Goal: Task Accomplishment & Management: Complete application form

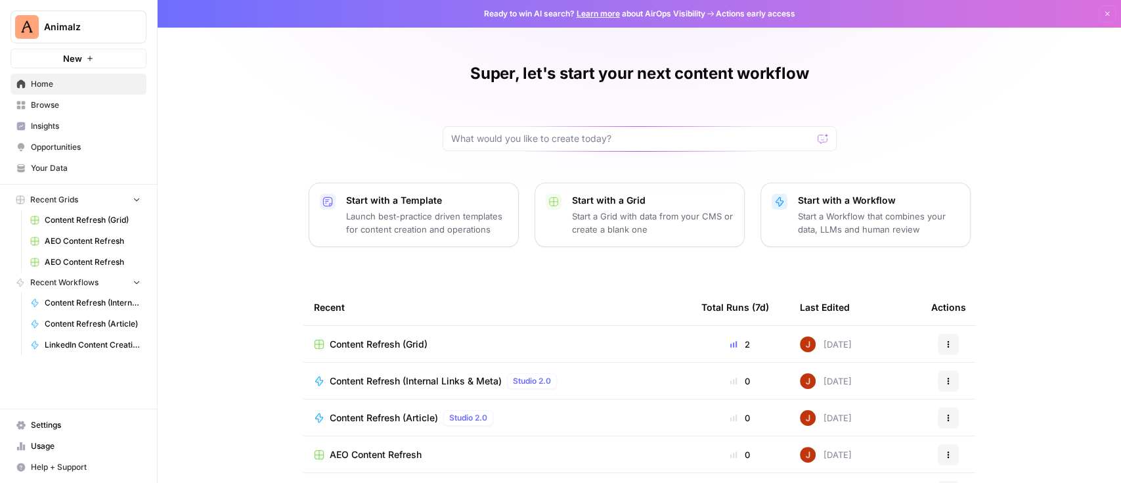
click at [95, 32] on span "Animalz" at bounding box center [83, 26] width 79 height 13
click at [309, 81] on div "Super, let's start your next content workflow Start with a Template Launch best…" at bounding box center [640, 302] width 964 height 604
click at [73, 15] on button "Animalz" at bounding box center [79, 27] width 136 height 33
click at [76, 96] on span "Animalz" at bounding box center [121, 98] width 162 height 13
click at [35, 123] on span "Insights" at bounding box center [86, 126] width 110 height 12
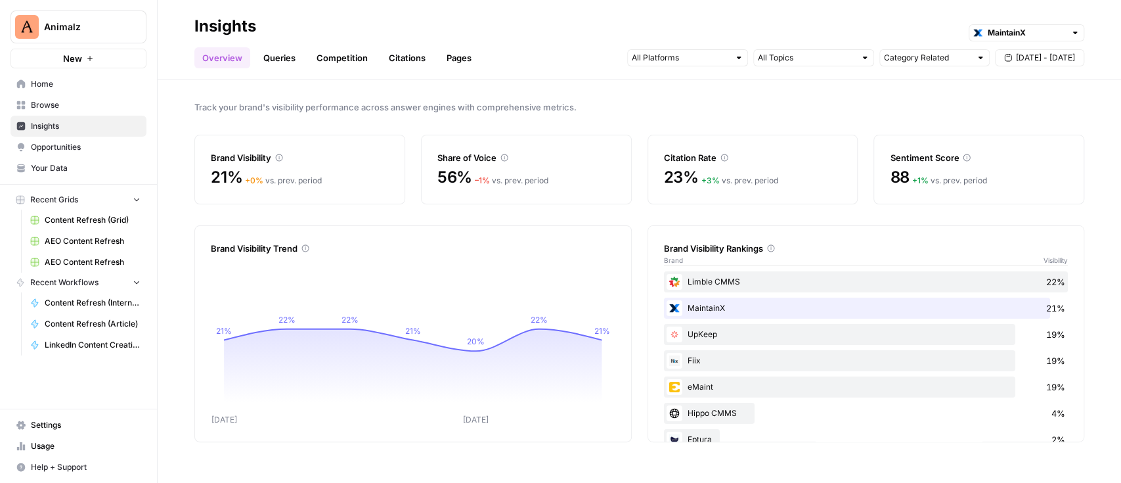
click at [280, 51] on link "Queries" at bounding box center [279, 57] width 48 height 21
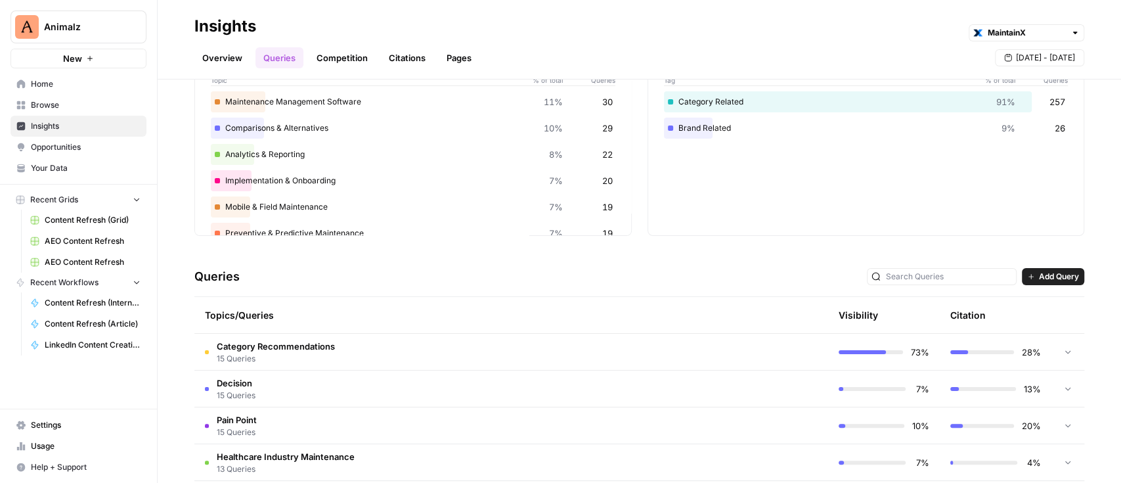
scroll to position [175, 0]
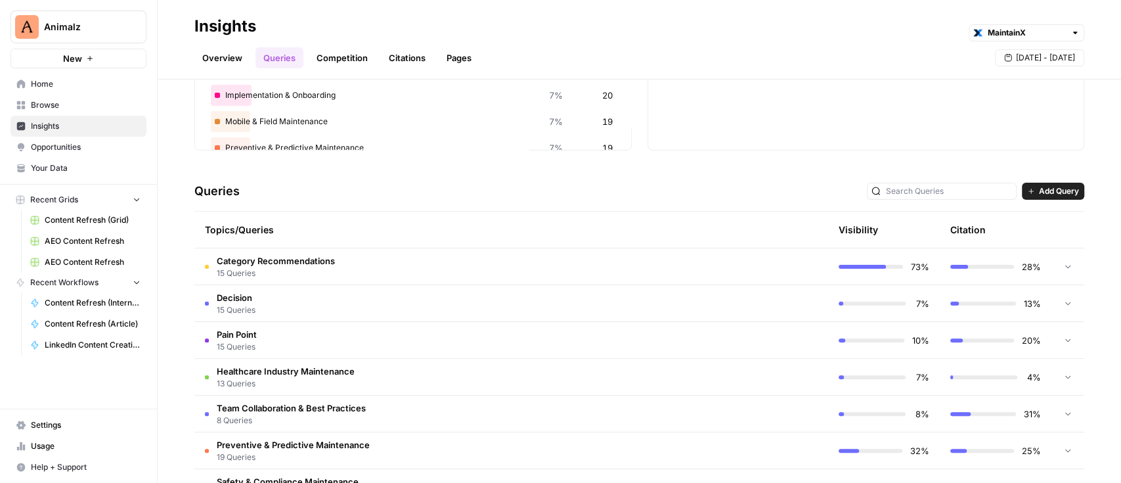
click at [366, 265] on td "Category Recommendations 15 Queries" at bounding box center [455, 266] width 522 height 36
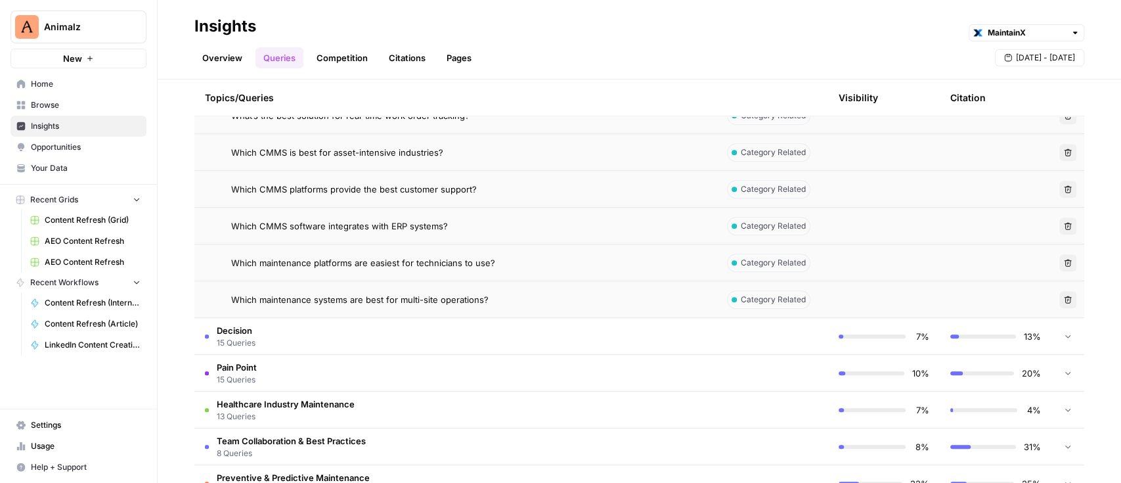
scroll to position [700, 0]
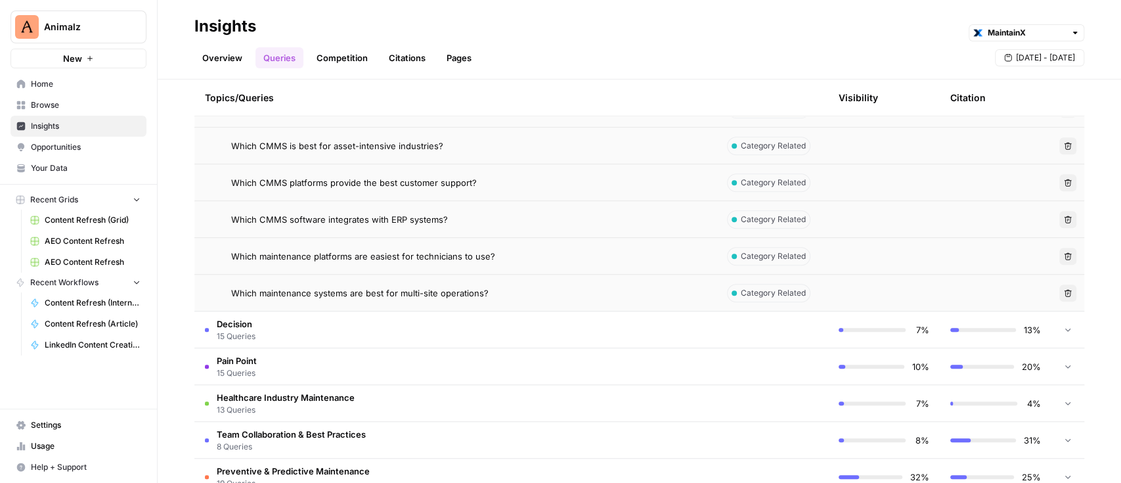
click at [1059, 176] on button "Delete" at bounding box center [1067, 182] width 17 height 17
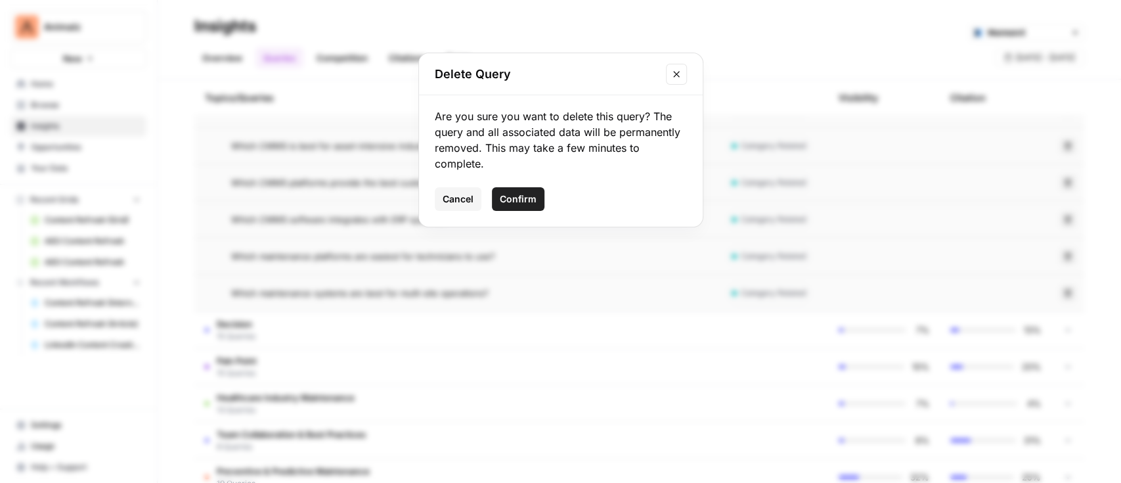
click at [527, 202] on span "Confirm" at bounding box center [518, 198] width 37 height 13
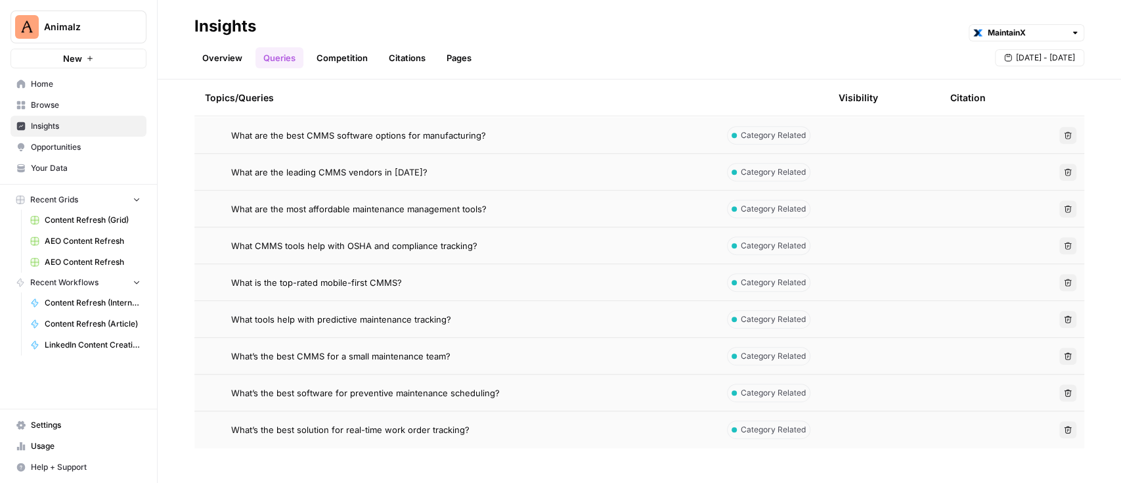
scroll to position [87, 0]
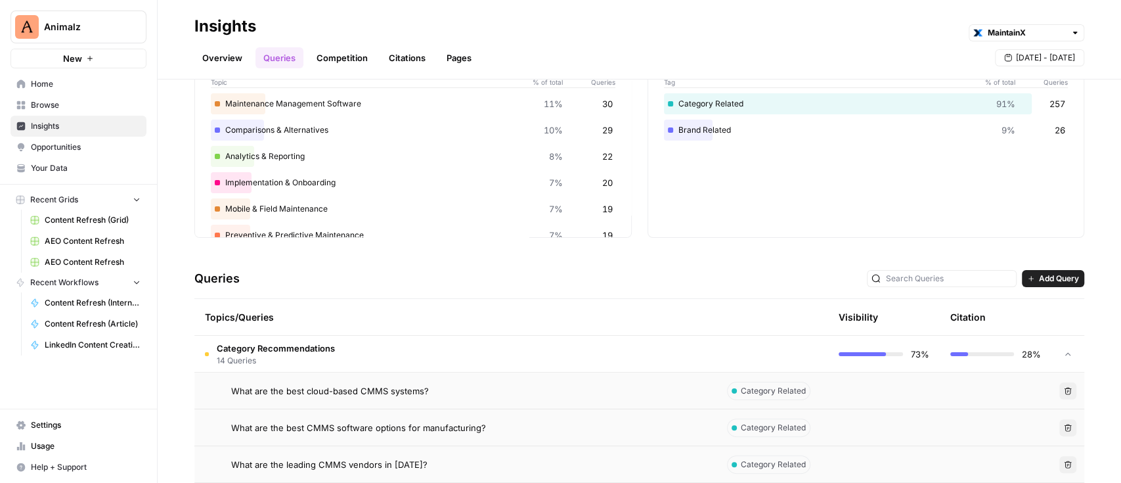
click at [250, 338] on td "Category Recommendations 14 Queries" at bounding box center [455, 354] width 522 height 36
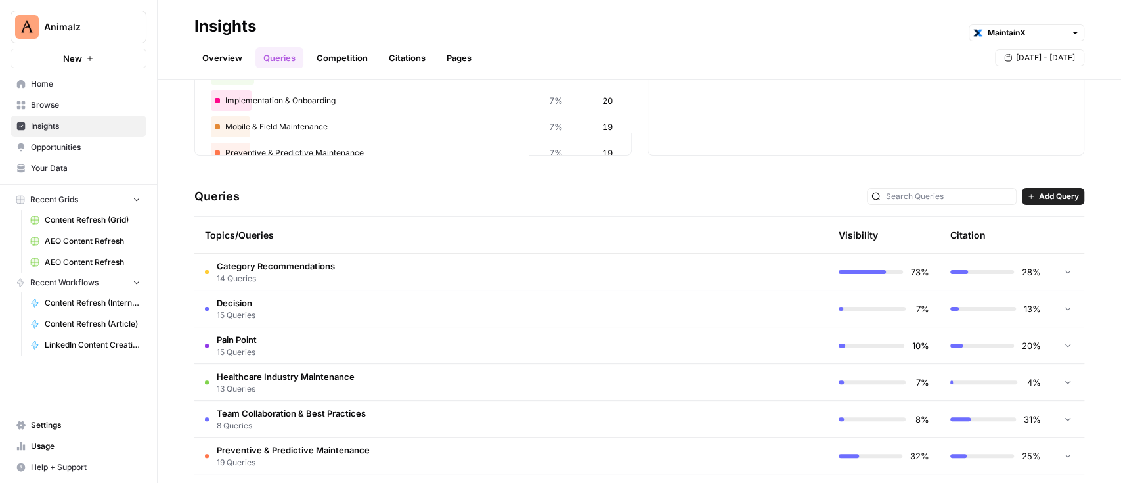
scroll to position [175, 0]
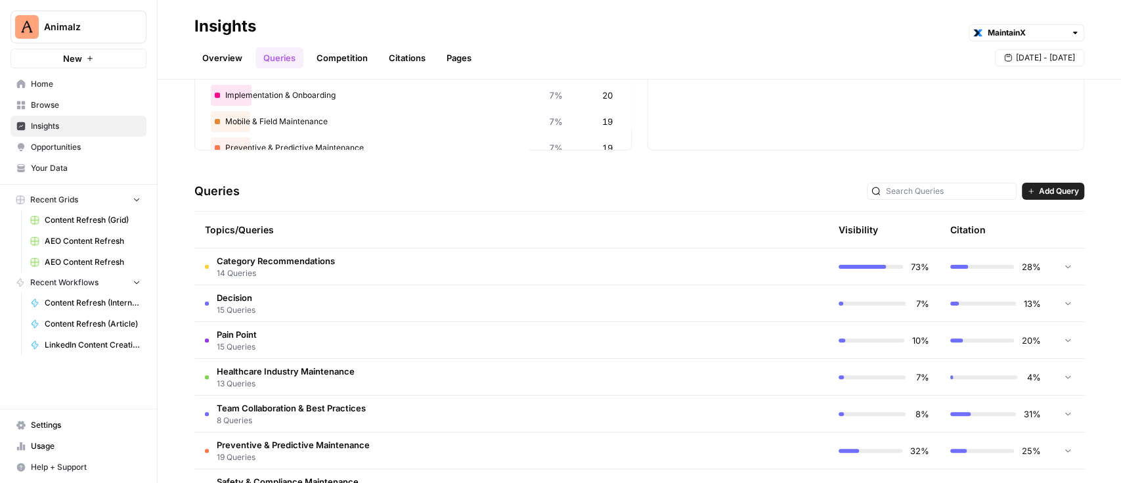
click at [324, 269] on span "14 Queries" at bounding box center [276, 273] width 118 height 12
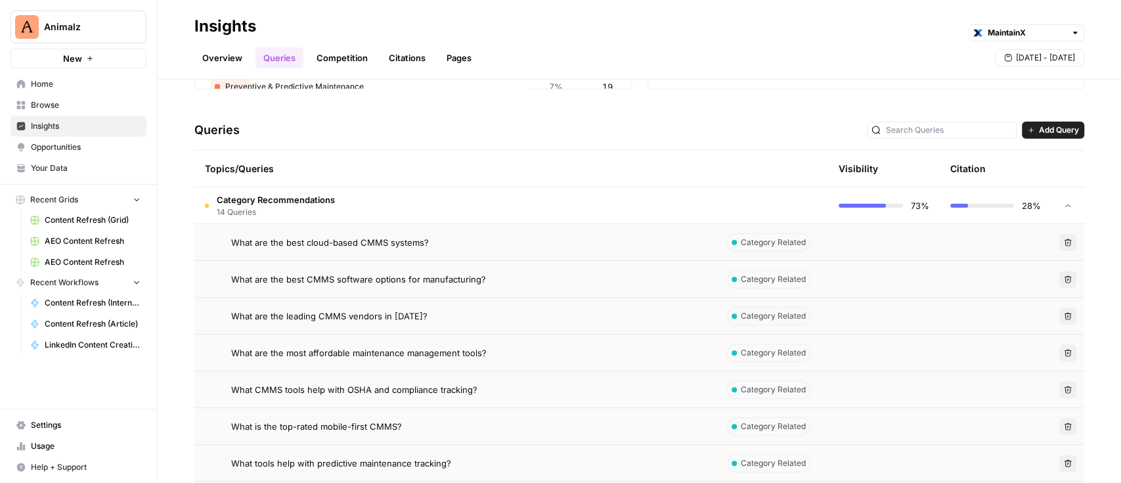
scroll to position [263, 0]
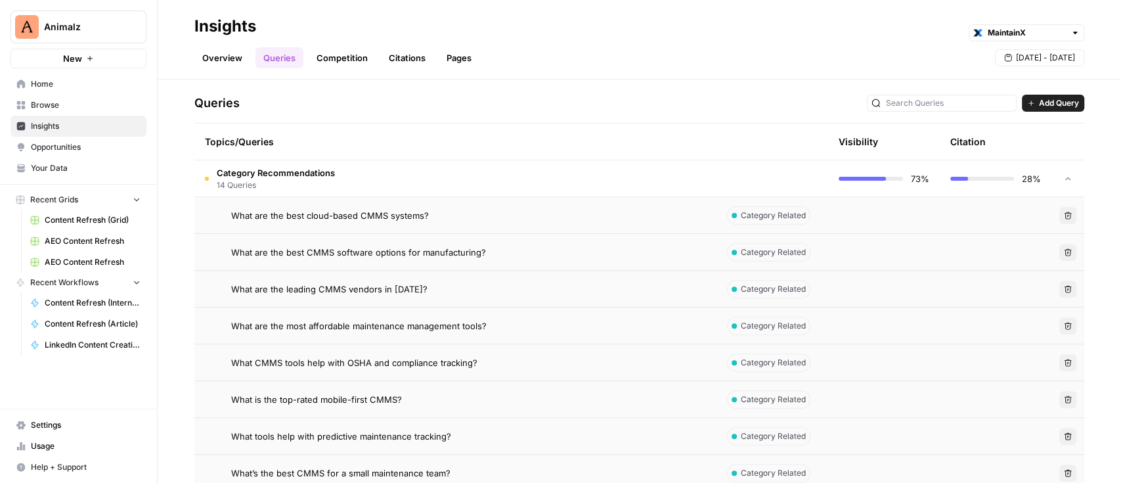
click at [1051, 104] on span "Add Query" at bounding box center [1059, 103] width 40 height 12
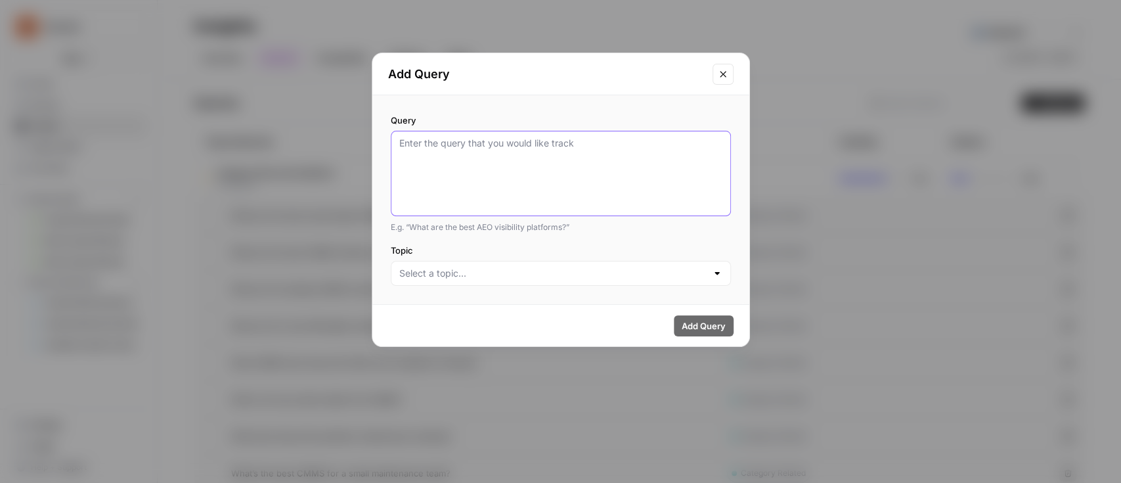
click at [495, 149] on textarea "Query" at bounding box center [560, 174] width 323 height 74
paste textarea "What is the best CMMS software?"
type textarea "What is the best CMMS software?"
click at [567, 263] on div at bounding box center [561, 273] width 340 height 25
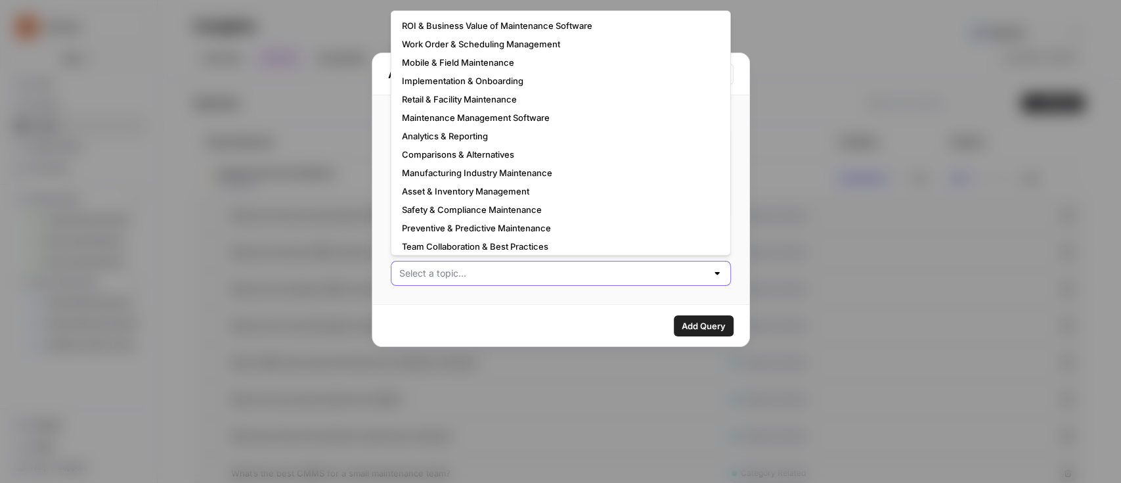
click at [555, 279] on input "Topic" at bounding box center [552, 273] width 307 height 13
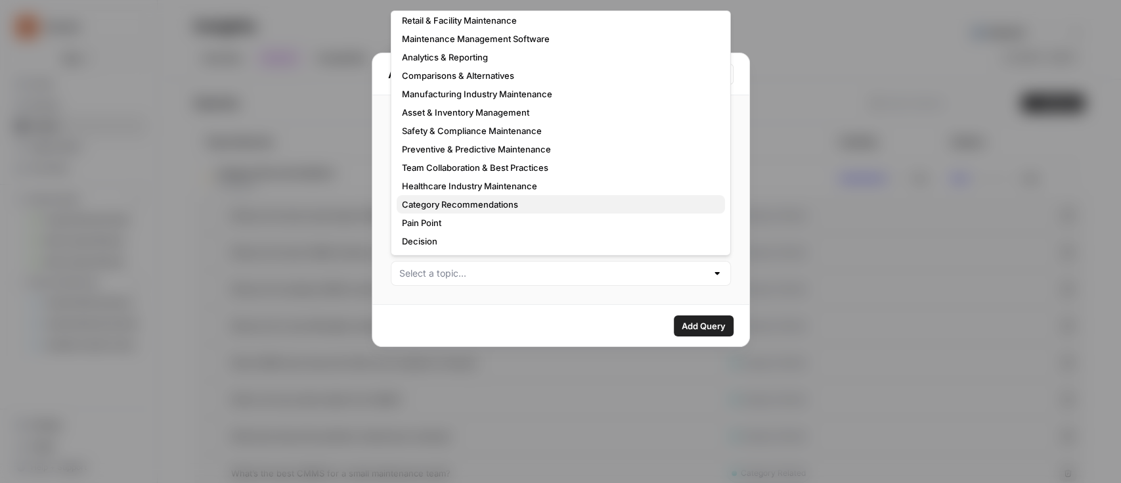
click at [473, 196] on button "Category Recommendations" at bounding box center [561, 204] width 328 height 18
type input "Category Recommendations"
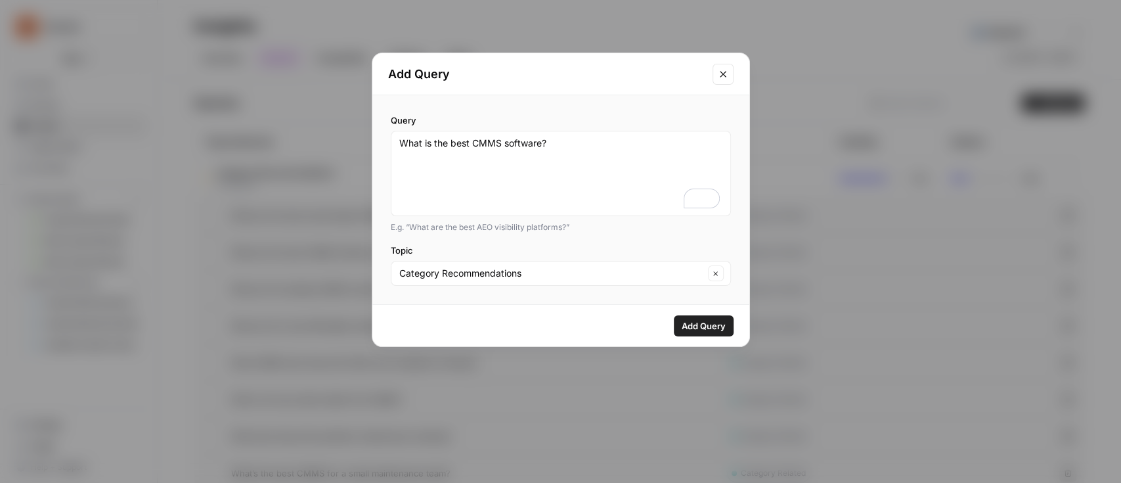
click at [701, 322] on span "Add Query" at bounding box center [704, 325] width 44 height 13
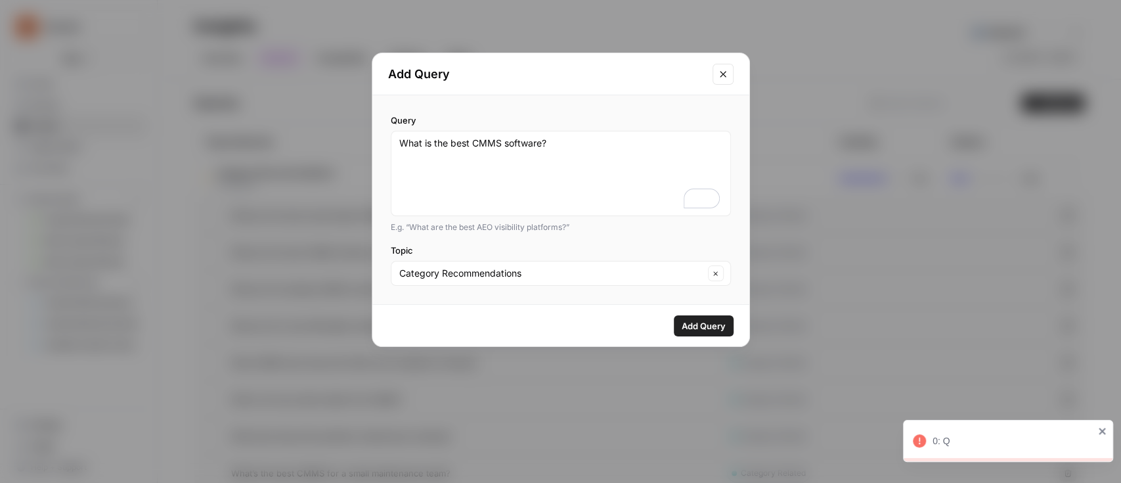
click at [1098, 428] on icon "close" at bounding box center [1102, 431] width 9 height 11
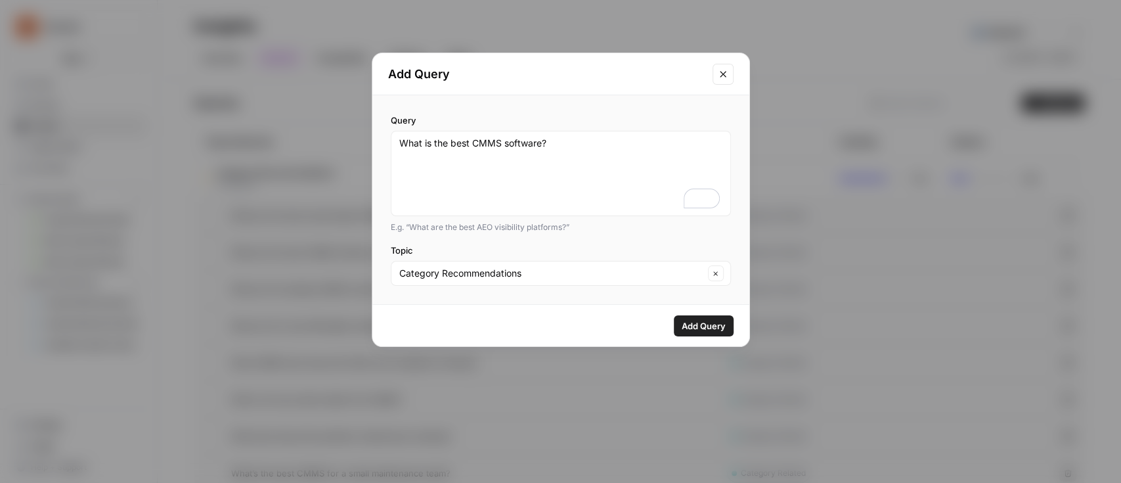
click at [728, 326] on button "Add Query" at bounding box center [704, 325] width 60 height 21
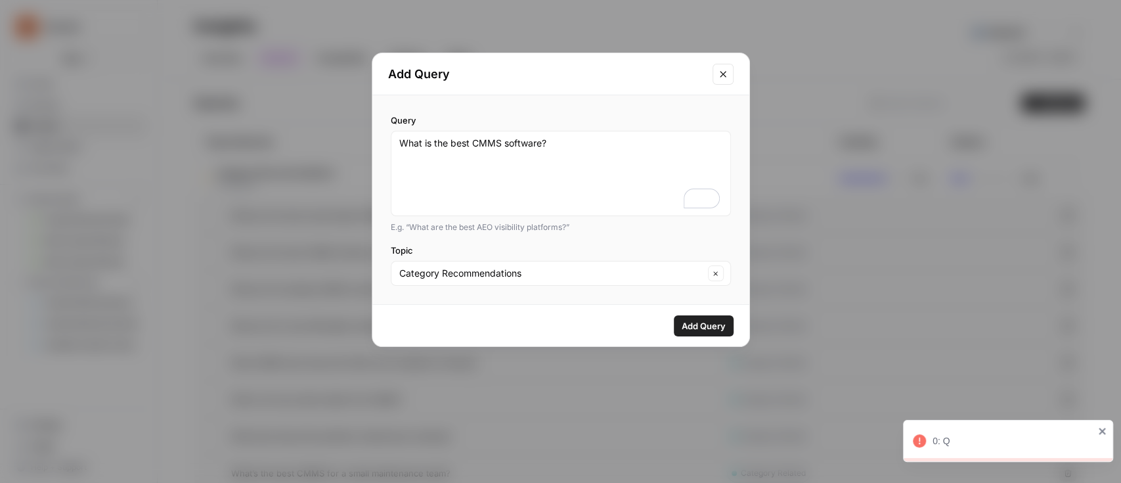
click at [716, 68] on button "Close modal" at bounding box center [723, 74] width 21 height 21
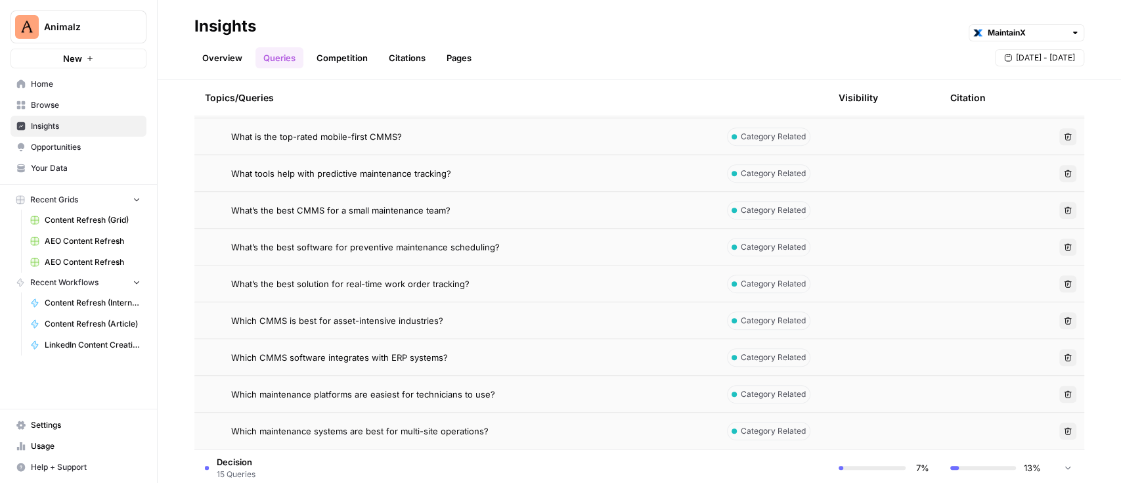
scroll to position [263, 0]
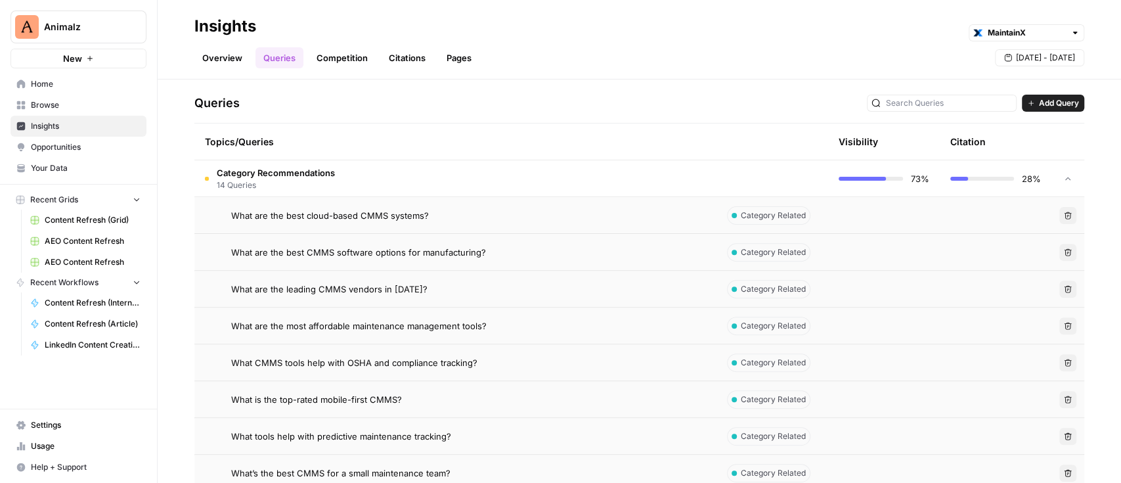
click at [1039, 107] on span "Add Query" at bounding box center [1059, 103] width 40 height 12
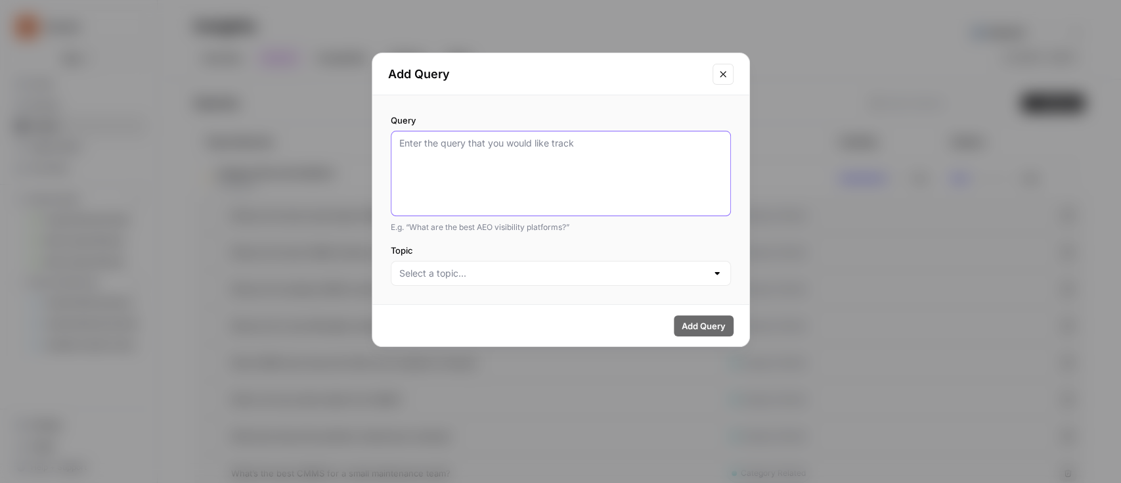
click at [462, 150] on textarea "Query" at bounding box center [560, 174] width 323 height 74
paste textarea "What are the top CMMS platforms for enterprises?"
type textarea "What are the top CMMS platforms for enterprises?"
click at [604, 263] on div at bounding box center [561, 273] width 340 height 25
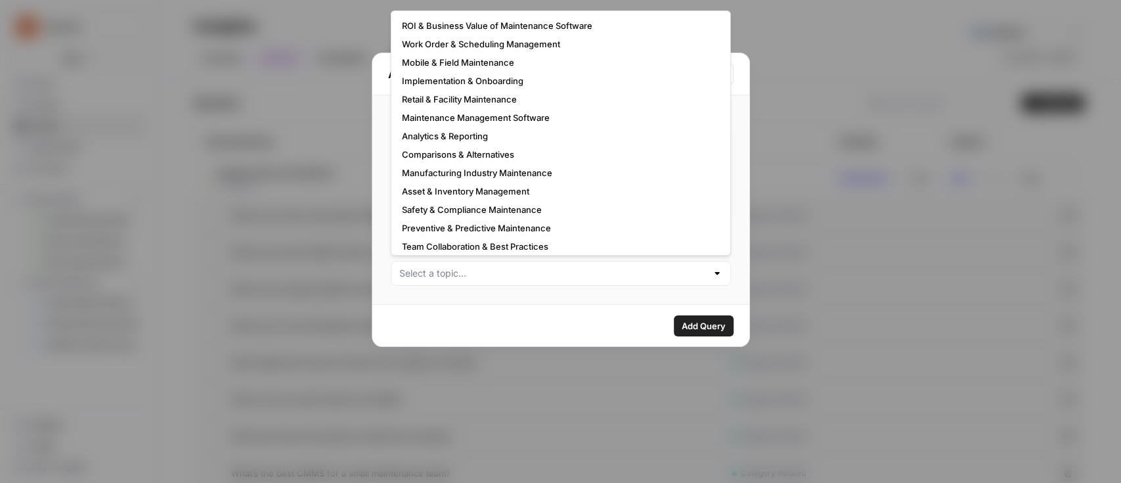
scroll to position [79, 0]
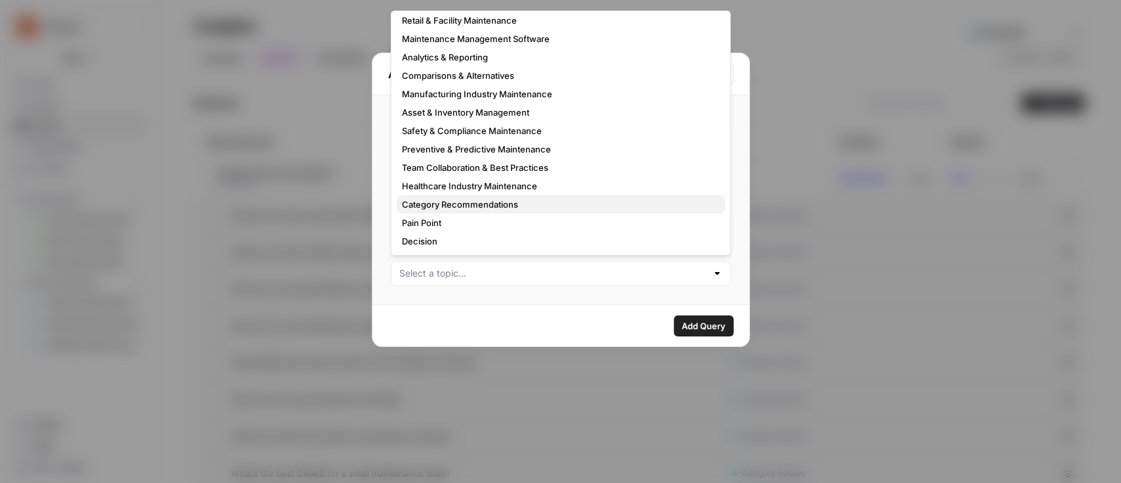
click at [548, 202] on span "Category Recommendations" at bounding box center [558, 204] width 313 height 13
type input "Category Recommendations"
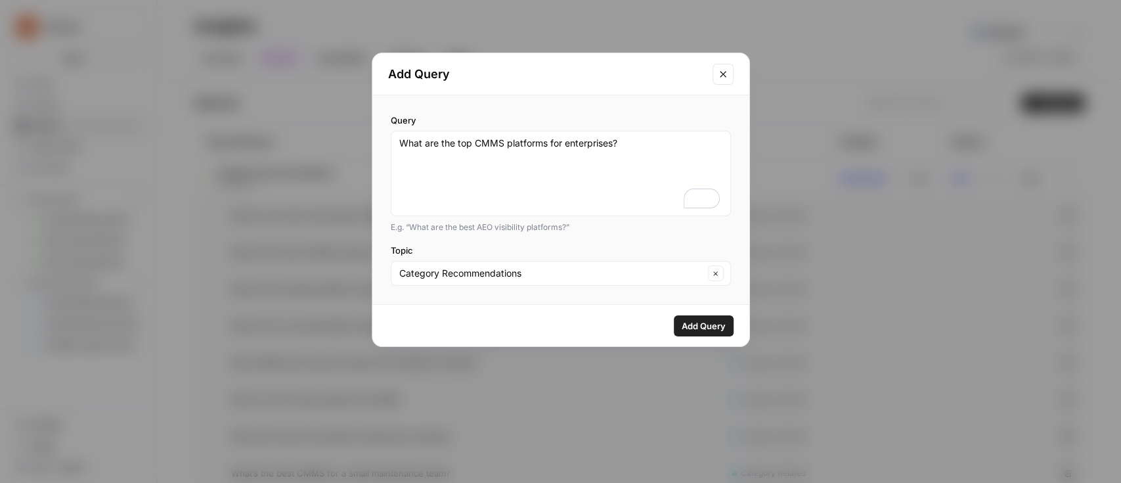
click at [708, 321] on span "Add Query" at bounding box center [704, 325] width 44 height 13
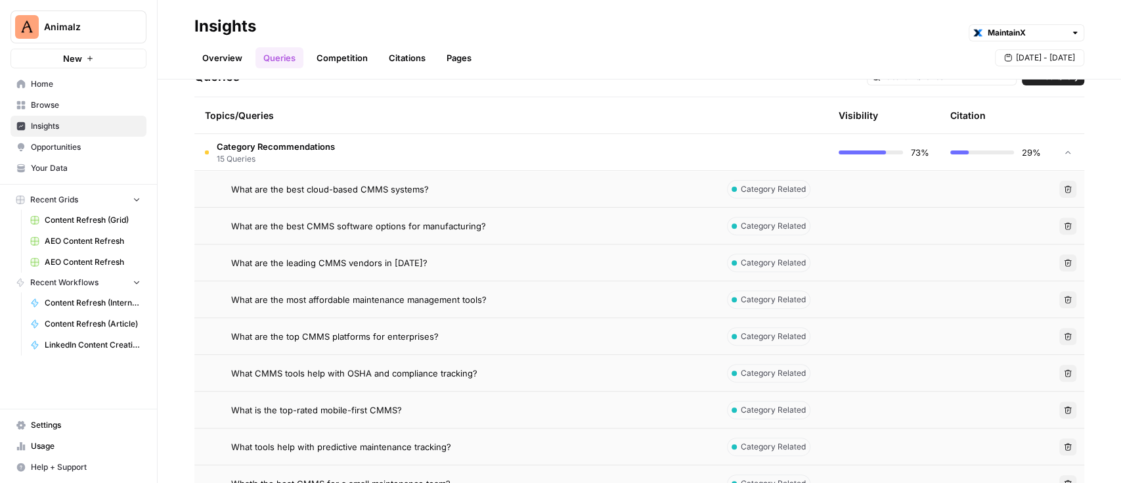
scroll to position [263, 0]
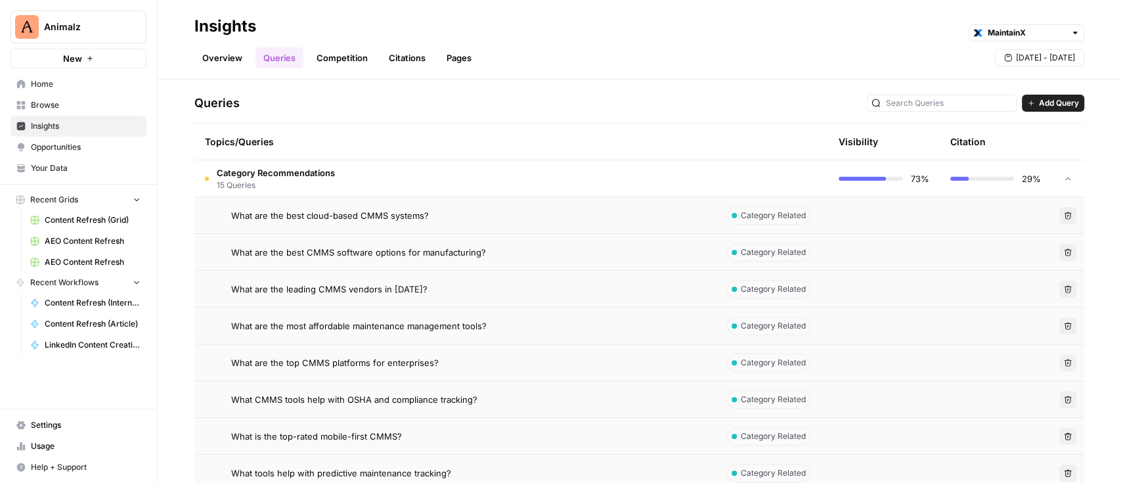
click at [1039, 99] on span "Add Query" at bounding box center [1059, 103] width 40 height 12
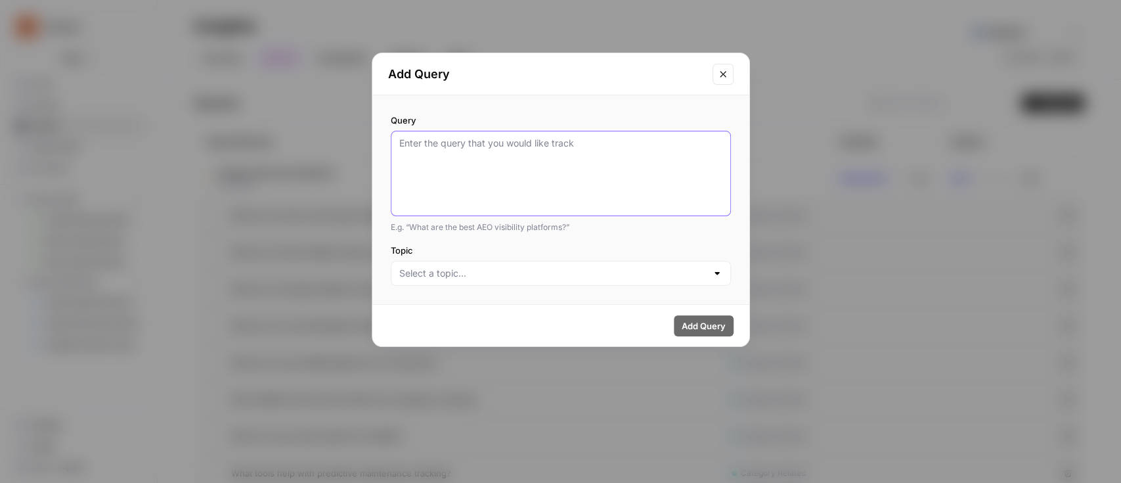
click at [618, 143] on textarea "Query" at bounding box center [560, 174] width 323 height 74
paste textarea "What is the best CMMS software?"
type textarea "What is the best CMMS software?"
click at [587, 280] on div at bounding box center [561, 273] width 340 height 25
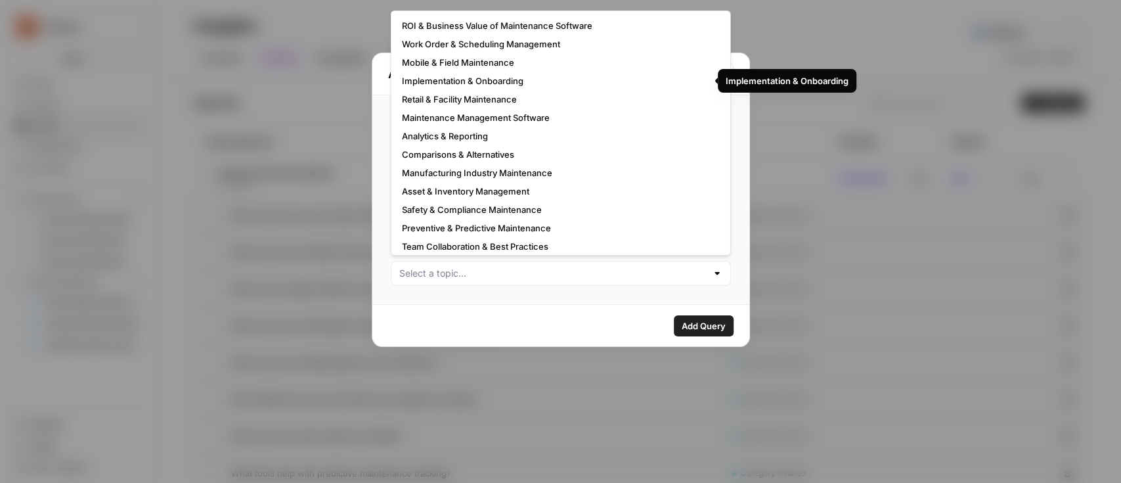
scroll to position [79, 0]
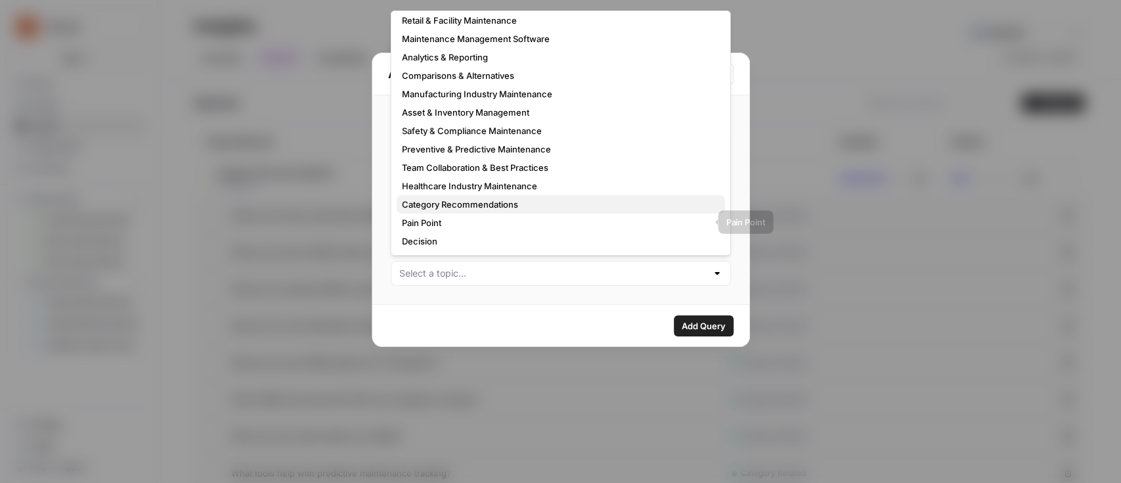
click at [500, 199] on span "Category Recommendations" at bounding box center [558, 204] width 313 height 13
type input "Category Recommendations"
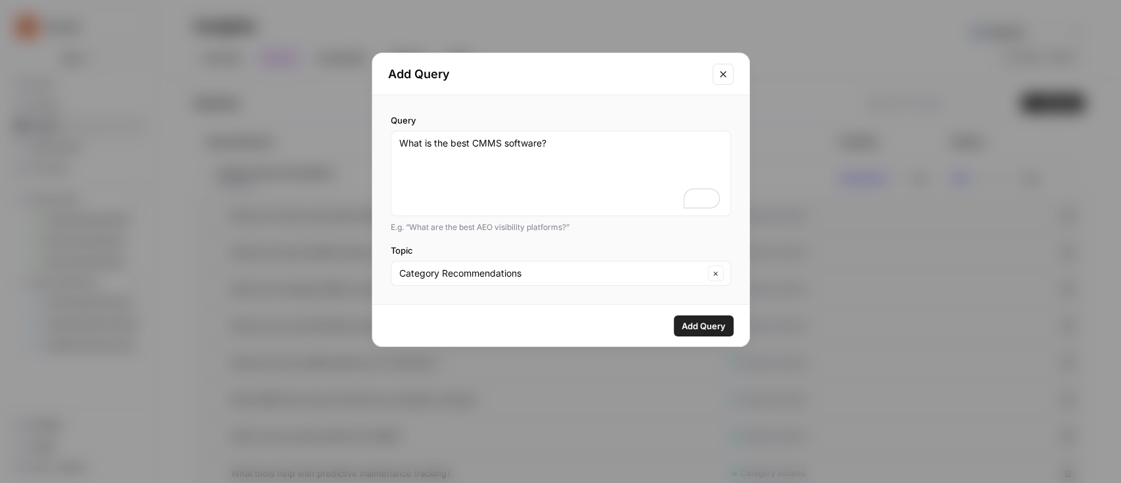
click at [694, 323] on span "Add Query" at bounding box center [704, 325] width 44 height 13
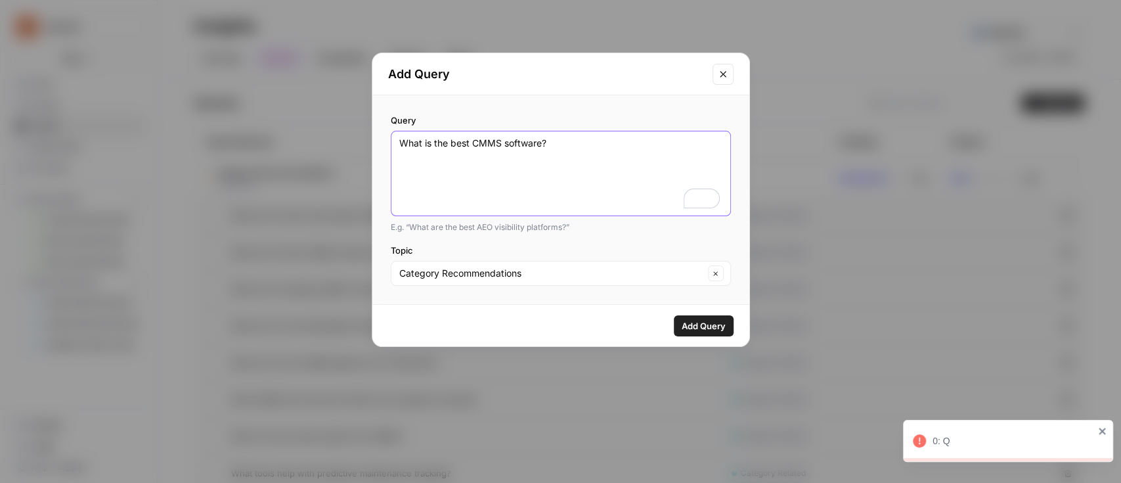
drag, startPoint x: 412, startPoint y: 149, endPoint x: 520, endPoint y: 128, distance: 109.7
click at [412, 149] on textarea "What is the best CMMS software?" at bounding box center [560, 174] width 323 height 74
click at [617, 143] on textarea "What is the best CMMS software?" at bounding box center [560, 174] width 323 height 74
click at [721, 71] on icon "Close modal" at bounding box center [723, 74] width 11 height 11
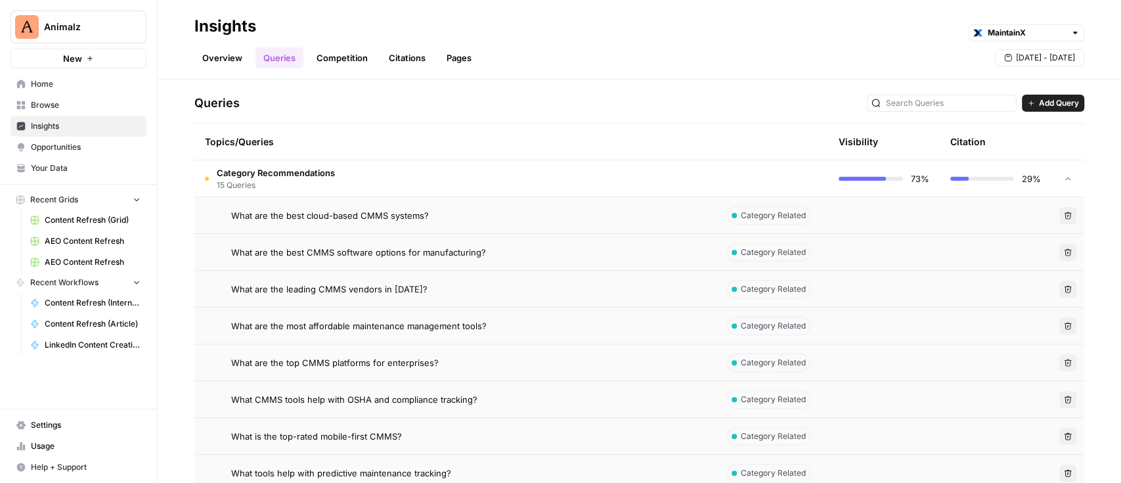
click at [1039, 99] on span "Add Query" at bounding box center [1059, 103] width 40 height 12
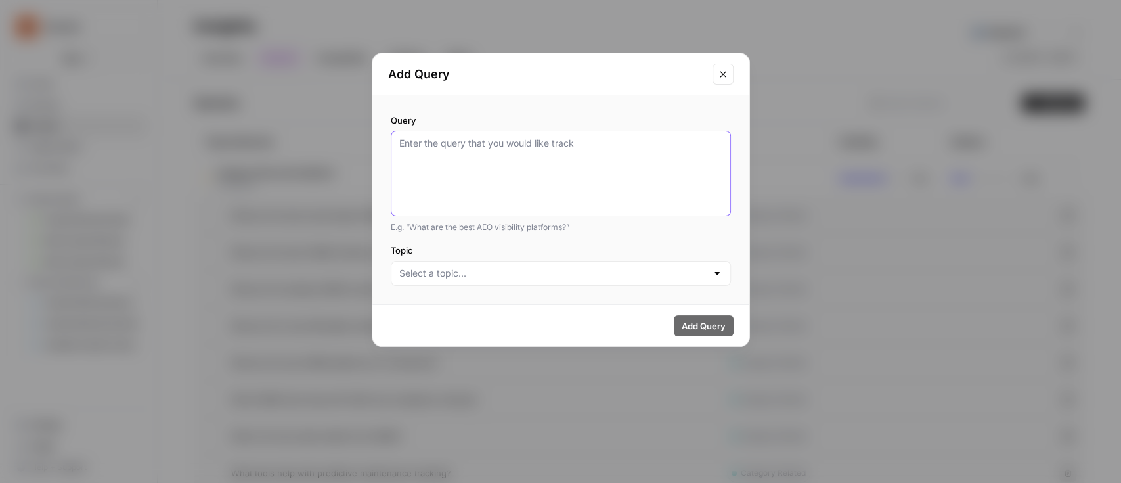
click at [562, 166] on textarea "Query" at bounding box center [560, 174] width 323 height 74
paste textarea "What is the best enterprise asset management software?"
type textarea "What is the best enterprise asset management software?"
click at [511, 272] on input "Topic" at bounding box center [552, 273] width 307 height 13
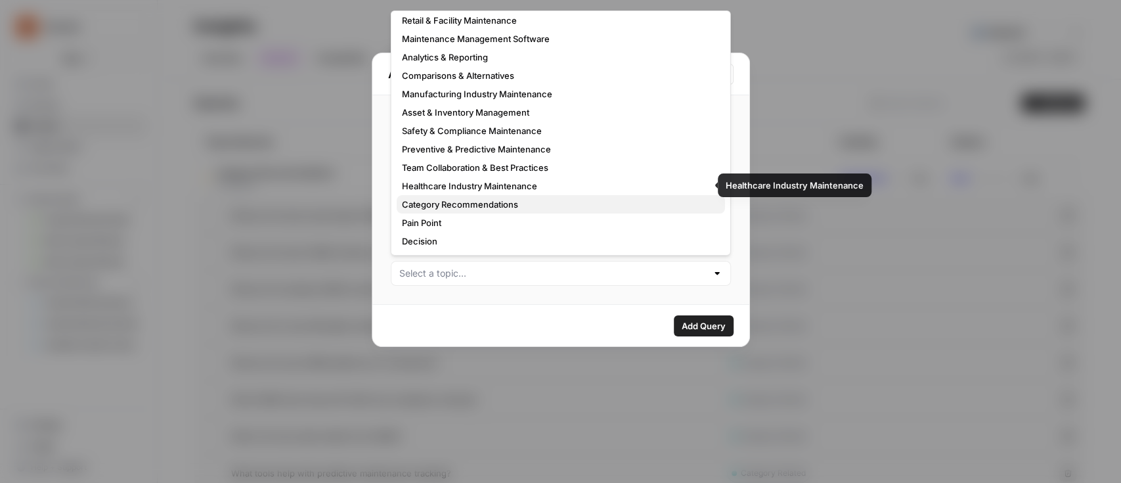
click at [509, 199] on span "Category Recommendations" at bounding box center [558, 204] width 313 height 13
type input "Category Recommendations"
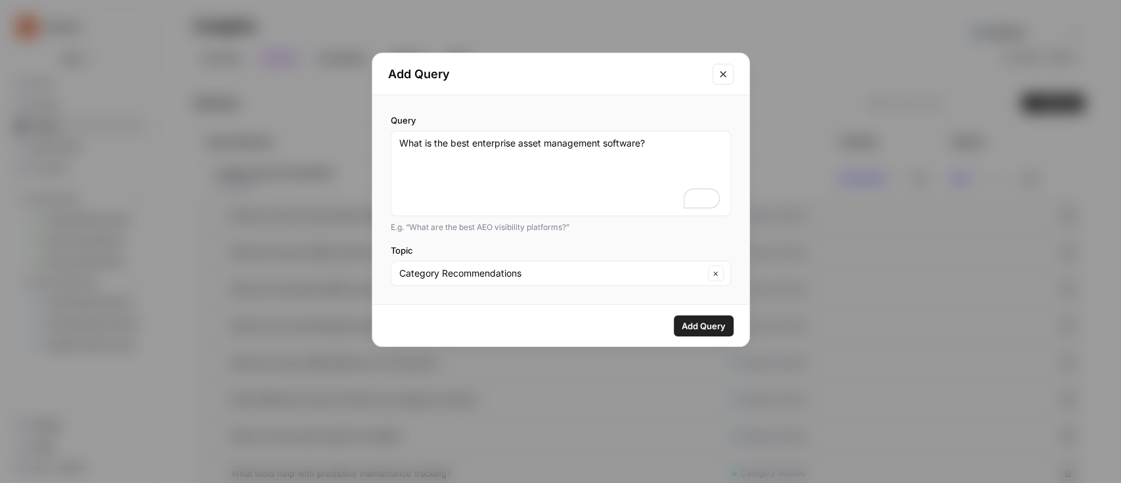
click at [710, 331] on span "Add Query" at bounding box center [704, 325] width 44 height 13
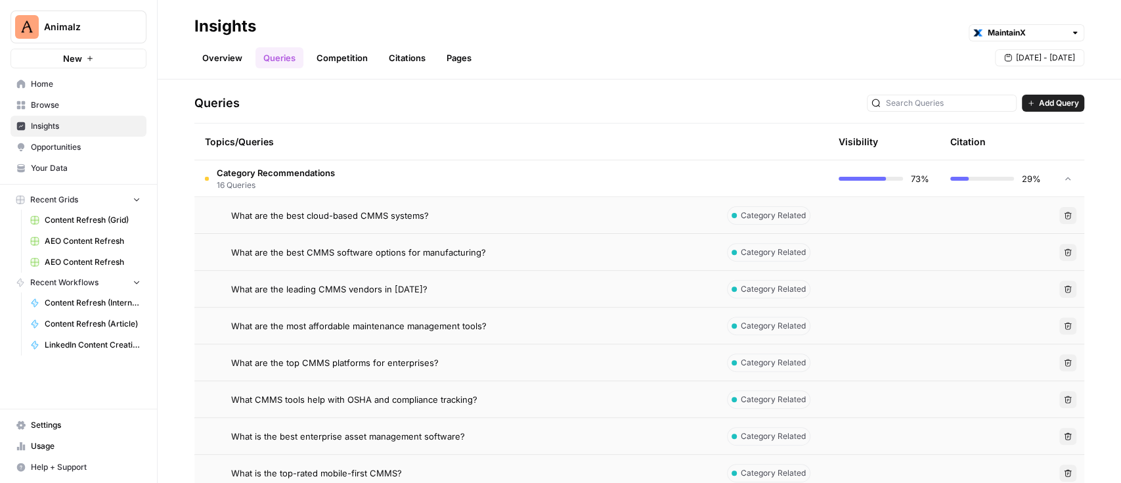
click at [1047, 99] on span "Add Query" at bounding box center [1059, 103] width 40 height 12
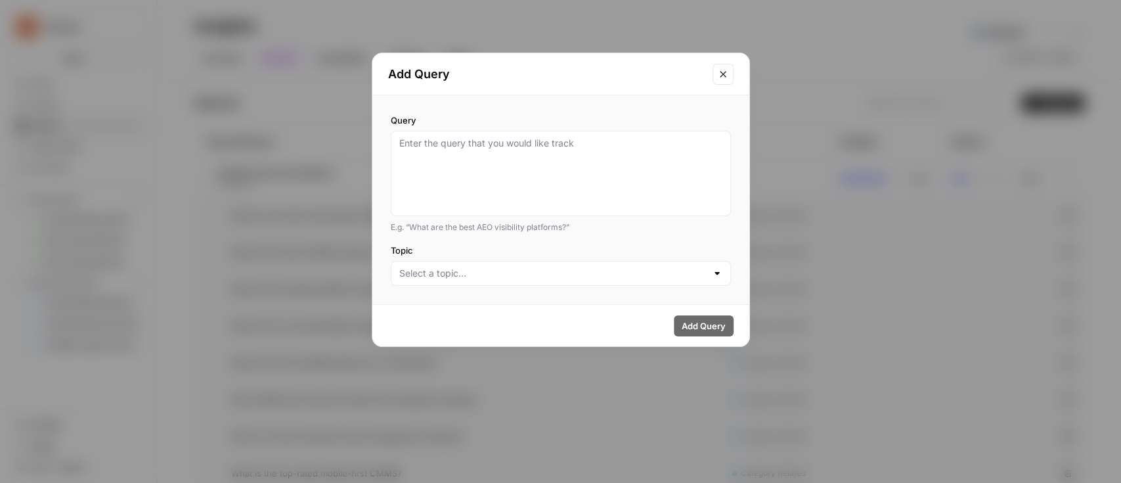
click at [483, 134] on div at bounding box center [561, 173] width 340 height 85
paste textarea "What are the best asset management tools for manufacturing companies?"
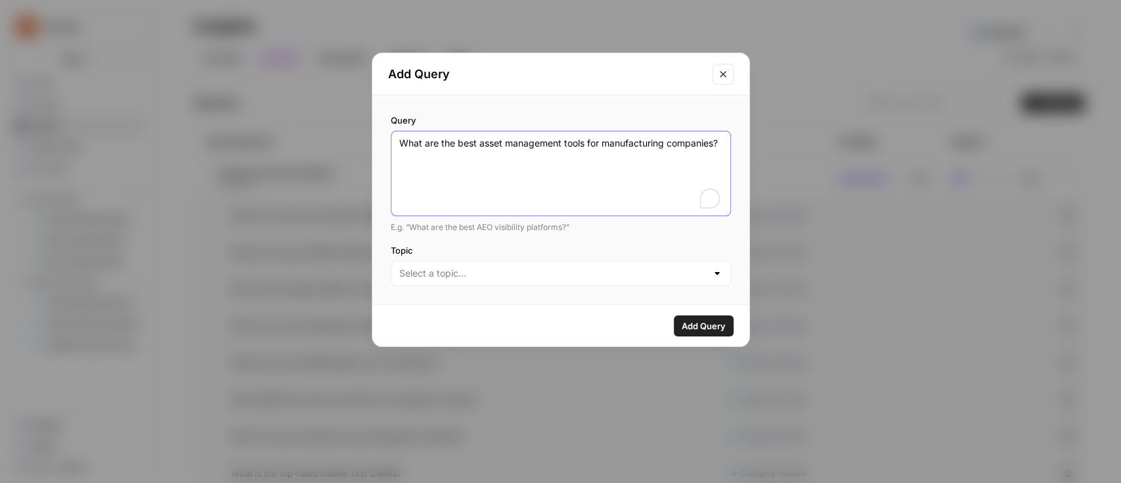
type textarea "What are the best asset management tools for manufacturing companies?"
click at [491, 277] on input "Topic" at bounding box center [552, 273] width 307 height 13
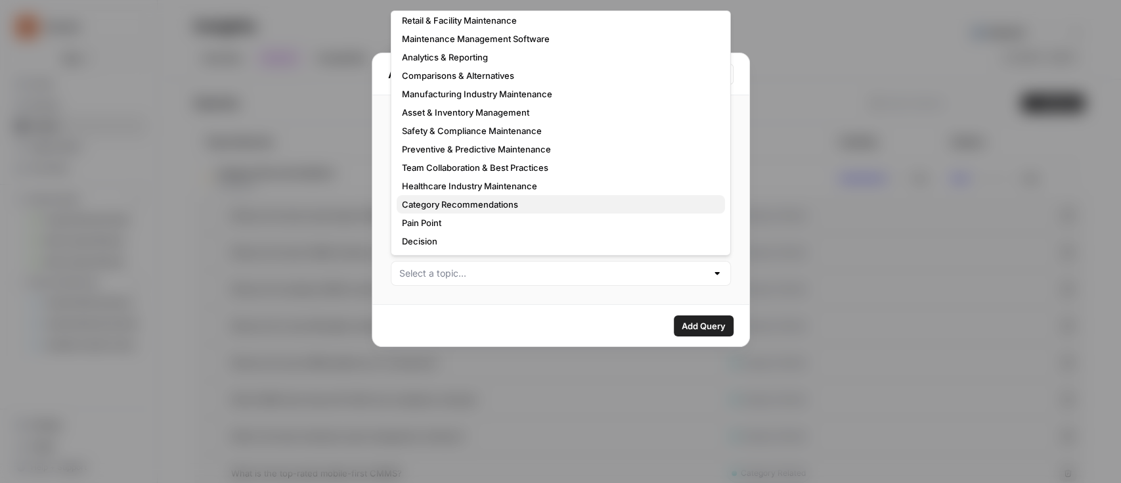
click at [502, 200] on span "Category Recommendations" at bounding box center [558, 204] width 313 height 13
type input "Category Recommendations"
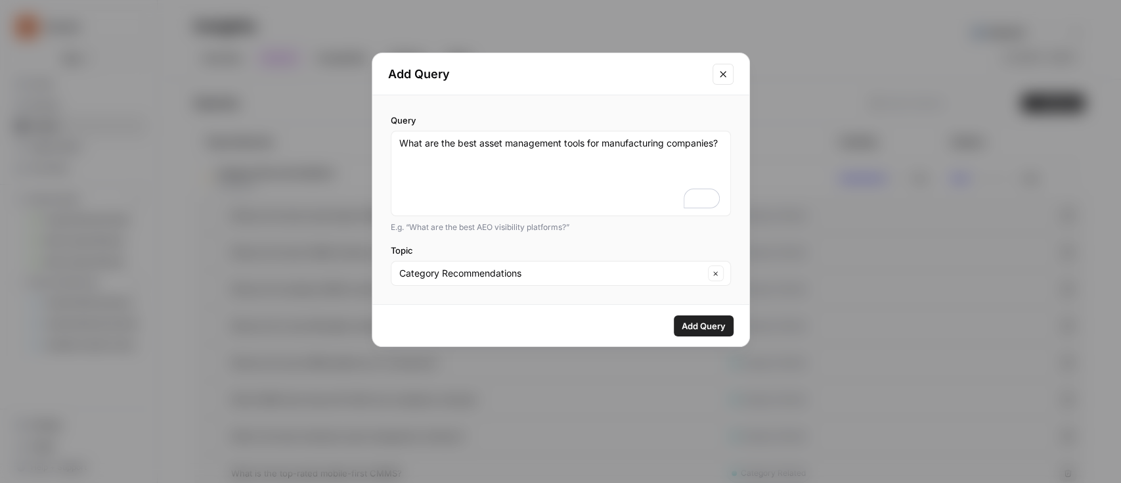
click at [701, 327] on span "Add Query" at bounding box center [704, 325] width 44 height 13
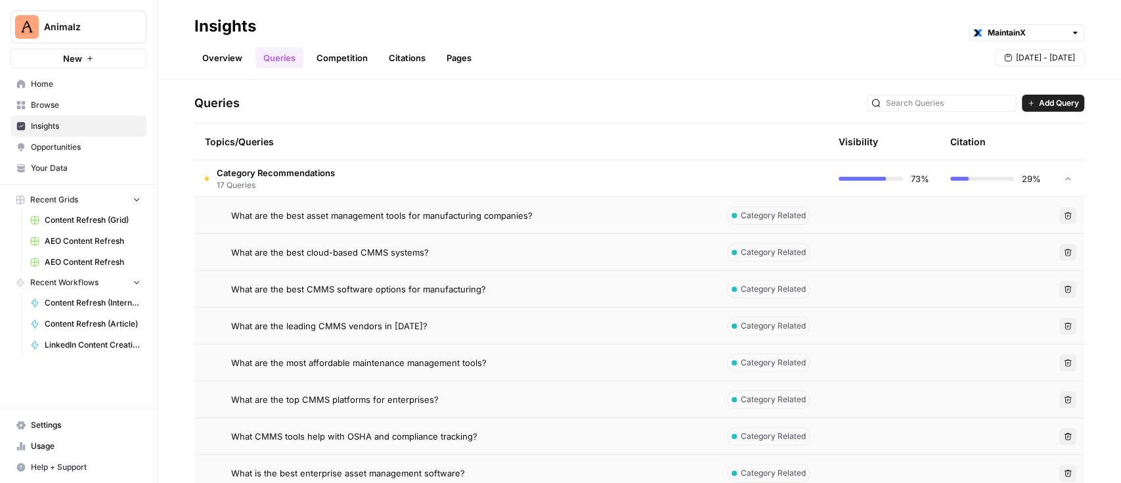
click at [1046, 99] on span "Add Query" at bounding box center [1059, 103] width 40 height 12
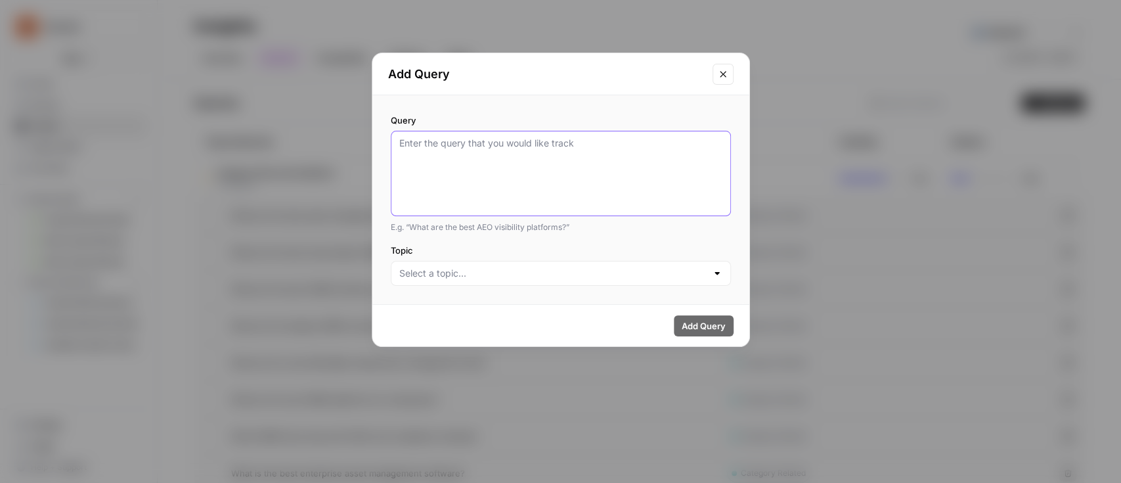
click at [587, 155] on textarea "Query" at bounding box center [560, 174] width 323 height 74
paste textarea "What is the top asset management software for multi-site facilities?"
type textarea "What is the top asset management software for multi-site facilities?"
click at [481, 283] on div at bounding box center [561, 273] width 340 height 25
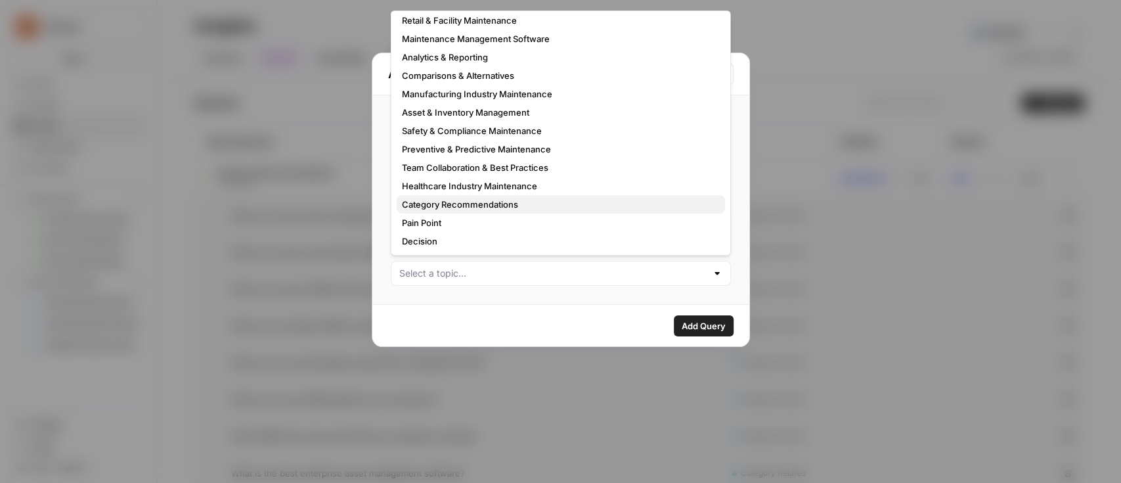
drag, startPoint x: 504, startPoint y: 196, endPoint x: 525, endPoint y: 225, distance: 35.2
click at [504, 196] on button "Category Recommendations" at bounding box center [561, 204] width 328 height 18
type input "Category Recommendations"
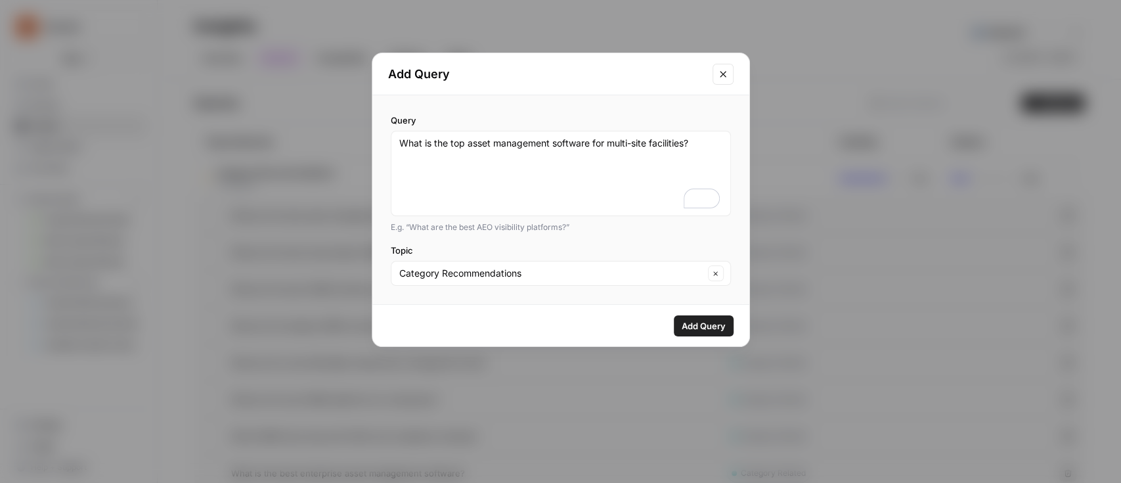
click at [723, 328] on span "Add Query" at bounding box center [704, 325] width 44 height 13
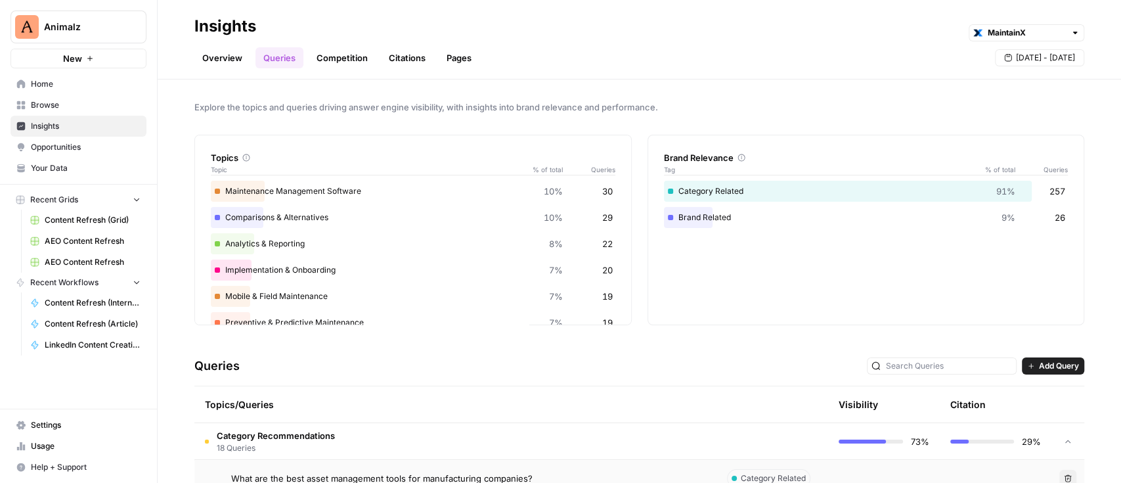
scroll to position [263, 0]
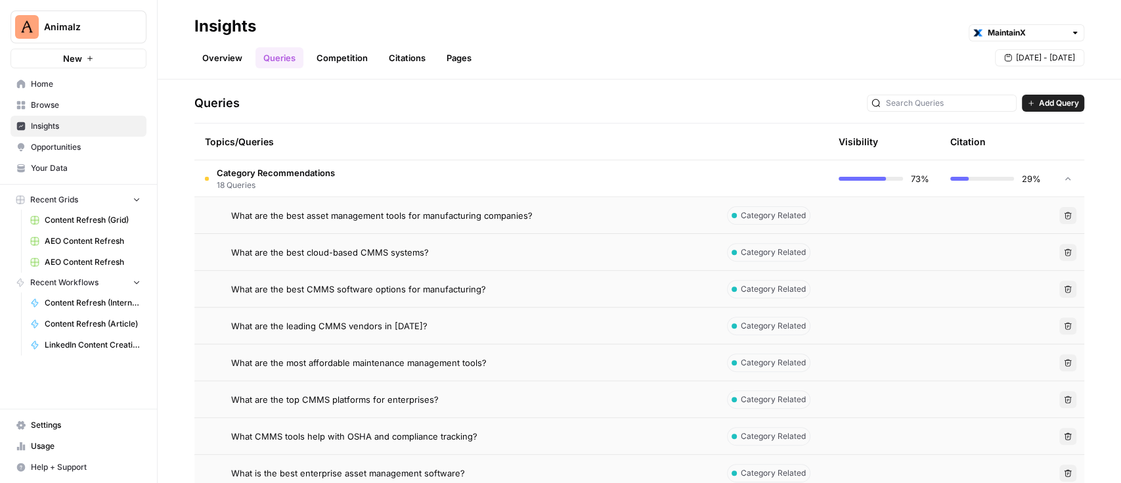
click at [1024, 102] on button "Add Query" at bounding box center [1053, 103] width 62 height 17
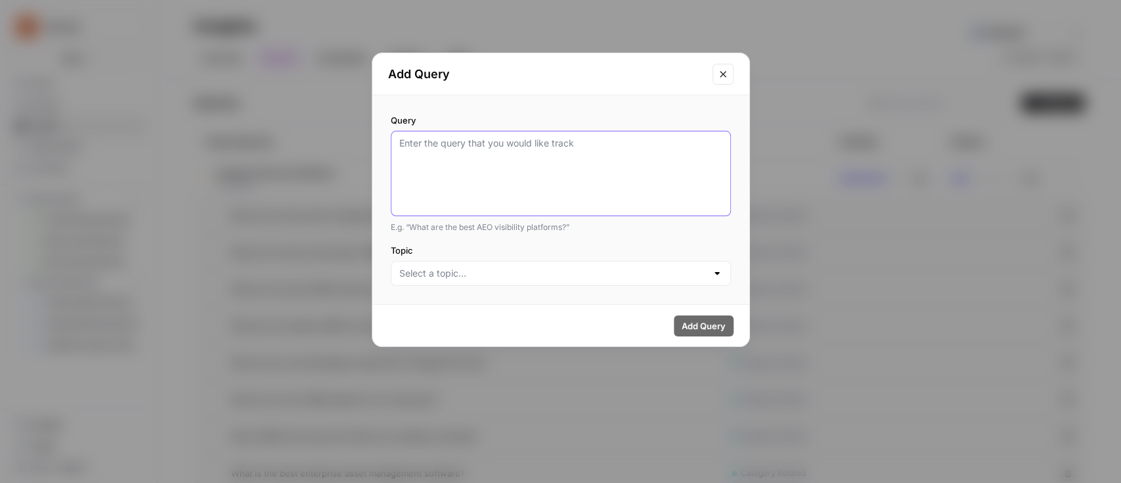
click at [562, 138] on textarea "Query" at bounding box center [560, 174] width 323 height 74
paste textarea "What is the best work order management software?"
type textarea "What is the best work order management software?"
click at [531, 277] on input "Topic" at bounding box center [552, 273] width 307 height 13
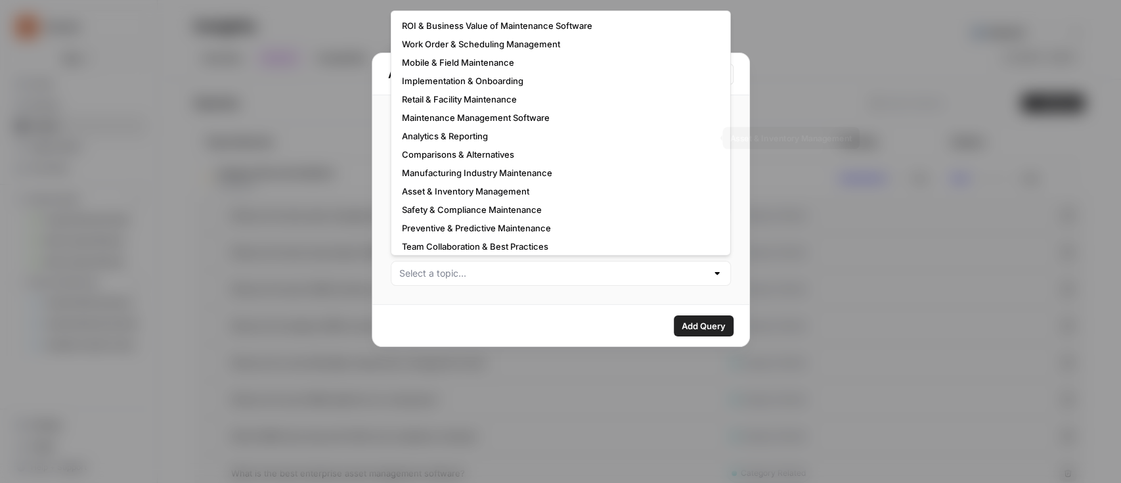
scroll to position [79, 0]
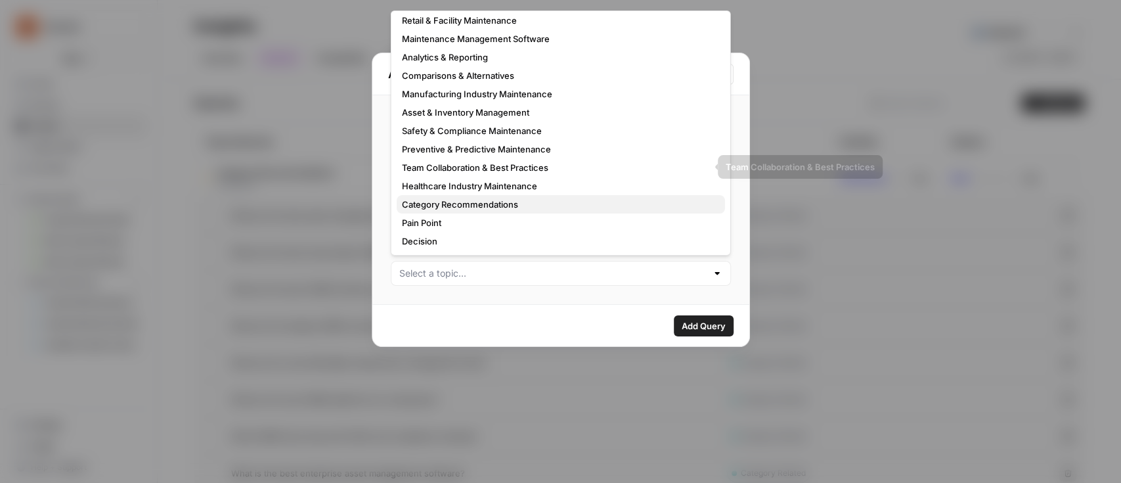
click at [494, 204] on span "Category Recommendations" at bounding box center [558, 204] width 313 height 13
type input "Category Recommendations"
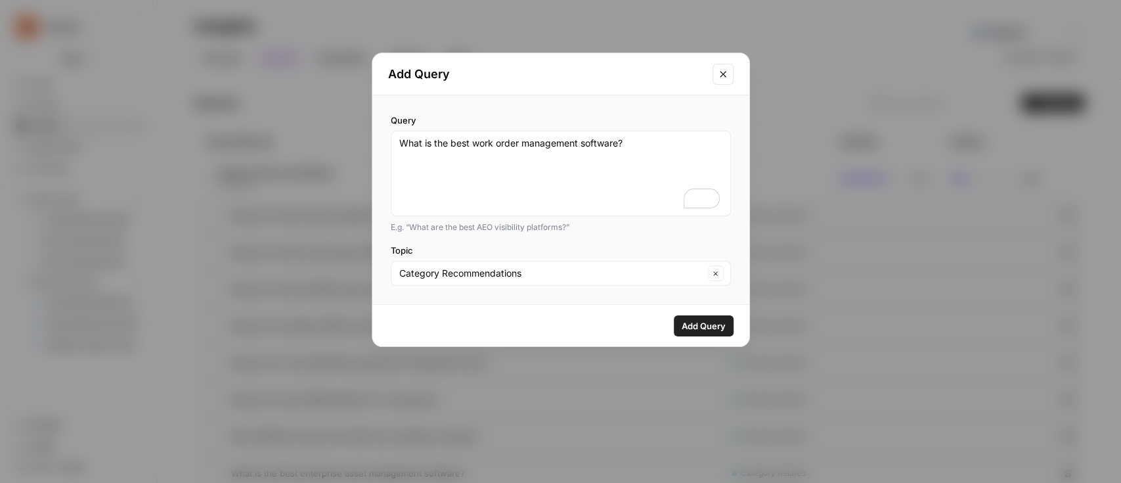
click at [707, 317] on button "Add Query" at bounding box center [704, 325] width 60 height 21
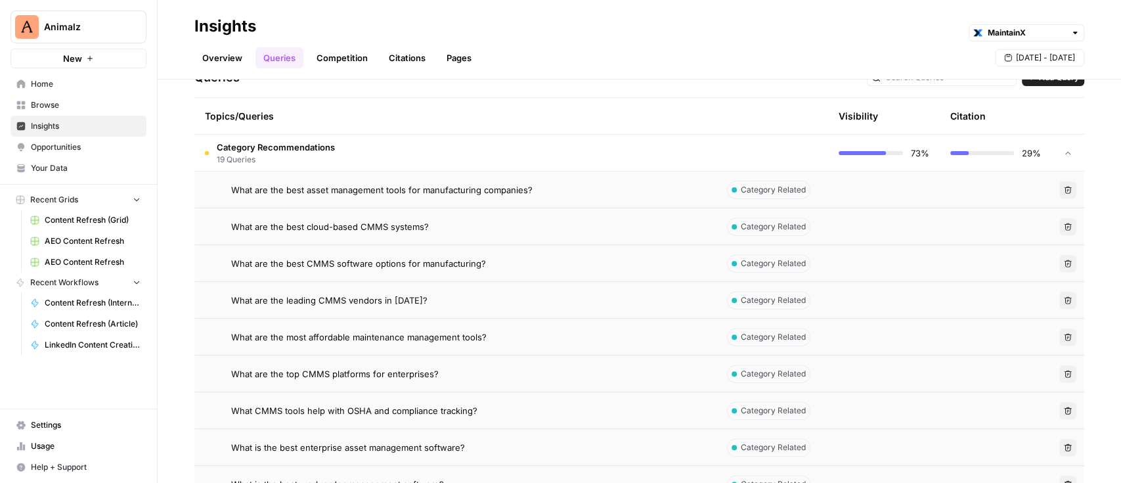
scroll to position [263, 0]
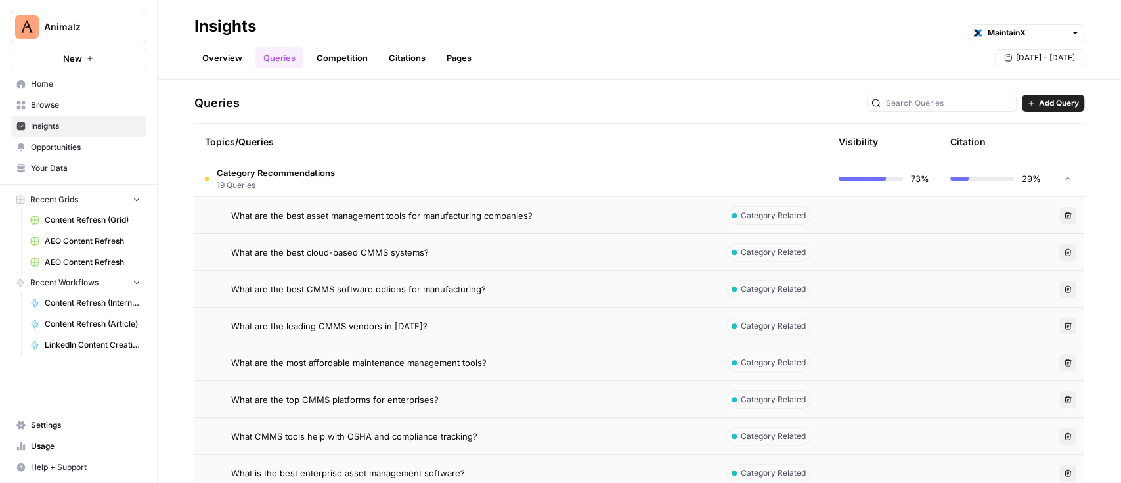
click at [1039, 99] on span "Add Query" at bounding box center [1059, 103] width 40 height 12
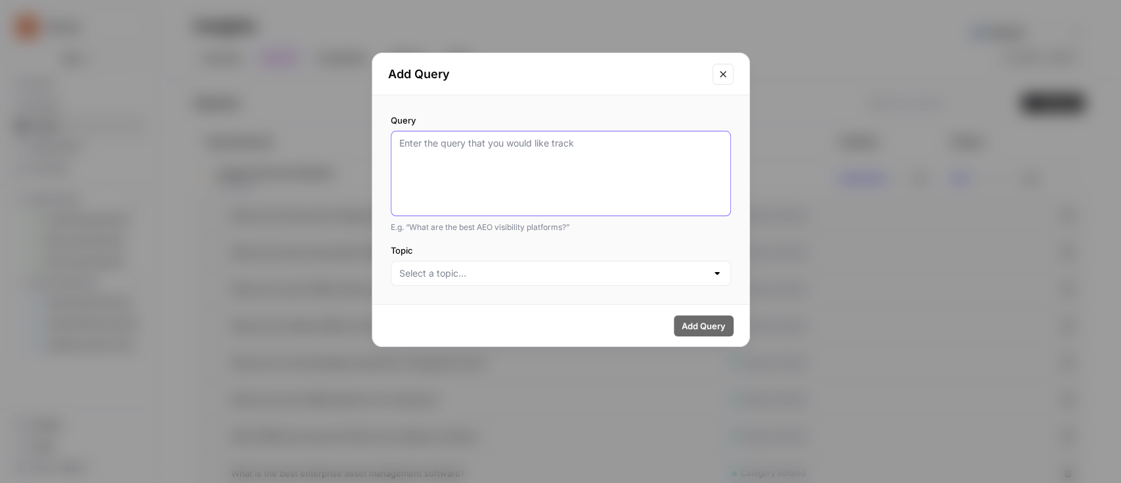
click at [536, 144] on textarea "Query" at bounding box center [560, 174] width 323 height 74
paste textarea "What are the best parts inventory management systems?"
type textarea "What are the best parts inventory management systems?"
click at [537, 275] on input "Topic" at bounding box center [552, 273] width 307 height 13
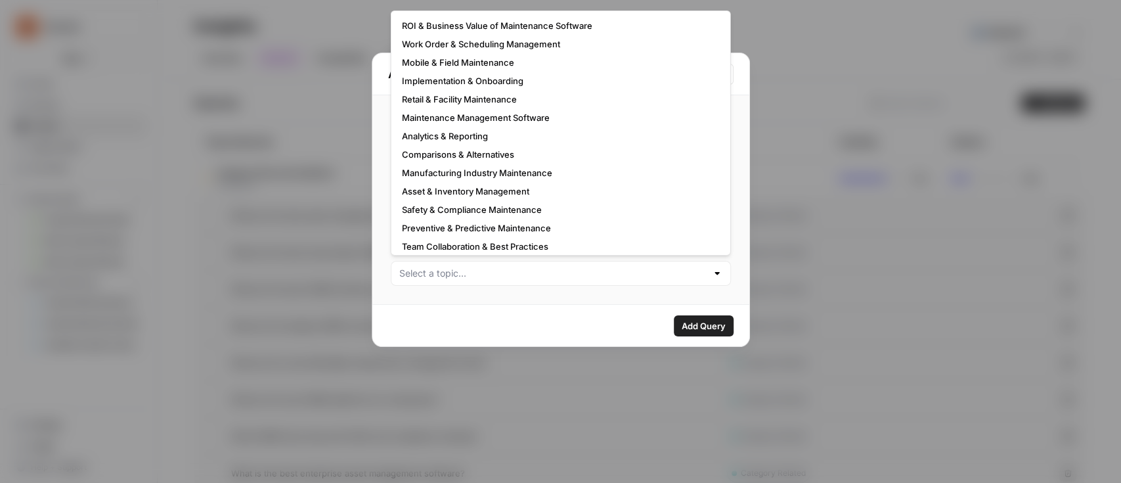
scroll to position [79, 0]
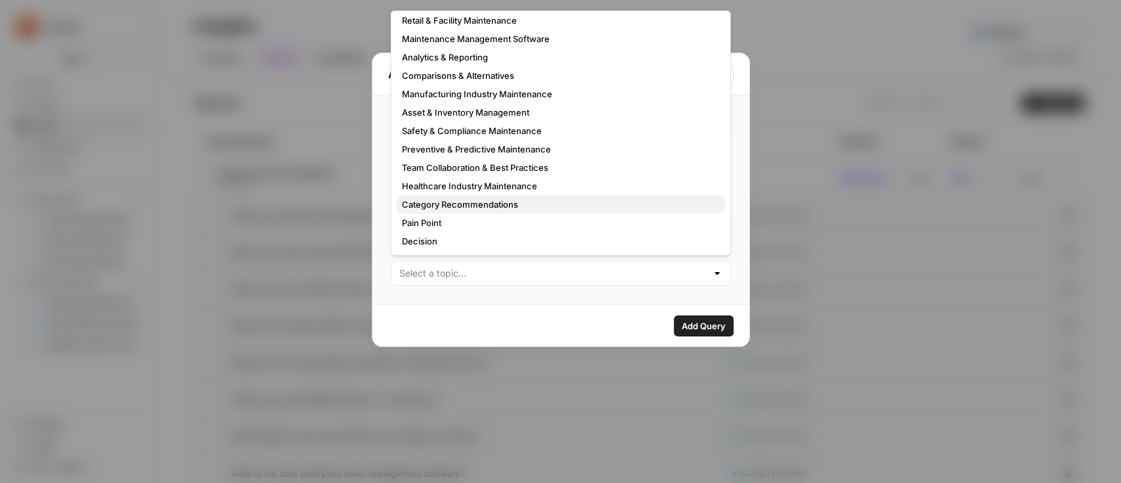
click at [523, 206] on span "Category Recommendations" at bounding box center [558, 204] width 313 height 13
type input "Category Recommendations"
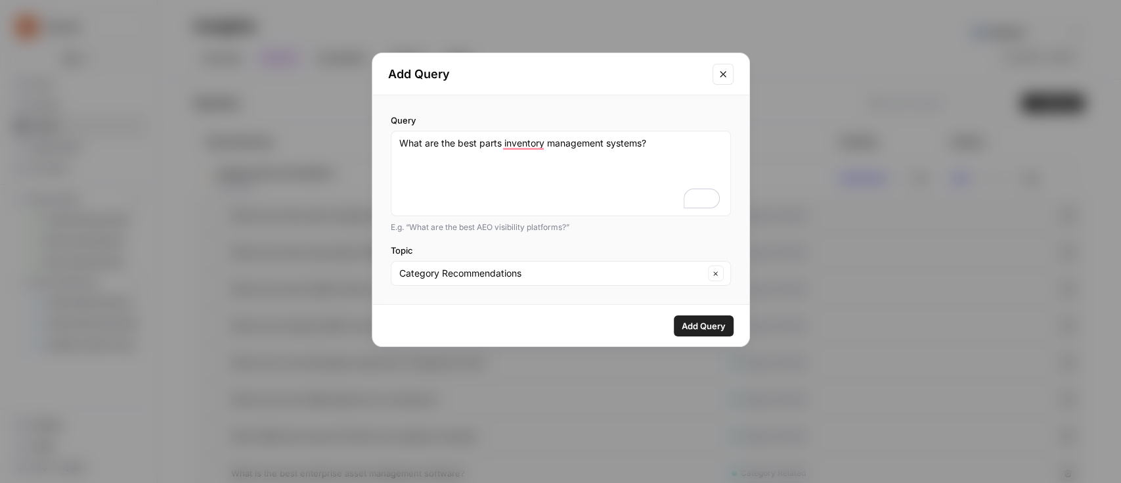
click at [696, 318] on button "Add Query" at bounding box center [704, 325] width 60 height 21
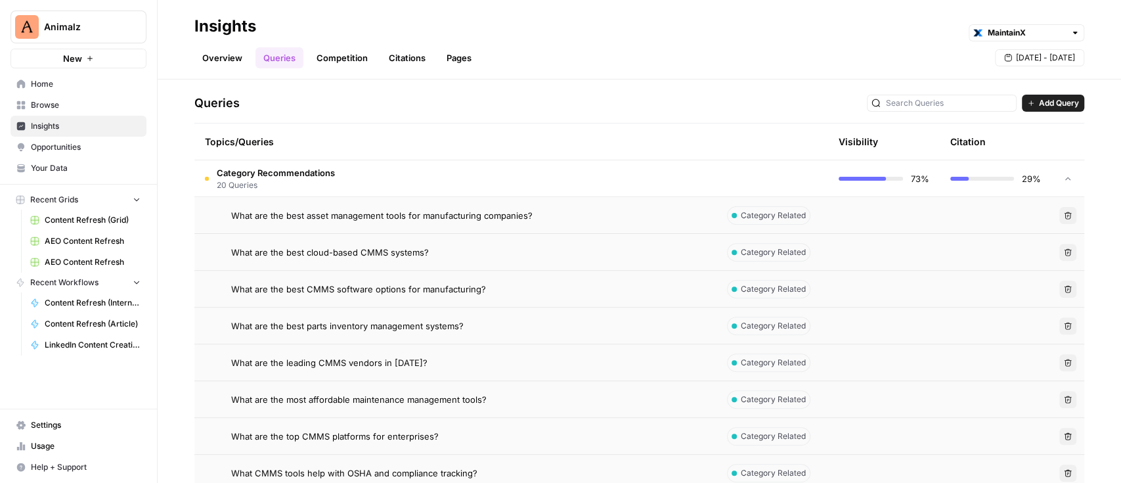
click at [1022, 95] on button "Add Query" at bounding box center [1053, 103] width 62 height 17
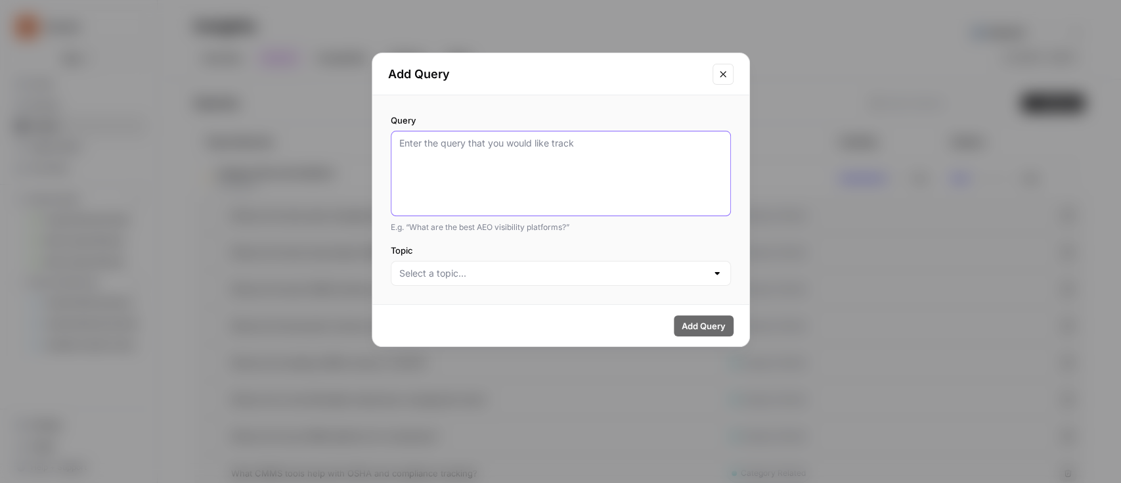
click at [563, 154] on textarea "Query" at bounding box center [560, 174] width 323 height 74
paste textarea "What is the best facility maintenance software for enterprises?"
type textarea "What is the best facility maintenance software for enterprises?"
click at [694, 329] on span "Add Query" at bounding box center [704, 325] width 44 height 13
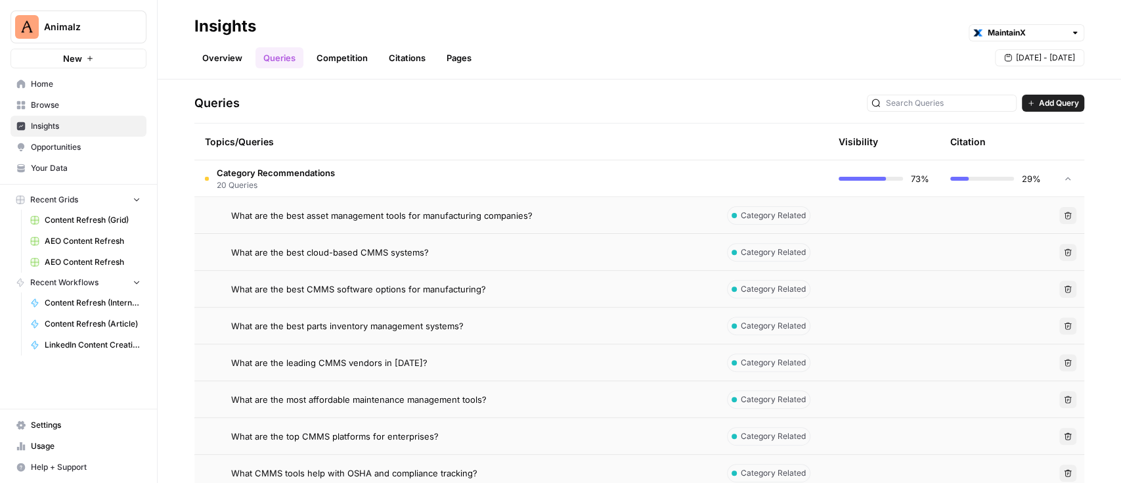
click at [277, 173] on span "Category Recommendations" at bounding box center [276, 172] width 118 height 13
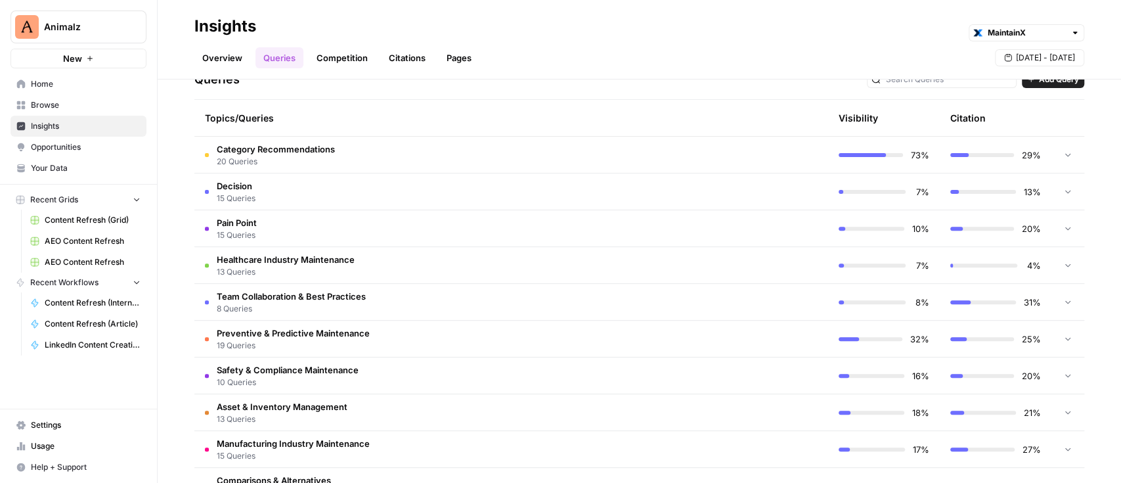
scroll to position [236, 0]
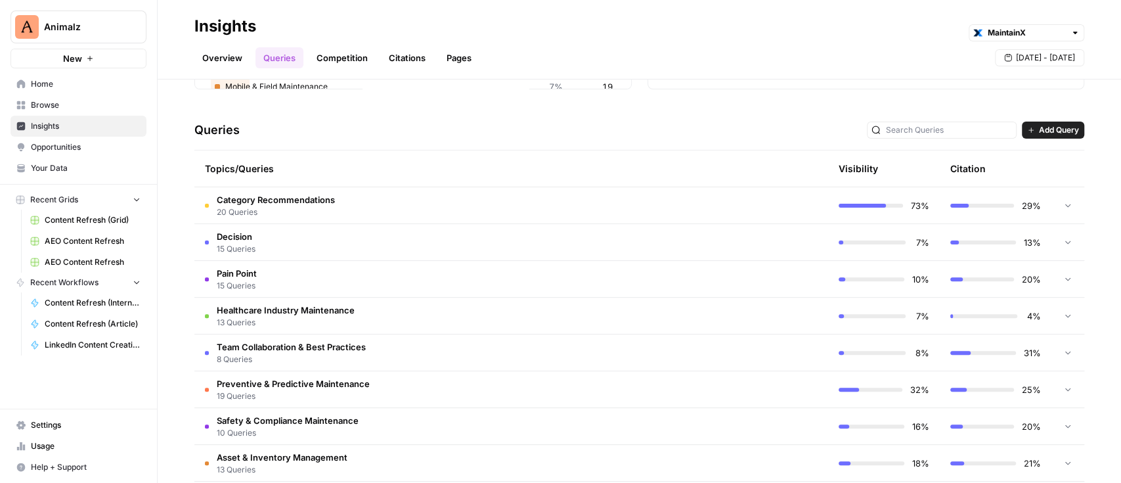
click at [366, 193] on td "Category Recommendations 20 Queries" at bounding box center [455, 205] width 522 height 36
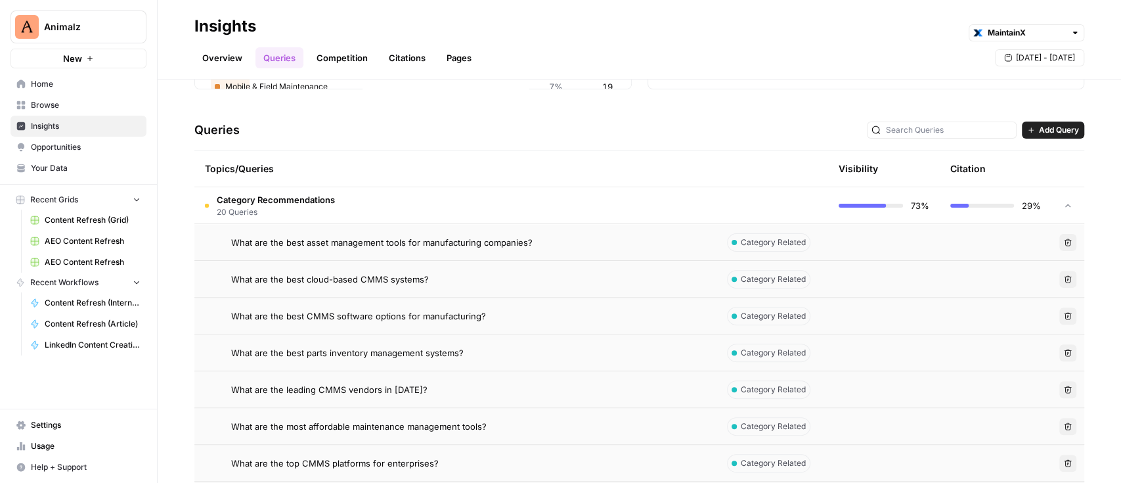
click at [1047, 131] on span "Add Query" at bounding box center [1059, 130] width 40 height 12
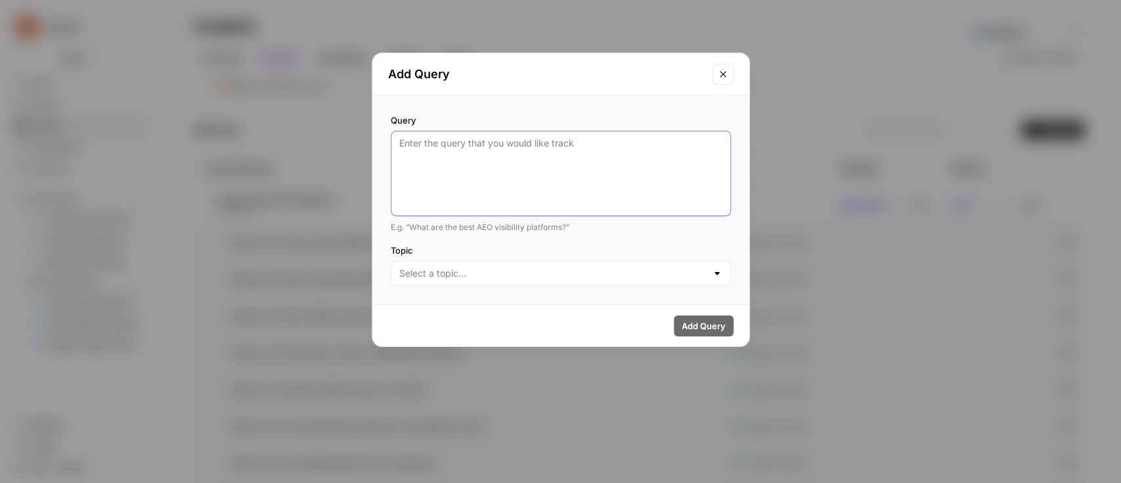
click at [607, 150] on textarea "Query" at bounding box center [560, 174] width 323 height 74
paste textarea "What is the best preventive maintenance software?"
type textarea "What is the best preventive maintenance software?"
click at [537, 274] on input "Topic" at bounding box center [552, 273] width 307 height 13
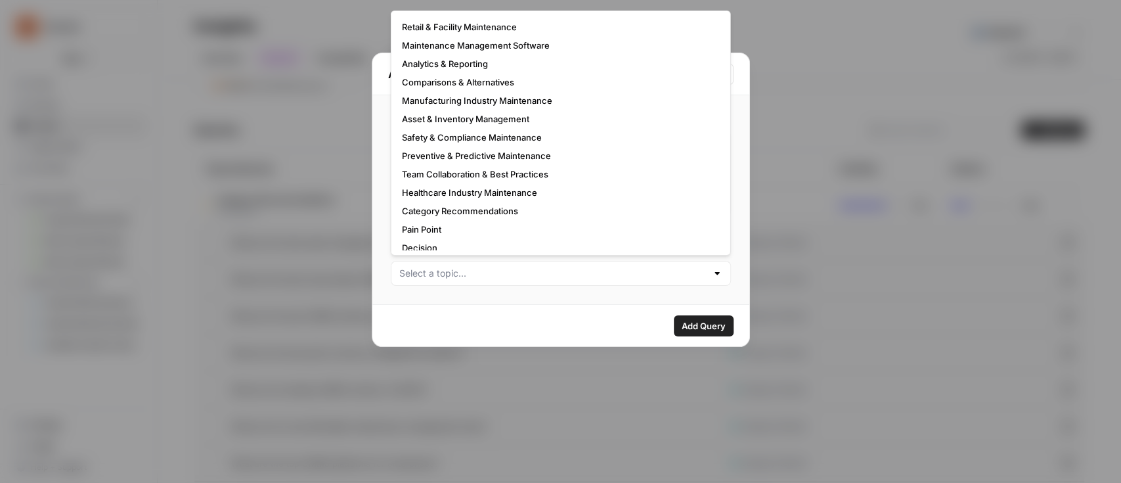
scroll to position [79, 0]
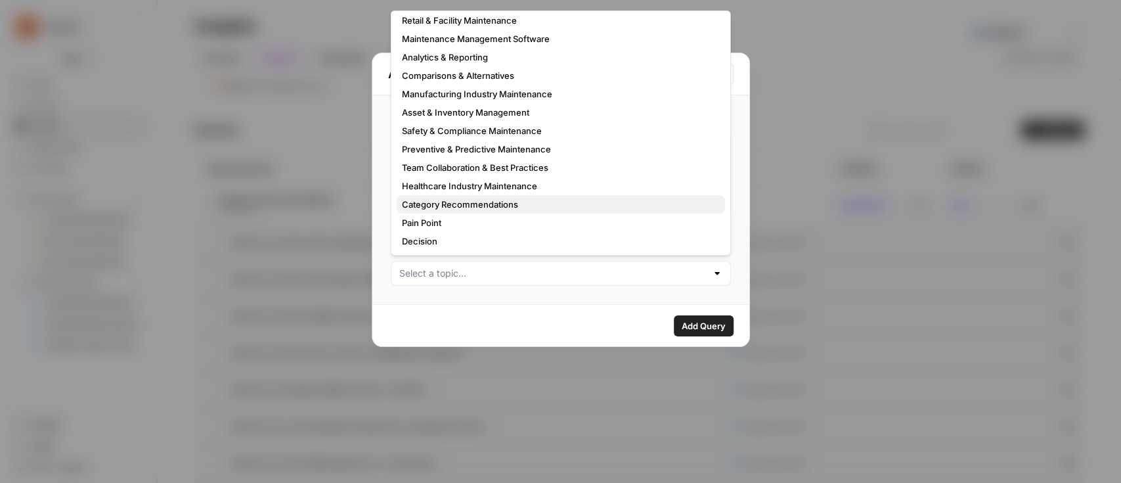
click at [488, 198] on span "Category Recommendations" at bounding box center [558, 204] width 313 height 13
type input "Category Recommendations"
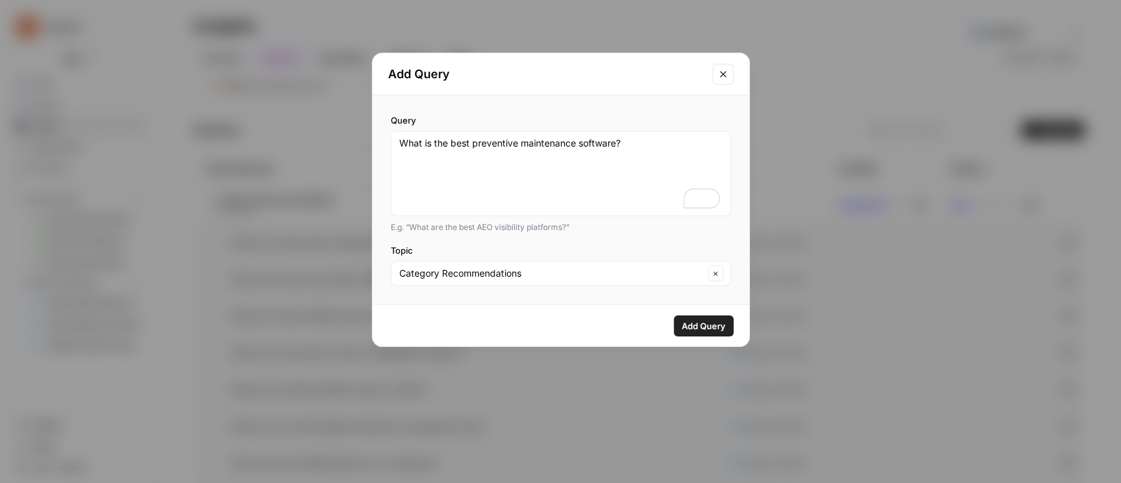
click at [706, 319] on span "Add Query" at bounding box center [704, 325] width 44 height 13
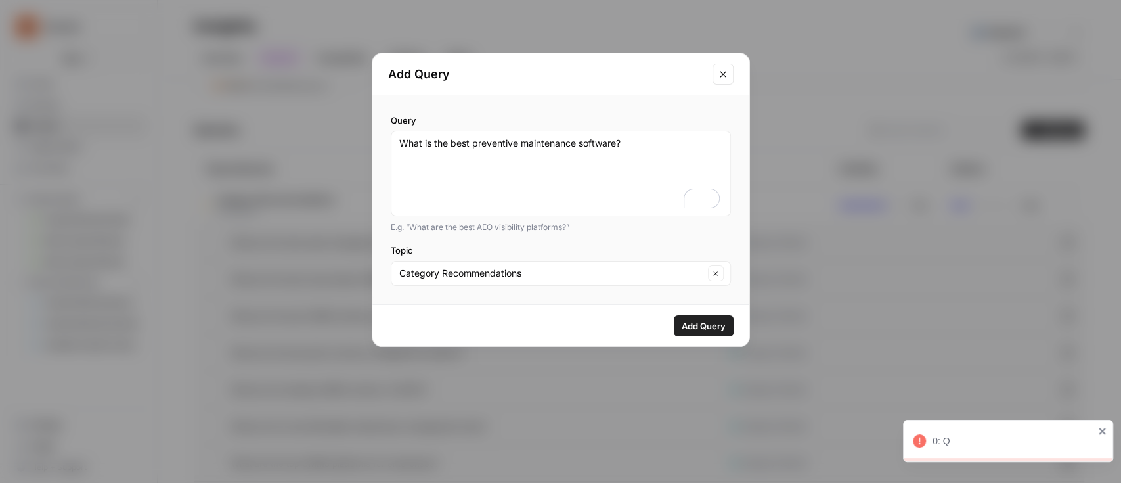
click at [856, 271] on div "Add Query Query What is the best preventive maintenance software? E.g. “What ar…" at bounding box center [560, 241] width 1121 height 483
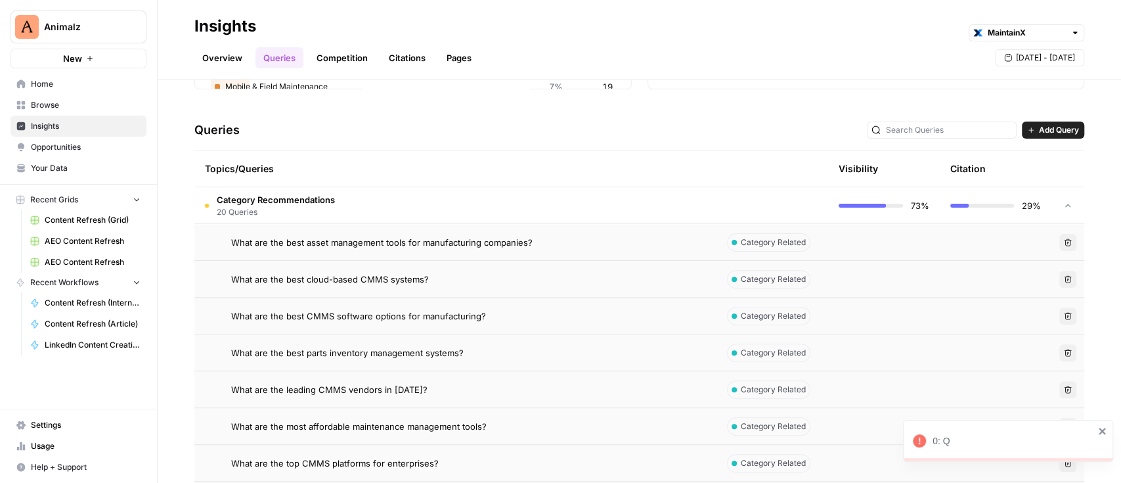
drag, startPoint x: 984, startPoint y: 439, endPoint x: 920, endPoint y: 441, distance: 64.4
click at [920, 441] on div "0: Q" at bounding box center [1003, 440] width 189 height 21
copy div "0: Q"
click at [1050, 122] on button "Add Query" at bounding box center [1053, 130] width 62 height 17
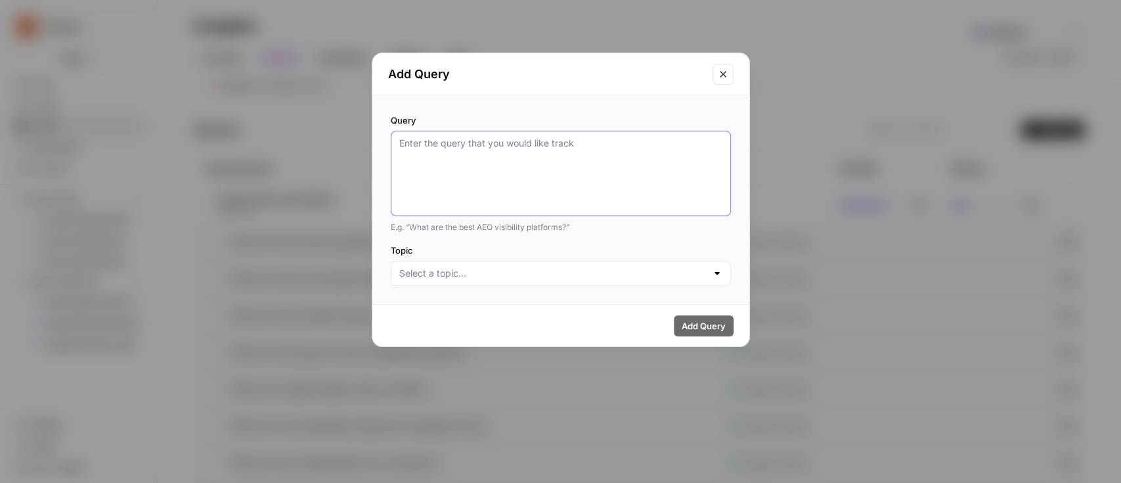
click at [472, 143] on textarea "Query" at bounding box center [560, 174] width 323 height 74
paste textarea "What is the best facility maintenance software for enterprises?"
type textarea "What is the best facility maintenance software for enterprises?"
click at [721, 79] on button "Close modal" at bounding box center [723, 74] width 21 height 21
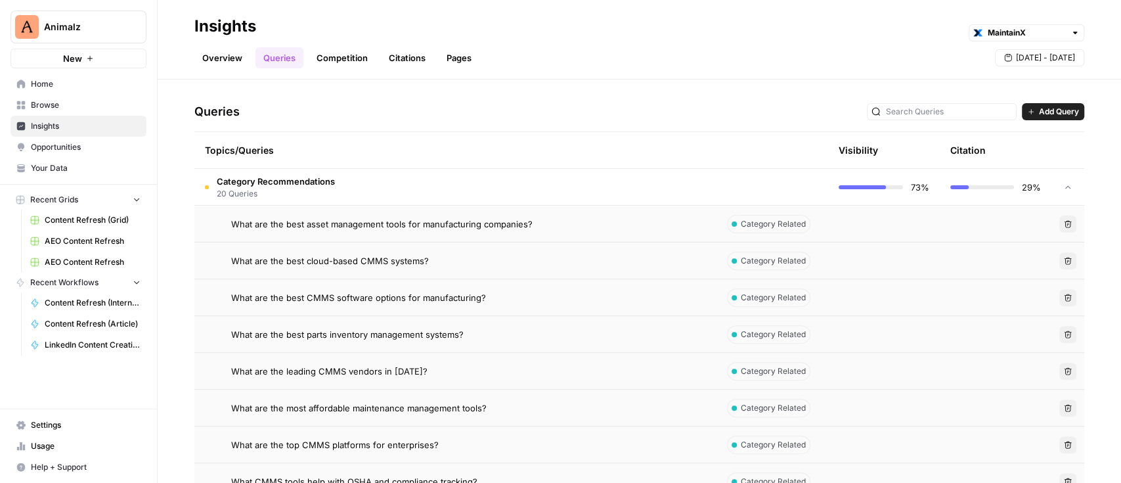
scroll to position [148, 0]
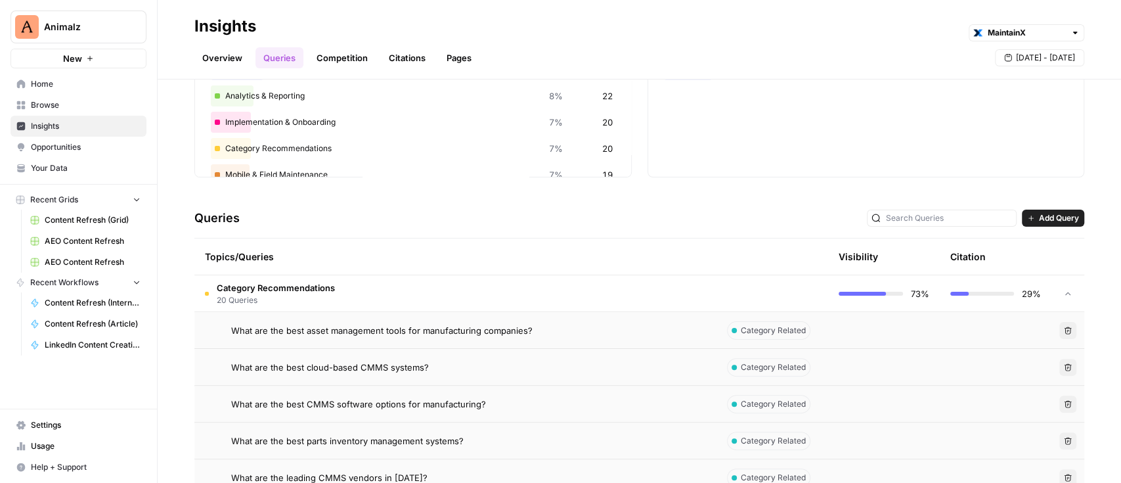
click at [1039, 218] on span "Add Query" at bounding box center [1059, 218] width 40 height 12
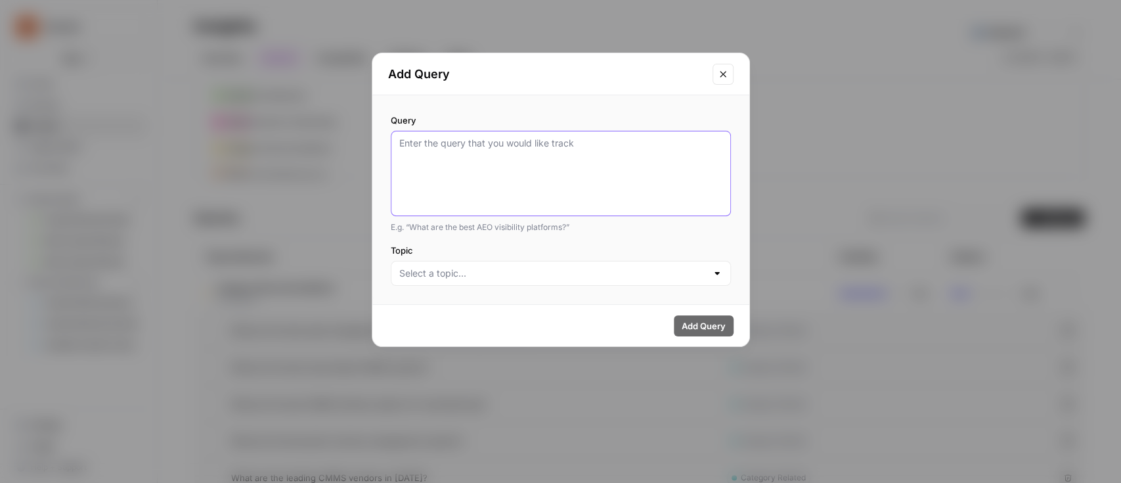
click at [522, 167] on textarea "Query" at bounding box center [560, 174] width 323 height 74
paste textarea "What is the best facility maintenance software for enterprises?"
type textarea "What is the best facility maintenance software for enterprises?"
click at [503, 275] on input "Topic" at bounding box center [552, 273] width 307 height 13
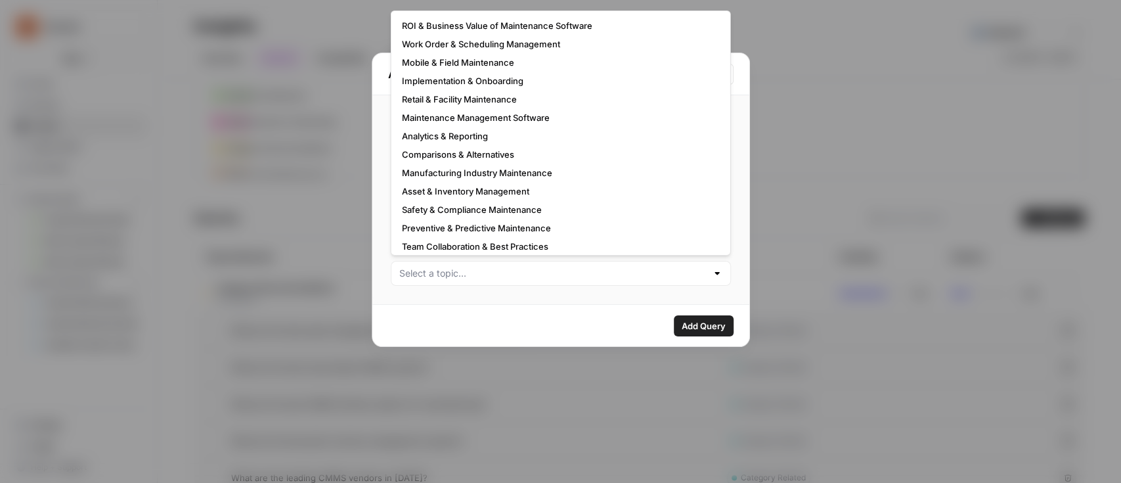
scroll to position [79, 0]
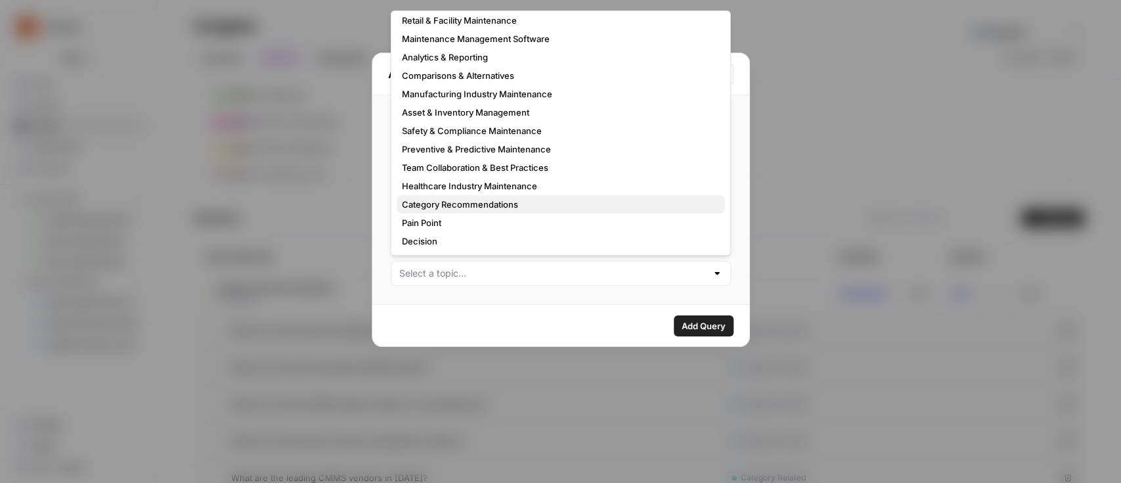
click at [487, 208] on span "Category Recommendations" at bounding box center [558, 204] width 313 height 13
type input "Category Recommendations"
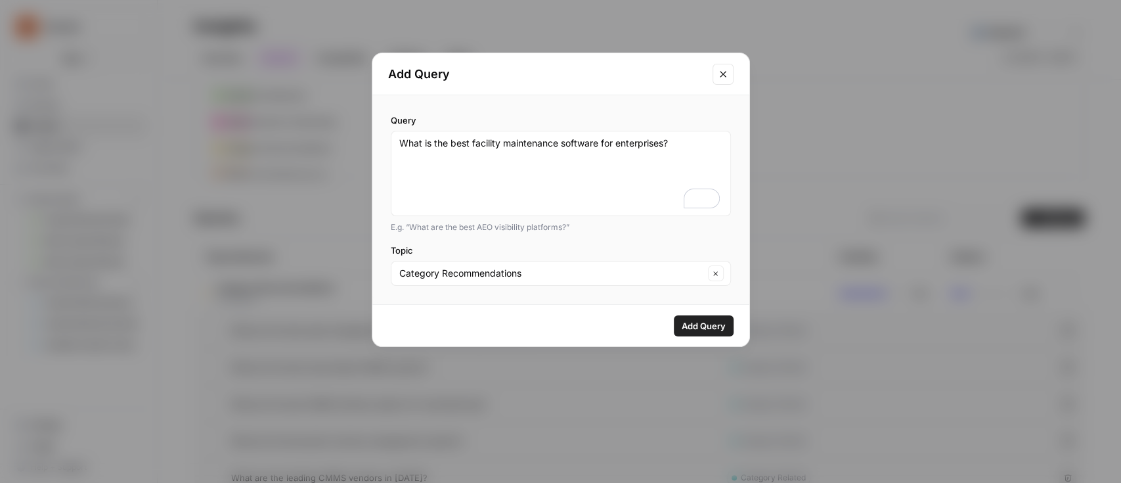
click at [701, 327] on span "Add Query" at bounding box center [704, 325] width 44 height 13
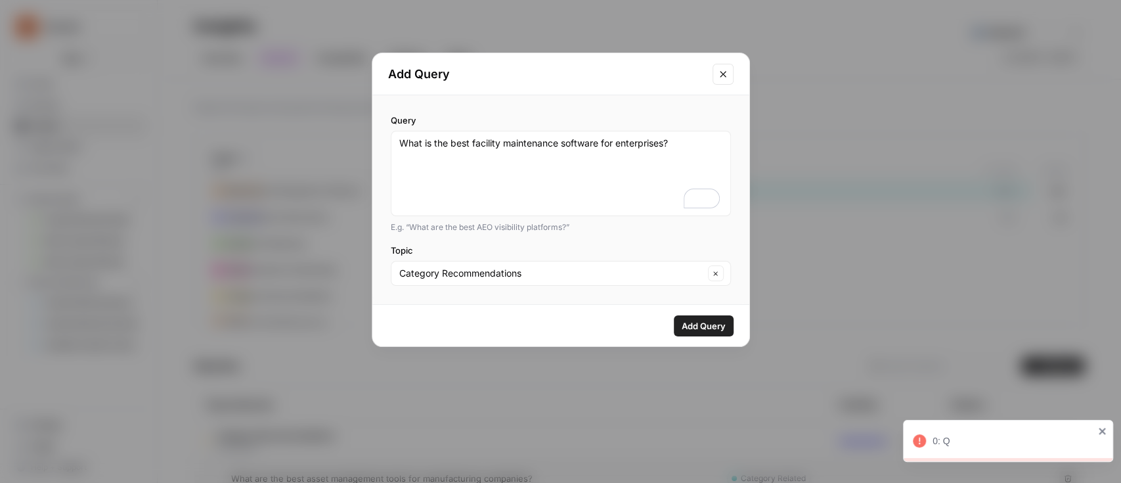
scroll to position [148, 0]
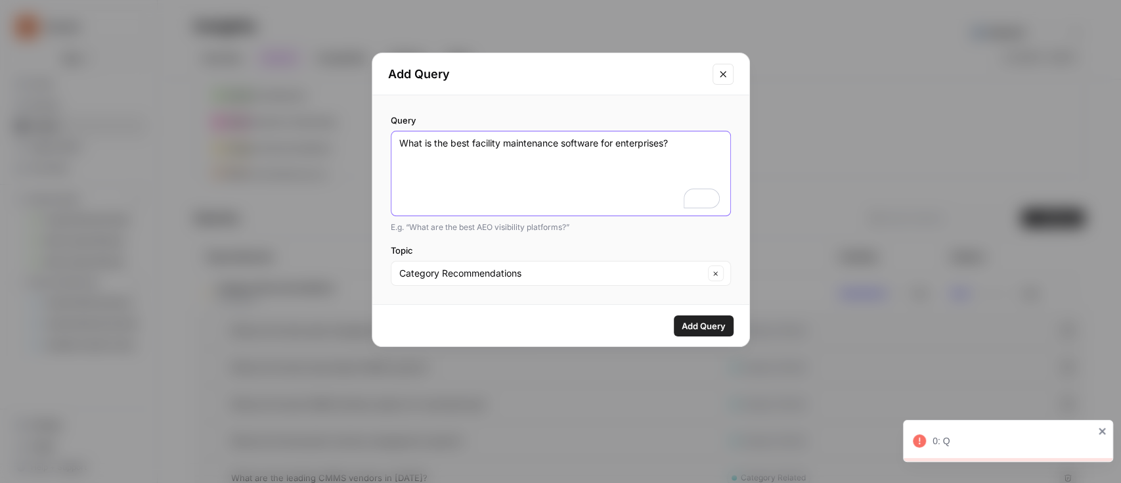
click at [557, 146] on textarea "What is the best facility maintenance software for enterprises?" at bounding box center [560, 174] width 323 height 74
paste textarea "are the best predictive maintenance platforms for manufacturer"
type textarea "What are the best predictive maintenance platforms for manufacturers?"
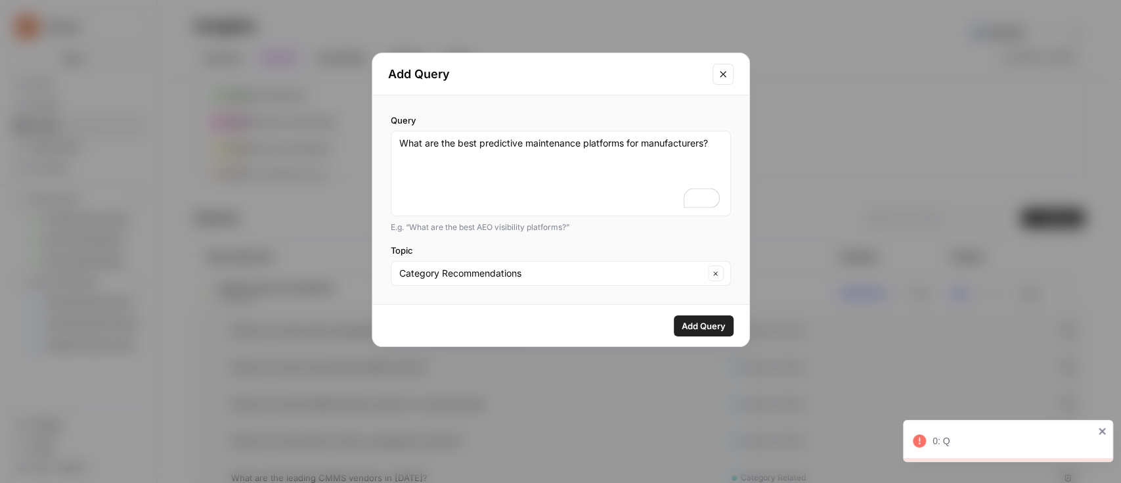
click at [699, 322] on span "Add Query" at bounding box center [704, 325] width 44 height 13
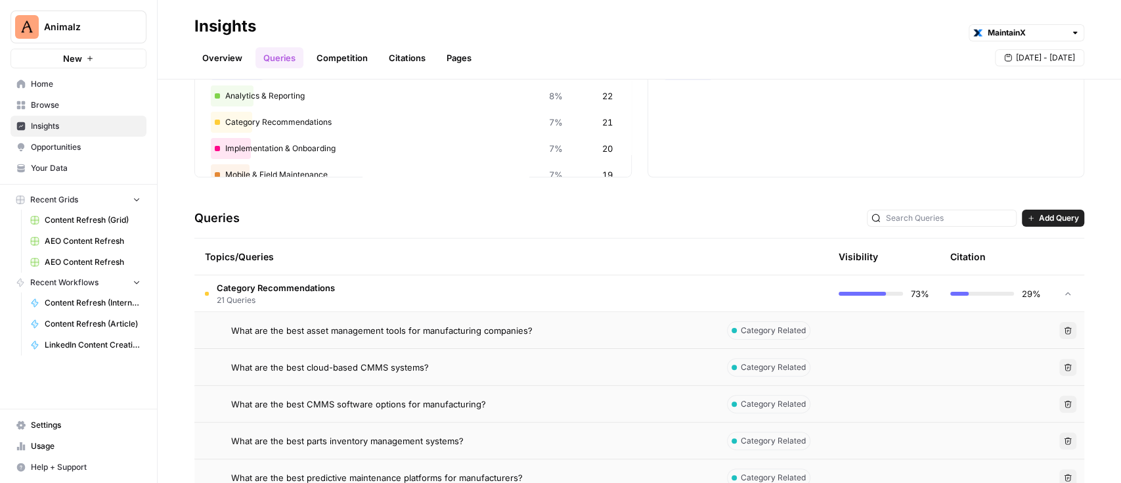
click at [1027, 217] on icon "button" at bounding box center [1031, 218] width 8 height 8
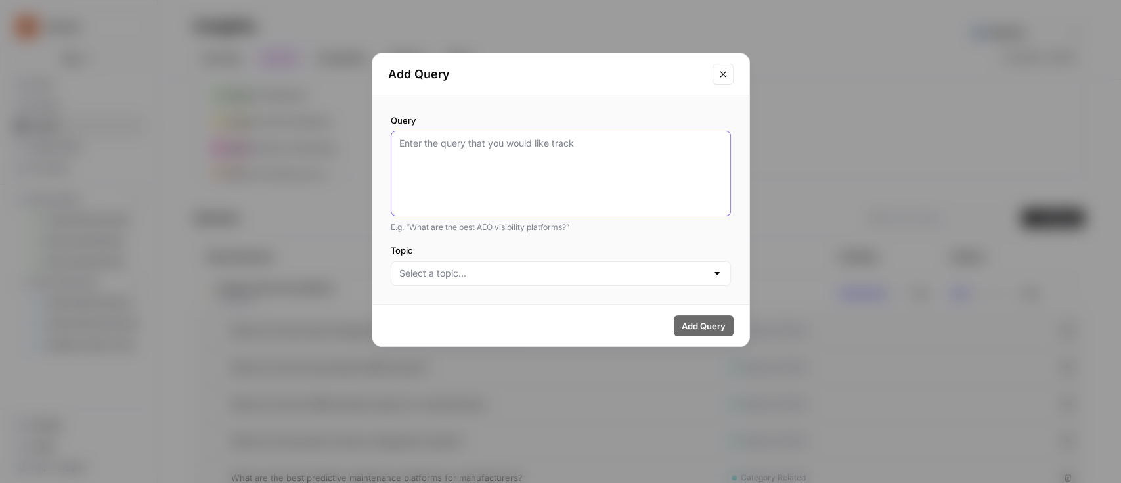
click at [445, 171] on textarea "Query" at bounding box center [560, 174] width 323 height 74
paste textarea "What are the top AI-powered maintenance management tools?"
type textarea "What are the top AI-powered maintenance management tools?"
click at [527, 269] on input "Topic" at bounding box center [552, 273] width 307 height 13
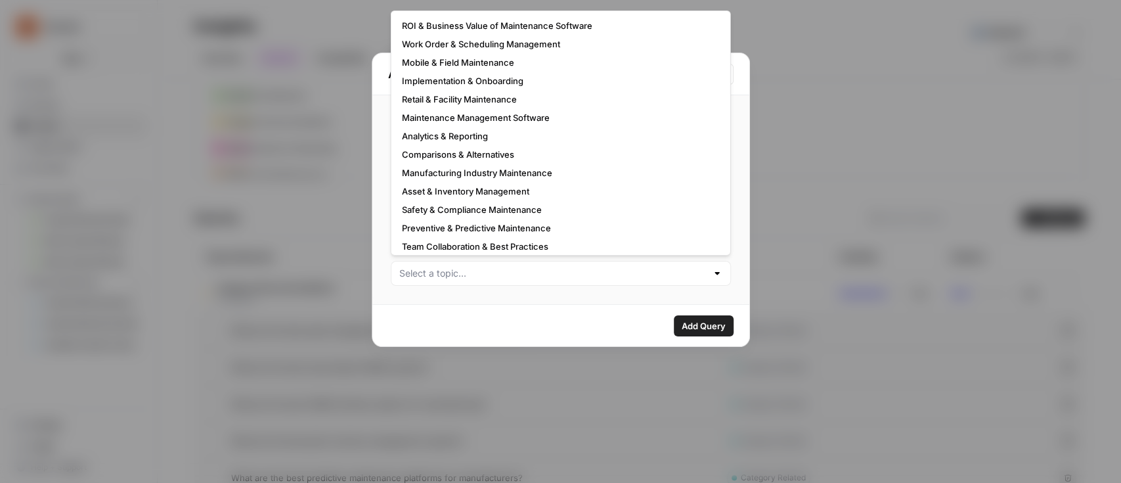
scroll to position [79, 0]
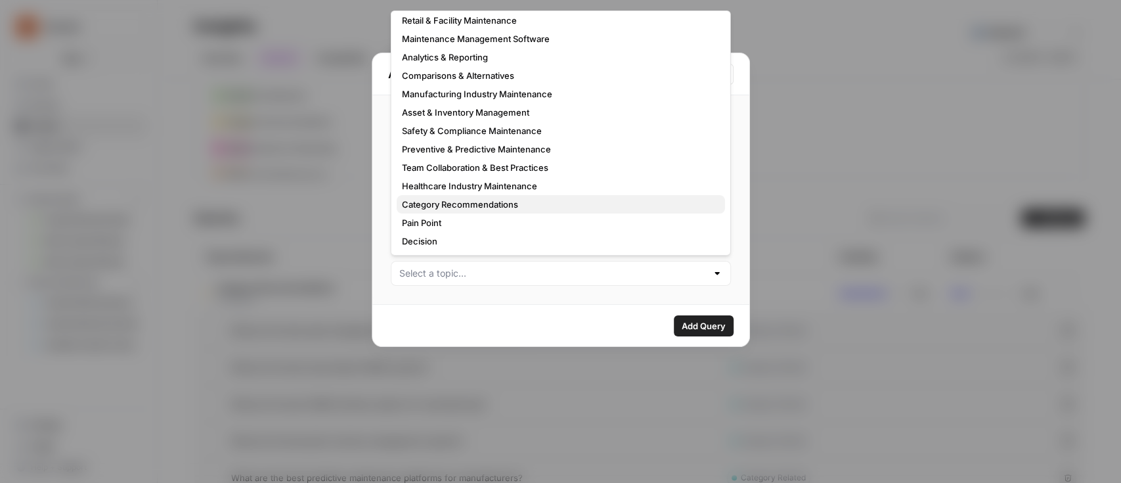
click at [487, 208] on span "Category Recommendations" at bounding box center [558, 204] width 313 height 13
type input "Category Recommendations"
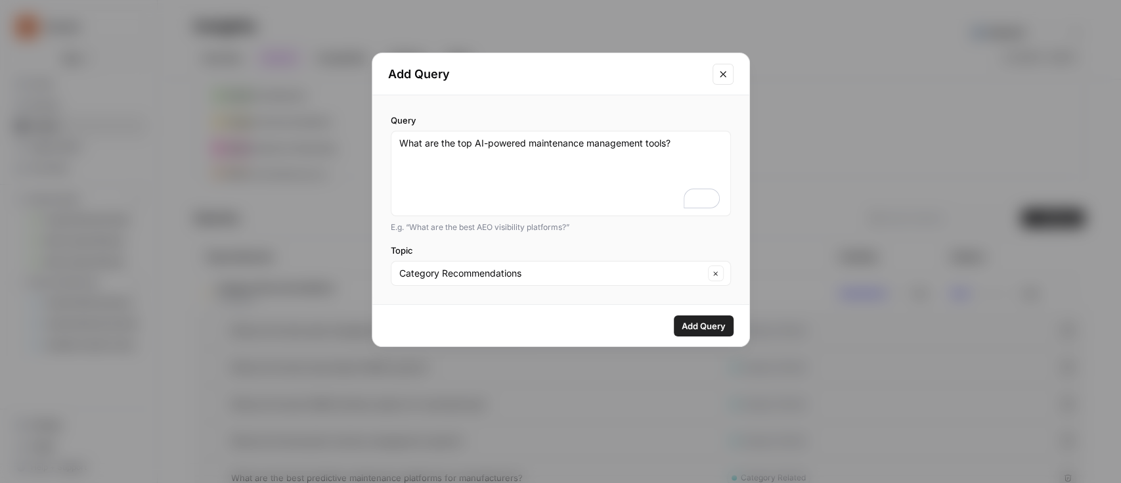
click at [720, 323] on span "Add Query" at bounding box center [704, 325] width 44 height 13
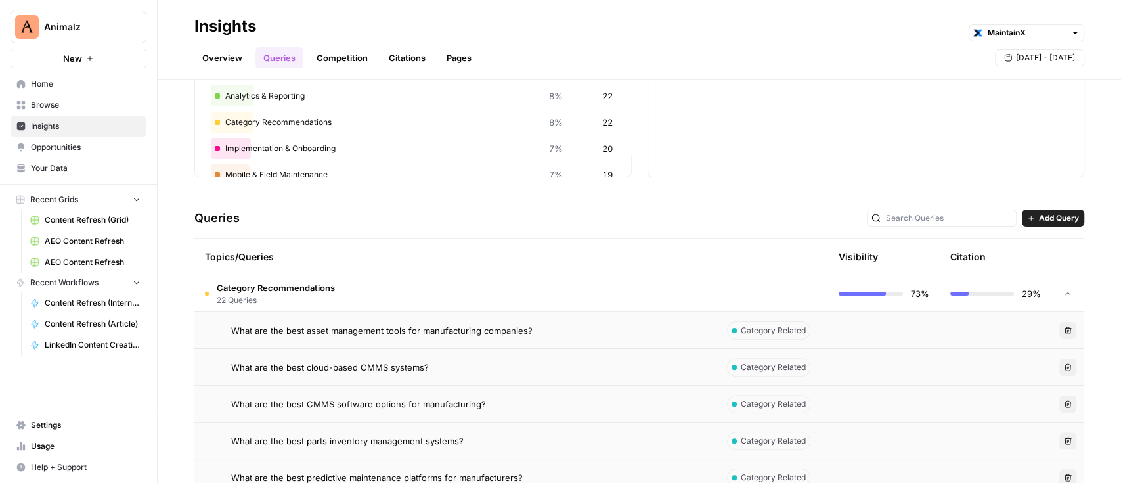
click at [1039, 217] on span "Add Query" at bounding box center [1059, 218] width 40 height 12
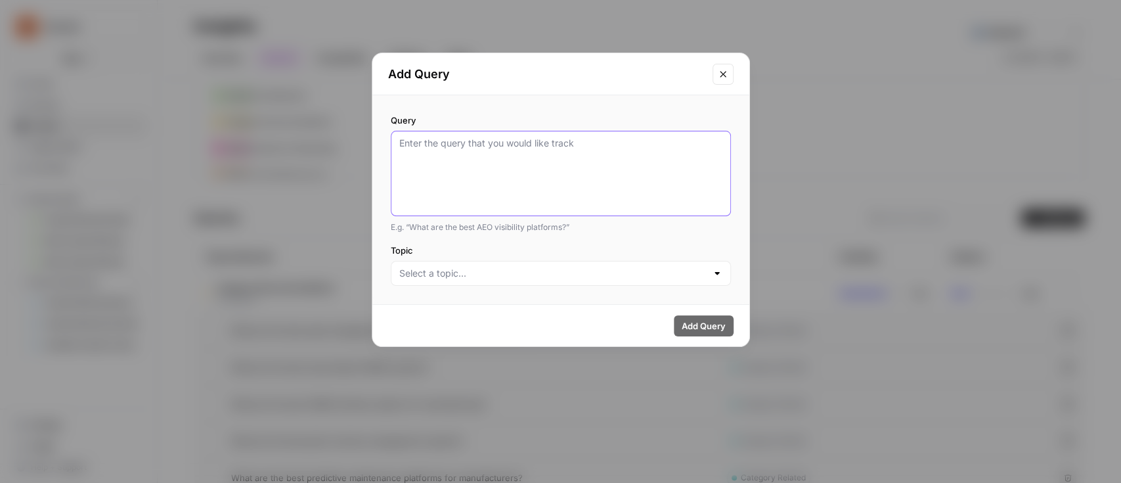
click at [583, 154] on textarea "Query" at bounding box center [560, 174] width 323 height 74
paste textarea "What is the best condition-based maintenance software?"
type textarea "What is the best condition-based maintenance software?"
click at [564, 275] on input "Topic" at bounding box center [552, 273] width 307 height 13
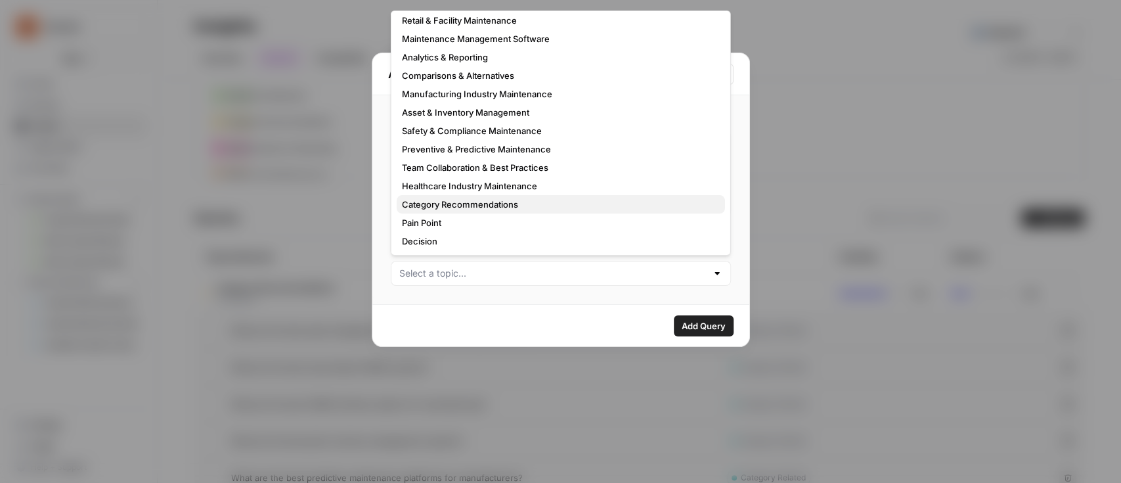
click at [518, 206] on span "Category Recommendations" at bounding box center [558, 204] width 313 height 13
type input "Category Recommendations"
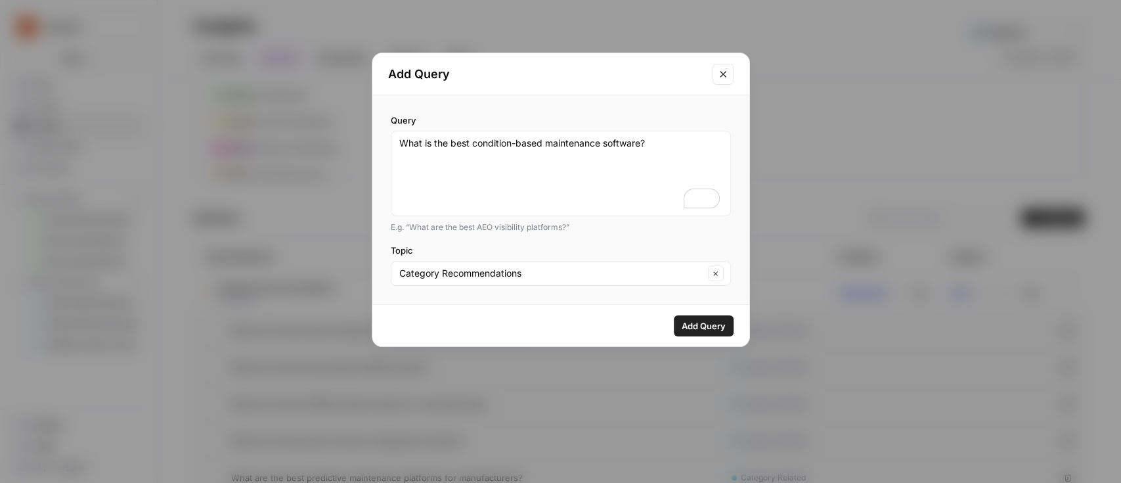
click at [686, 322] on span "Add Query" at bounding box center [704, 325] width 44 height 13
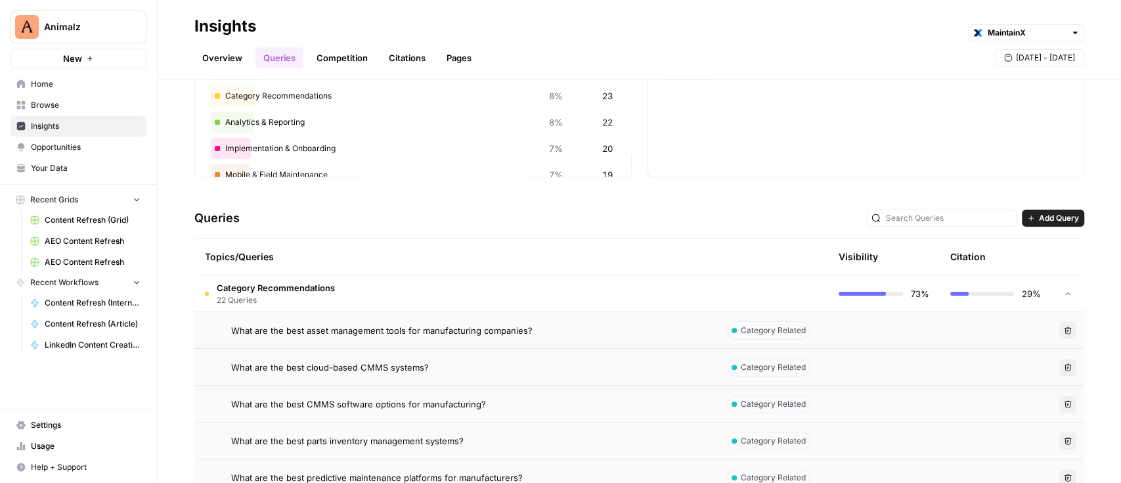
scroll to position [122, 0]
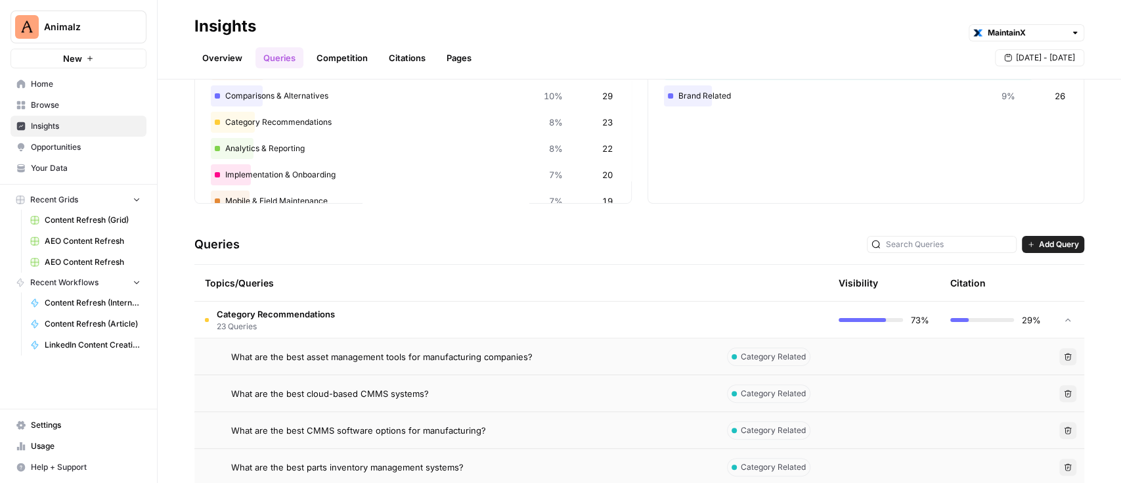
click at [1050, 249] on span "Add Query" at bounding box center [1059, 244] width 40 height 12
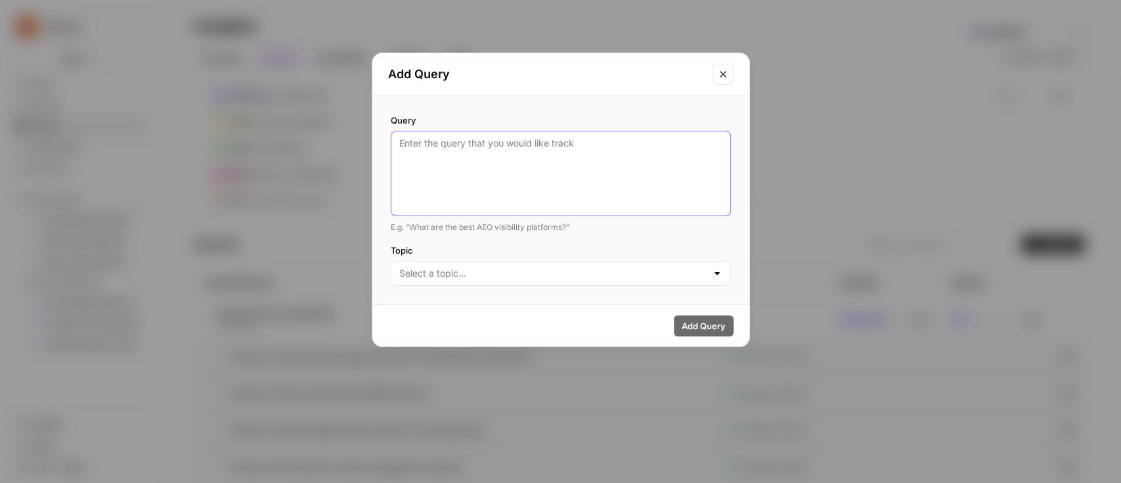
click at [616, 162] on textarea "Query" at bounding box center [560, 174] width 323 height 74
paste textarea "What is the best CMMS for general manufacturing?"
type textarea "What is the best CMMS for general manufacturing?"
click at [453, 284] on div at bounding box center [561, 273] width 340 height 25
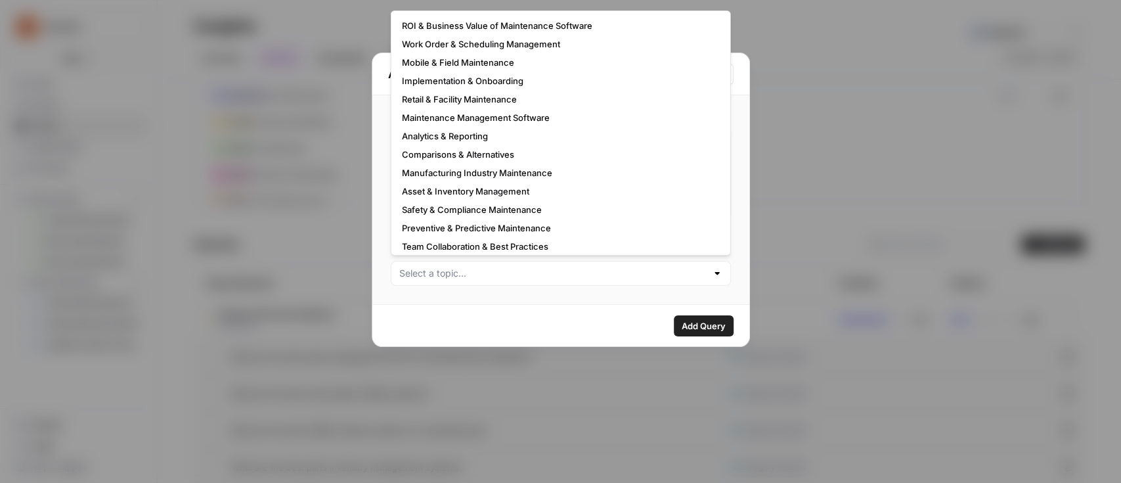
scroll to position [79, 0]
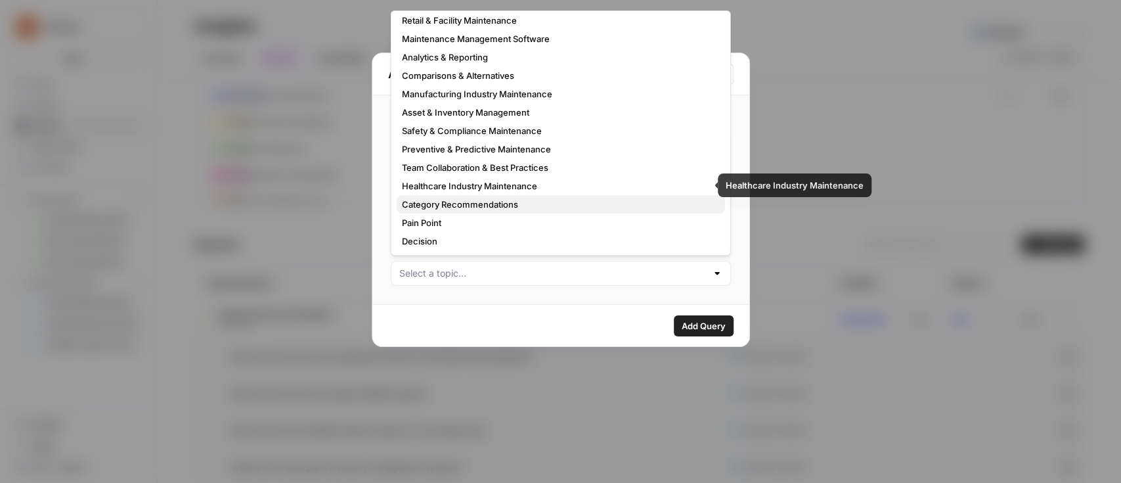
click at [503, 203] on span "Category Recommendations" at bounding box center [558, 204] width 313 height 13
type input "Category Recommendations"
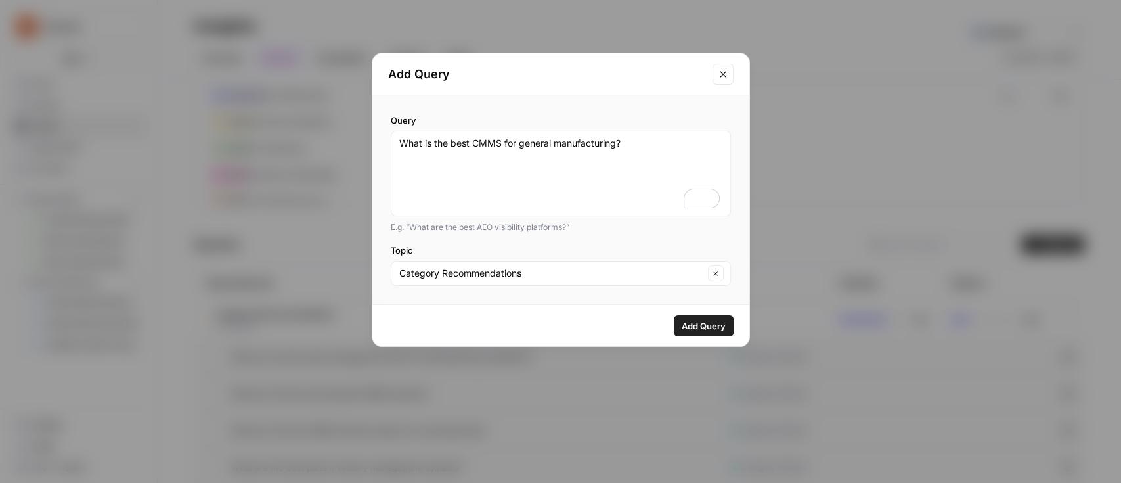
click at [713, 324] on span "Add Query" at bounding box center [704, 325] width 44 height 13
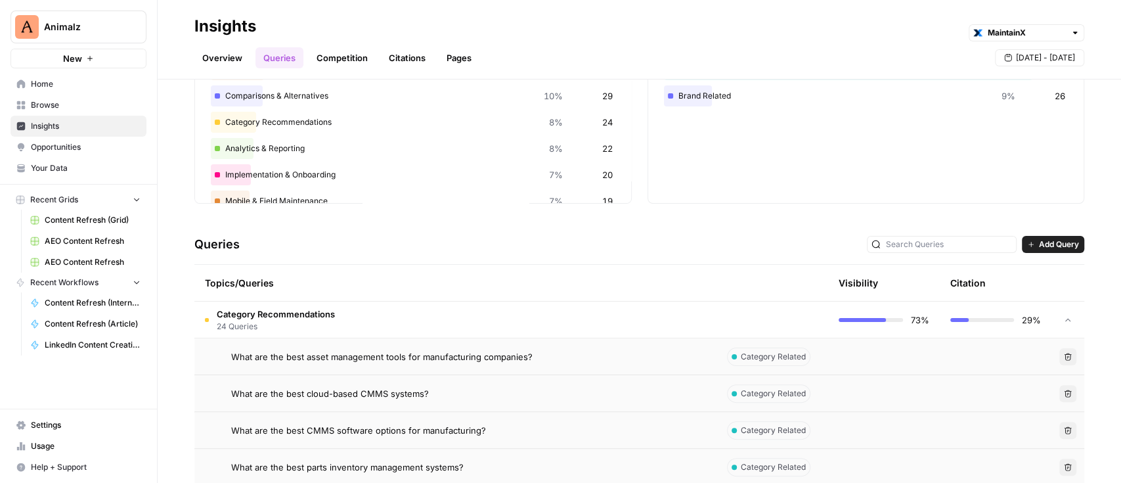
click at [1026, 233] on div "Queries Add Query" at bounding box center [639, 245] width 890 height 40
click at [1028, 236] on button "Add Query" at bounding box center [1053, 244] width 62 height 17
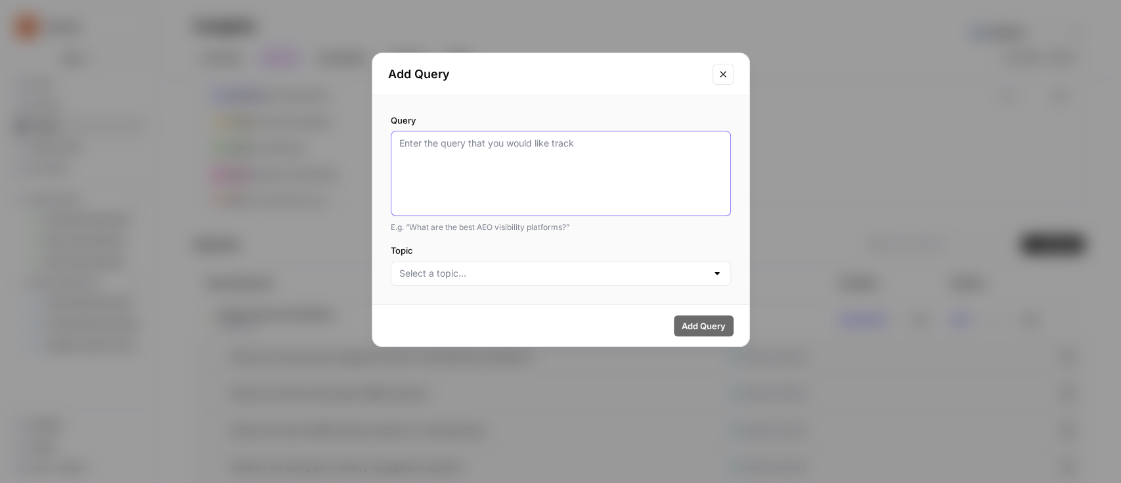
click at [520, 147] on textarea "Query" at bounding box center [560, 174] width 323 height 74
paste textarea "What is the best maintenance software for building materials companies?"
type textarea "What is the best maintenance software for building materials companies?"
click at [469, 283] on div at bounding box center [561, 273] width 340 height 25
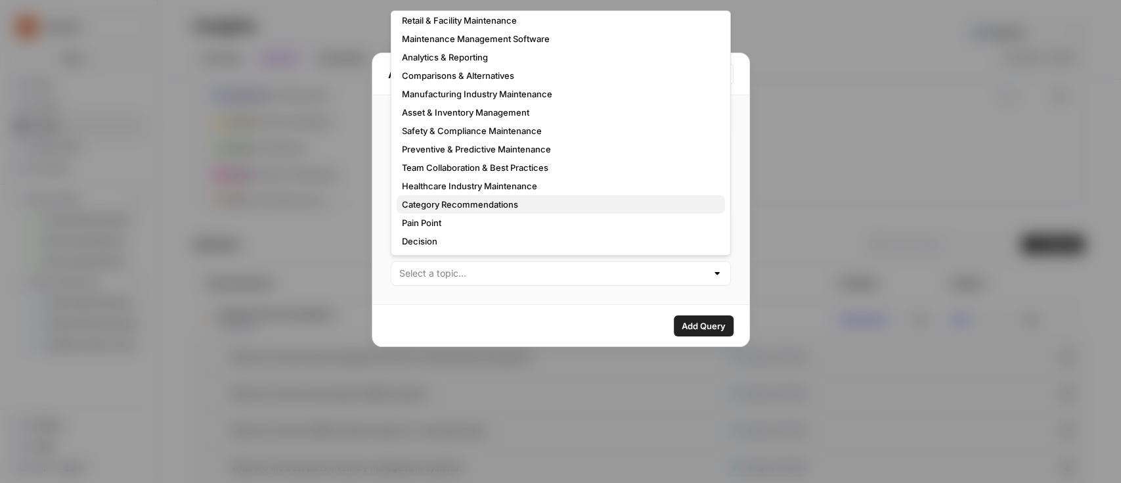
click at [472, 199] on span "Category Recommendations" at bounding box center [558, 204] width 313 height 13
type input "Category Recommendations"
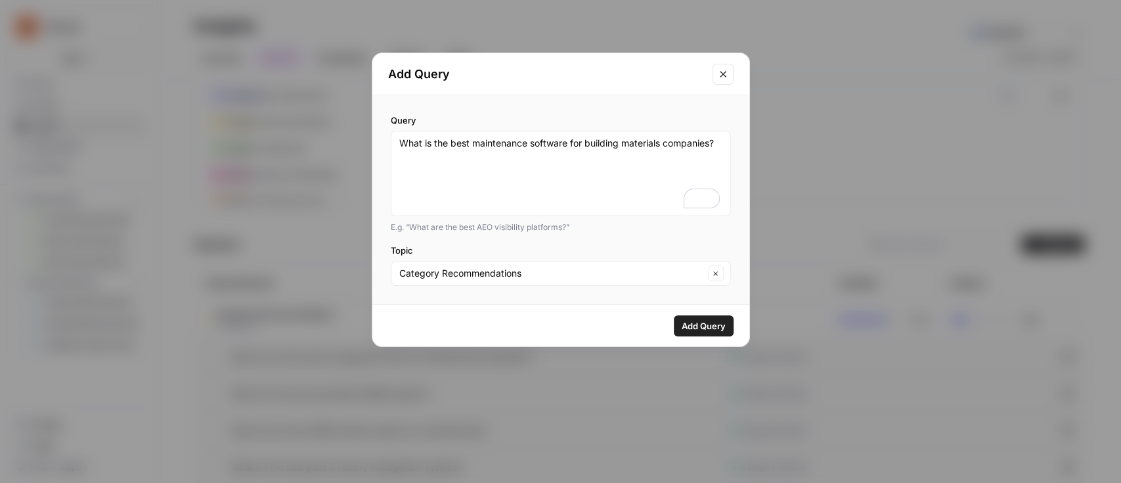
click at [717, 328] on span "Add Query" at bounding box center [704, 325] width 44 height 13
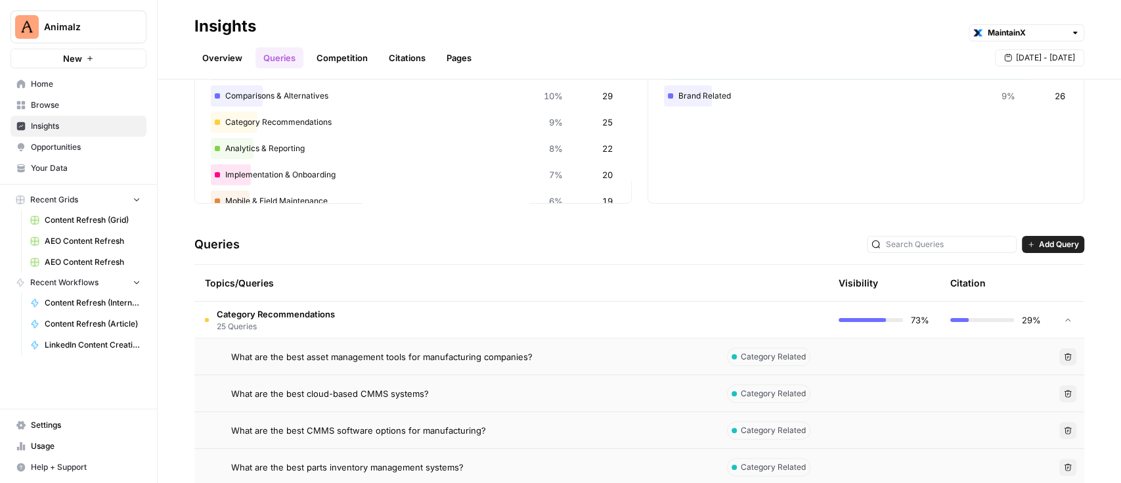
click at [1039, 245] on span "Add Query" at bounding box center [1059, 244] width 40 height 12
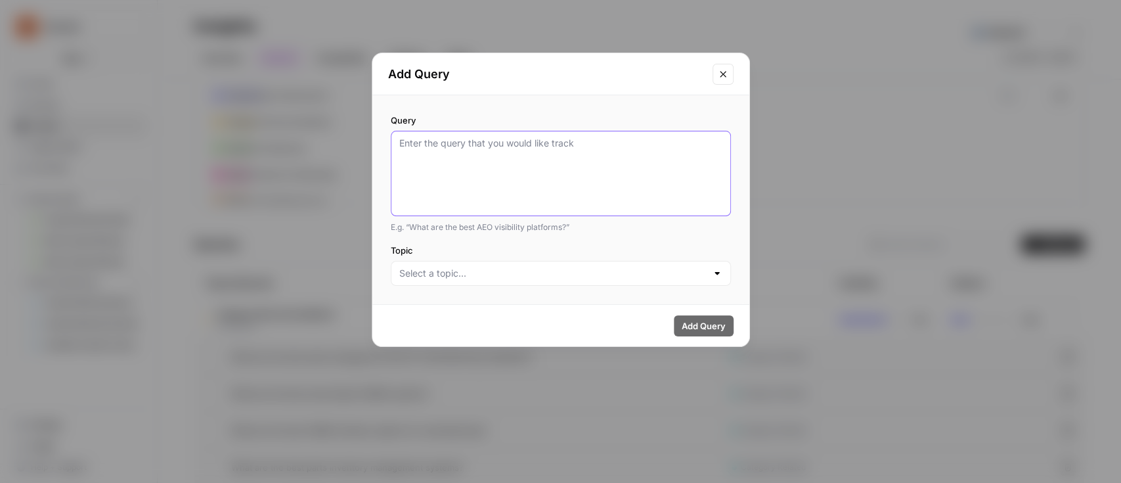
click at [543, 188] on textarea "Query" at bounding box center [560, 174] width 323 height 74
paste textarea "What is the best CMMS for food and beverage manufacturers?"
type textarea "What is the best CMMS for food and beverage manufacturers?"
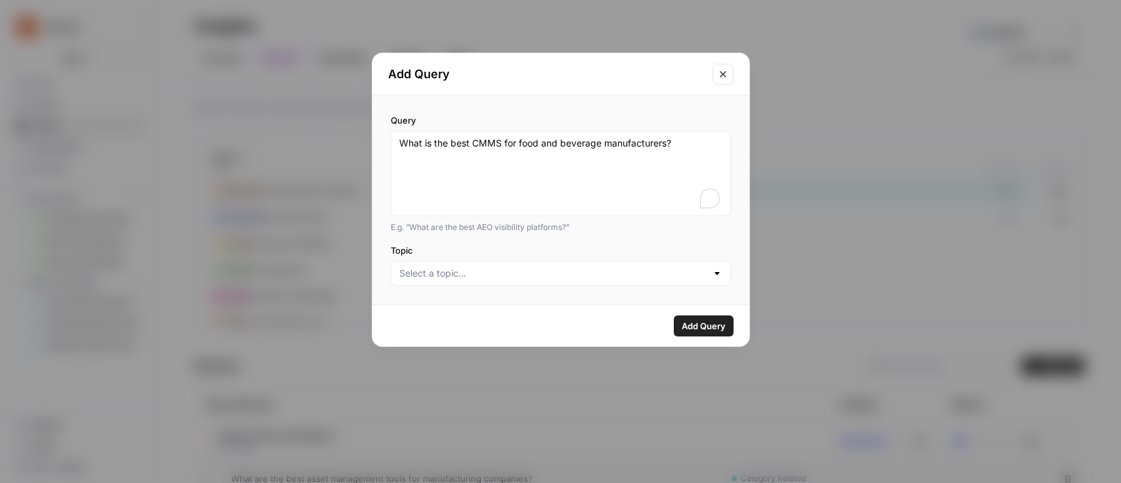
type textarea "What is the best CMMS for food and beverage manufacturers?"
click at [535, 277] on input "Topic" at bounding box center [552, 273] width 307 height 13
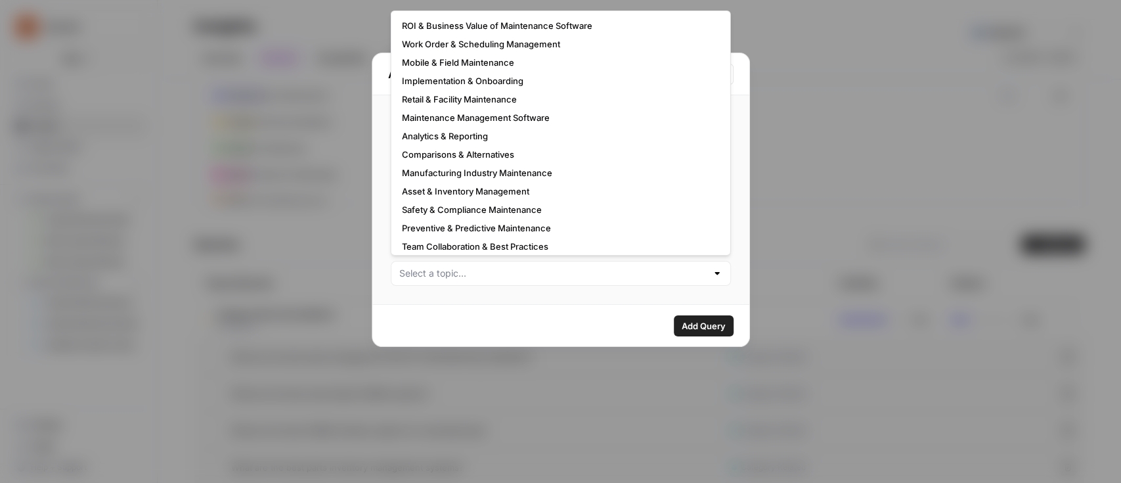
scroll to position [79, 0]
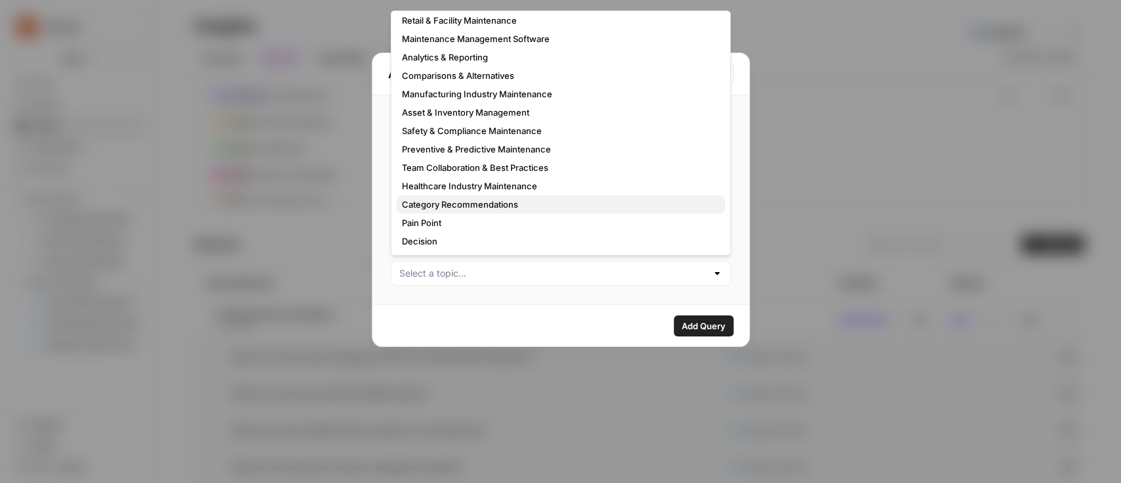
click at [460, 204] on span "Category Recommendations" at bounding box center [558, 204] width 313 height 13
type input "Category Recommendations"
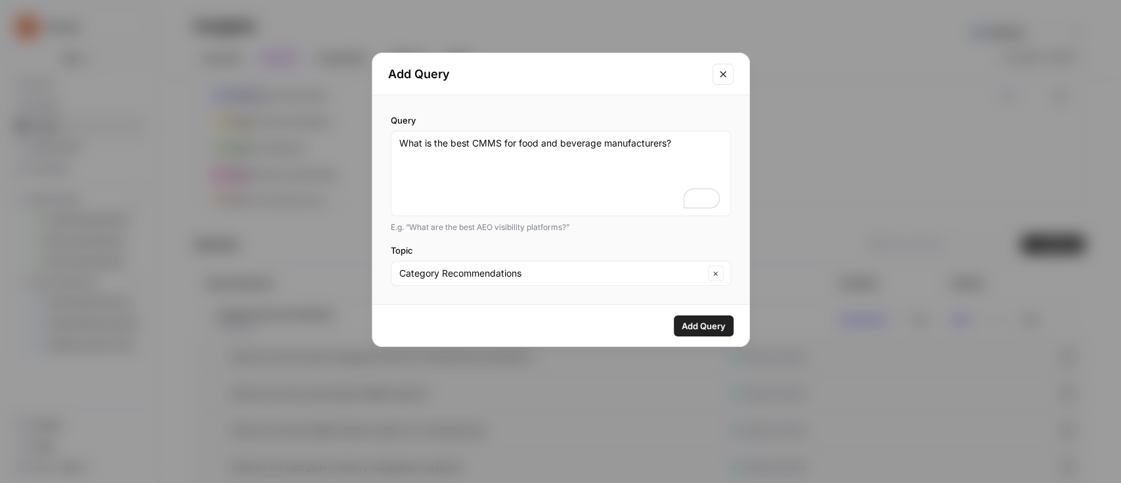
click at [719, 319] on span "Add Query" at bounding box center [704, 325] width 44 height 13
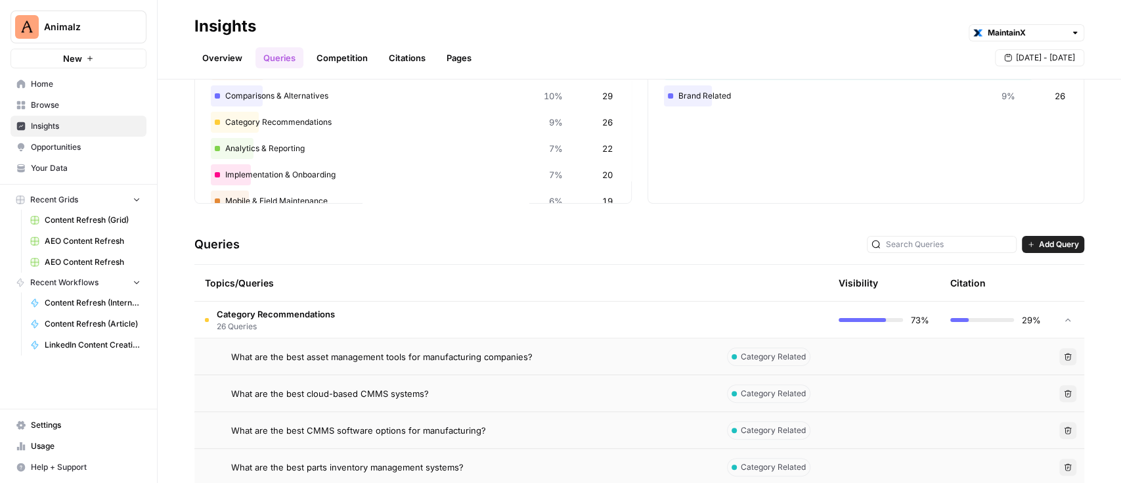
click at [1027, 240] on icon "button" at bounding box center [1031, 244] width 8 height 8
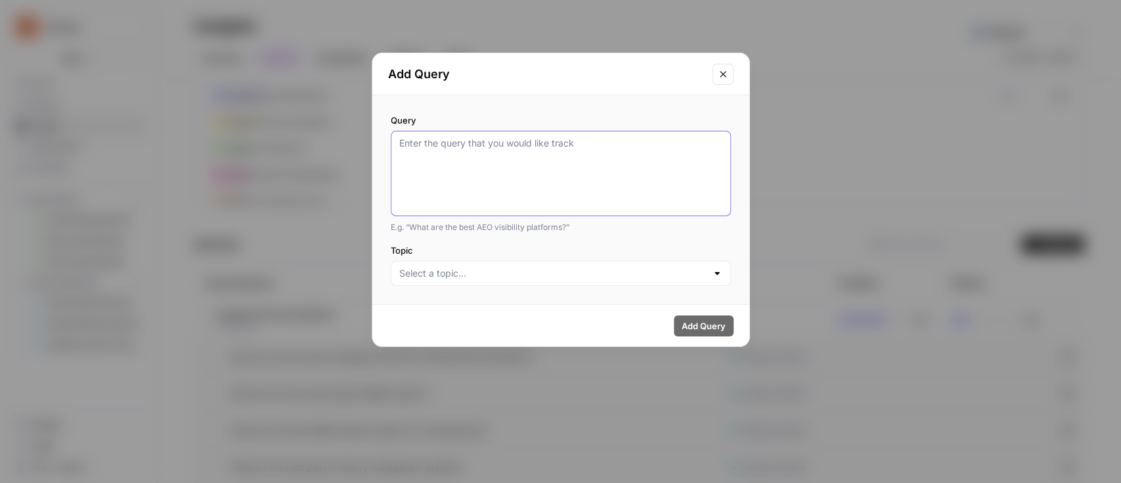
click at [599, 183] on textarea "Query" at bounding box center [560, 174] width 323 height 74
paste textarea "What is the best CMMS for chemical plants?"
type textarea "What is the best CMMS for chemical plants?"
click at [568, 271] on input "Topic" at bounding box center [552, 273] width 307 height 13
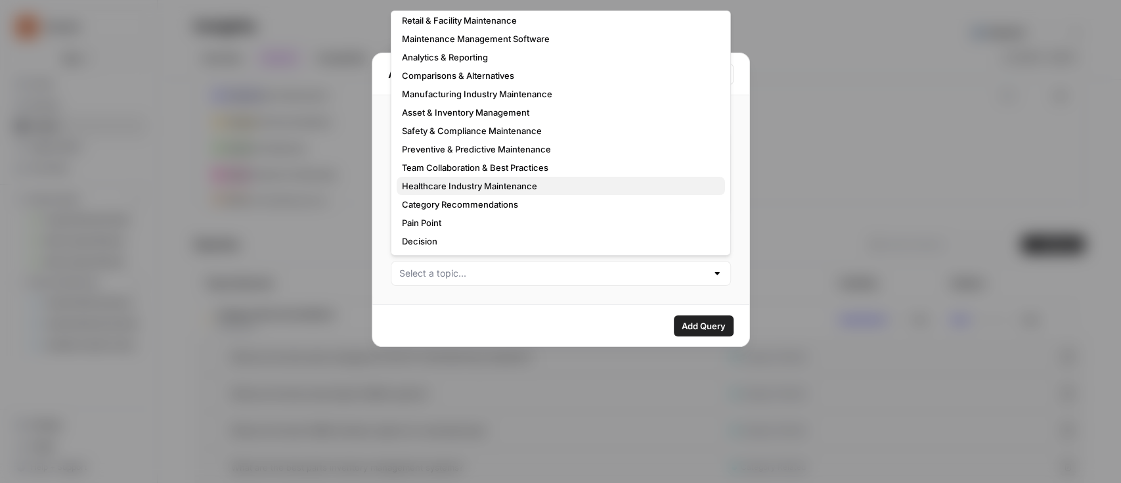
click at [483, 192] on button "Healthcare Industry Maintenance" at bounding box center [561, 186] width 328 height 18
type input "Healthcare Industry Maintenance"
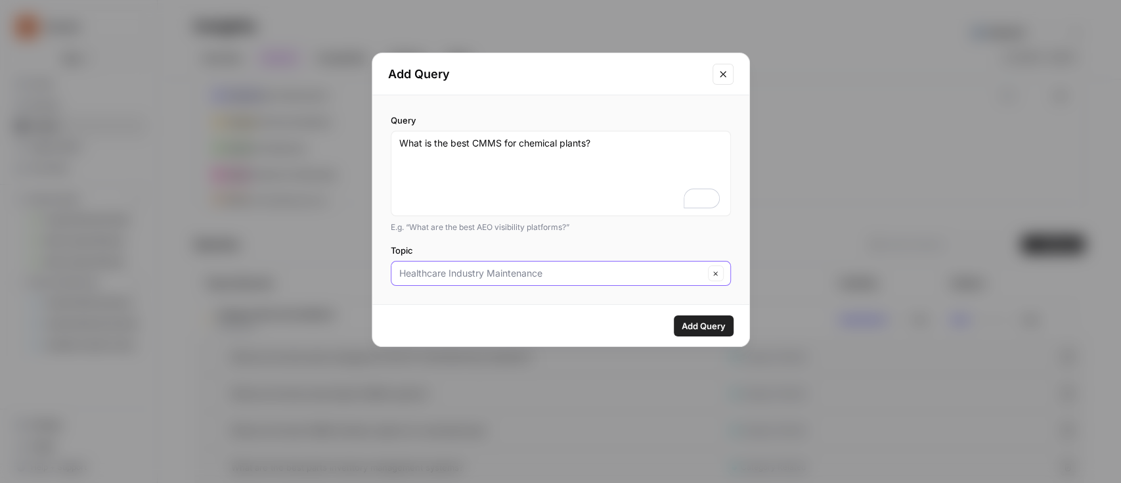
click at [494, 269] on input "Topic" at bounding box center [551, 273] width 305 height 13
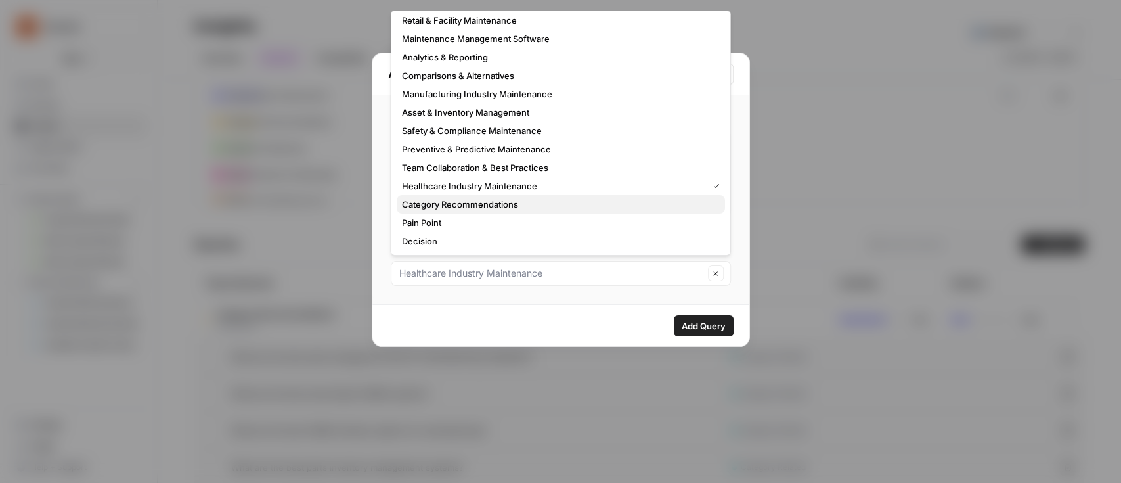
click at [487, 200] on span "Category Recommendations" at bounding box center [558, 204] width 313 height 13
type input "Category Recommendations"
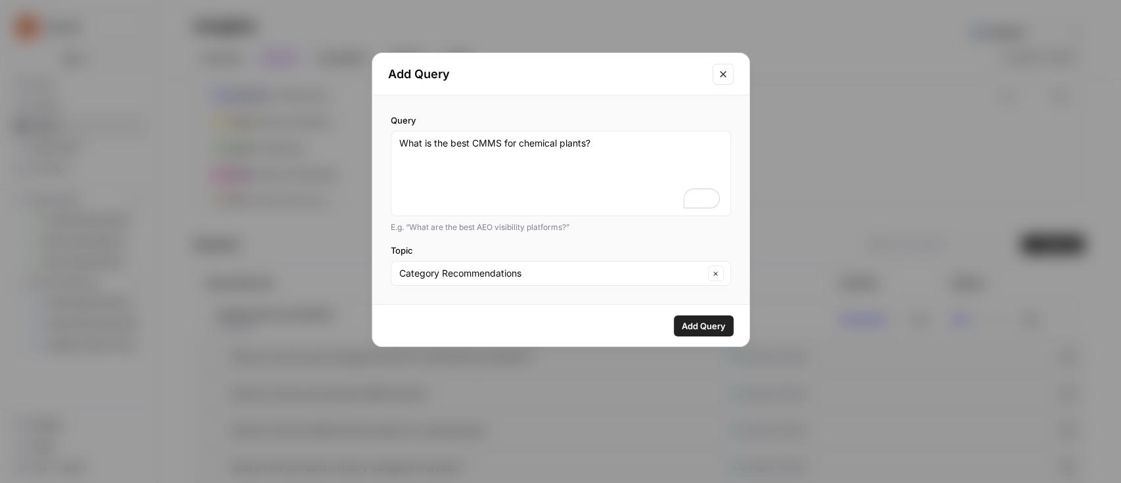
click at [699, 327] on span "Add Query" at bounding box center [704, 325] width 44 height 13
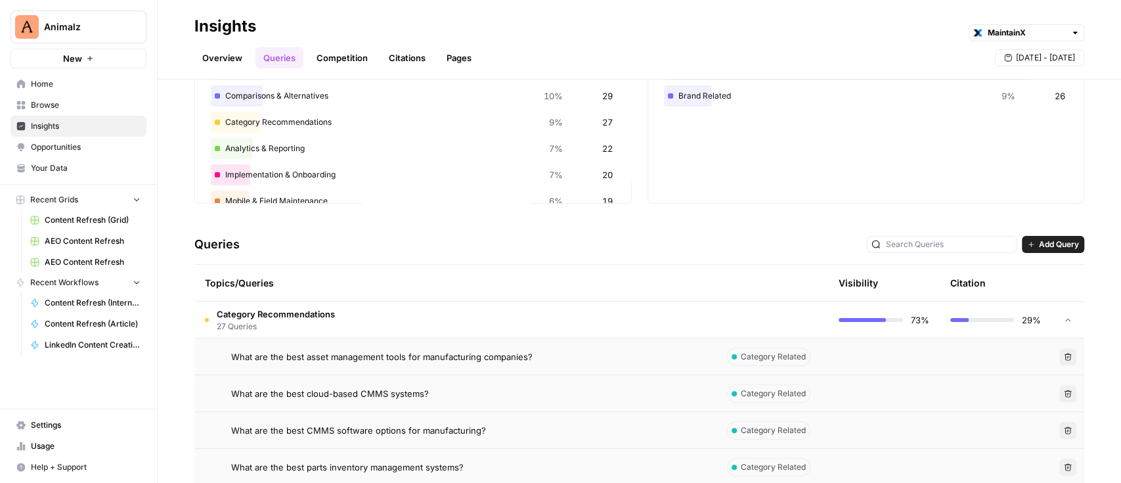
click at [1041, 244] on span "Add Query" at bounding box center [1059, 244] width 40 height 12
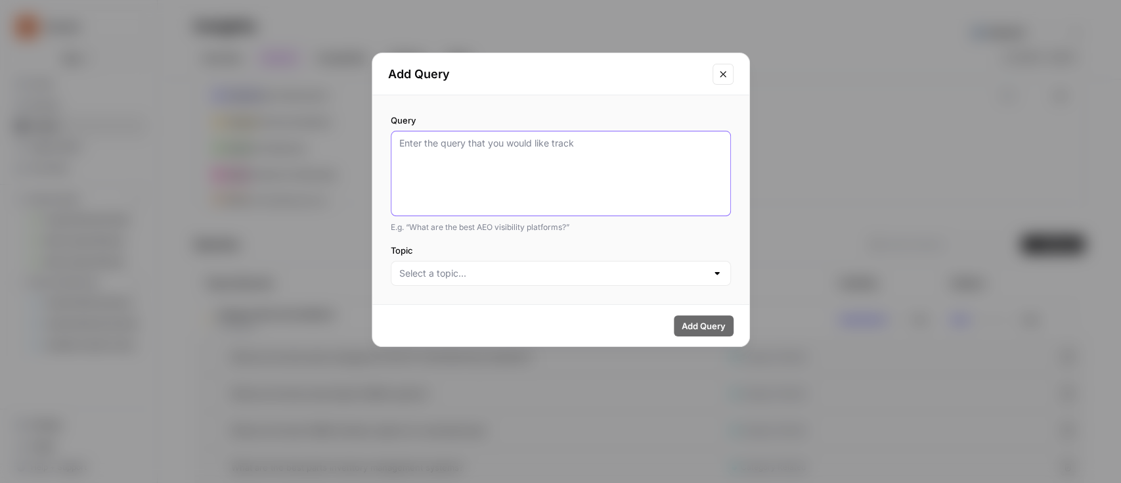
click at [558, 156] on textarea "Query" at bounding box center [560, 174] width 323 height 74
paste textarea "What is the best CMMS for plastics manufacturers?"
type textarea "What is the best CMMS for plastics manufacturers?"
click at [518, 281] on div at bounding box center [561, 273] width 340 height 25
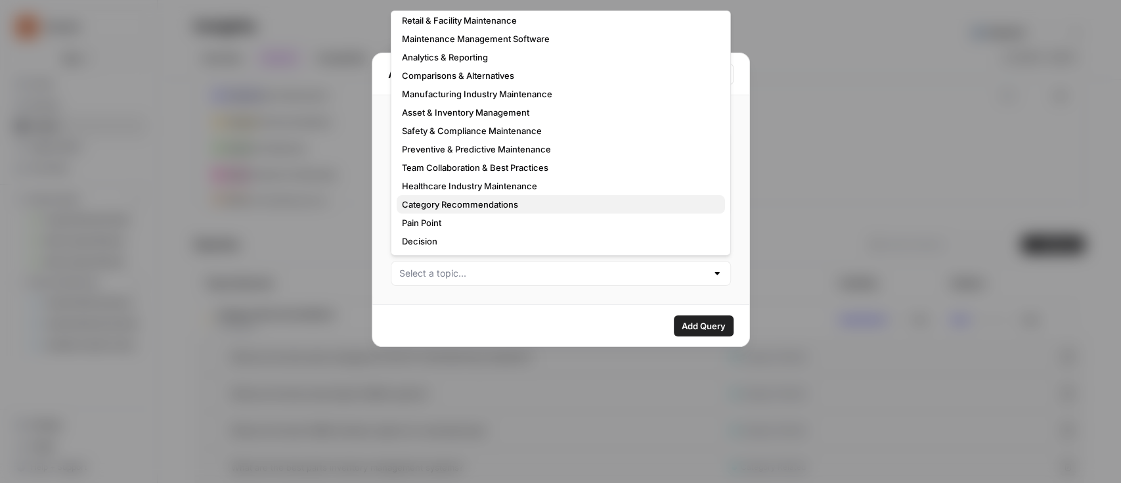
click at [452, 201] on span "Category Recommendations" at bounding box center [558, 204] width 313 height 13
type input "Category Recommendations"
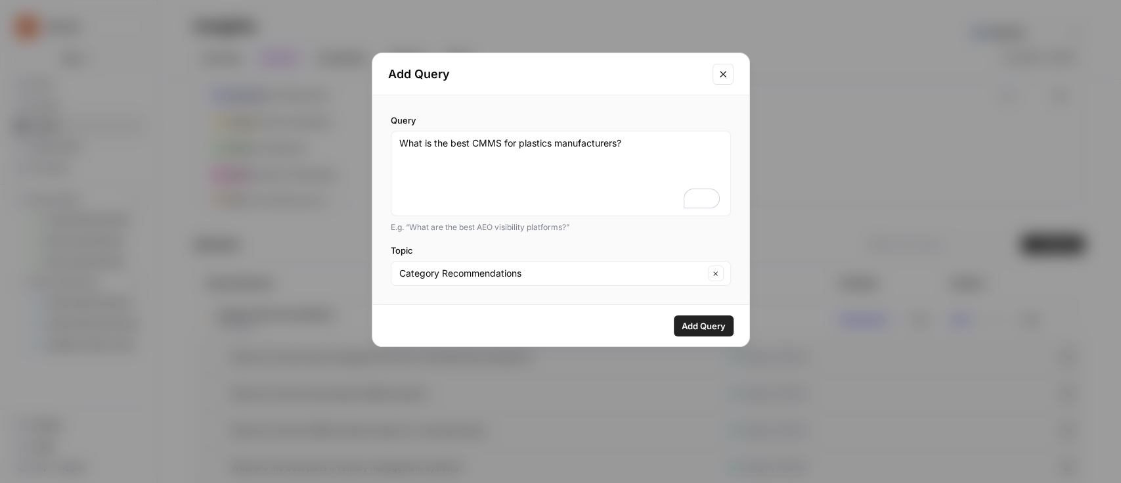
click at [700, 326] on span "Add Query" at bounding box center [704, 325] width 44 height 13
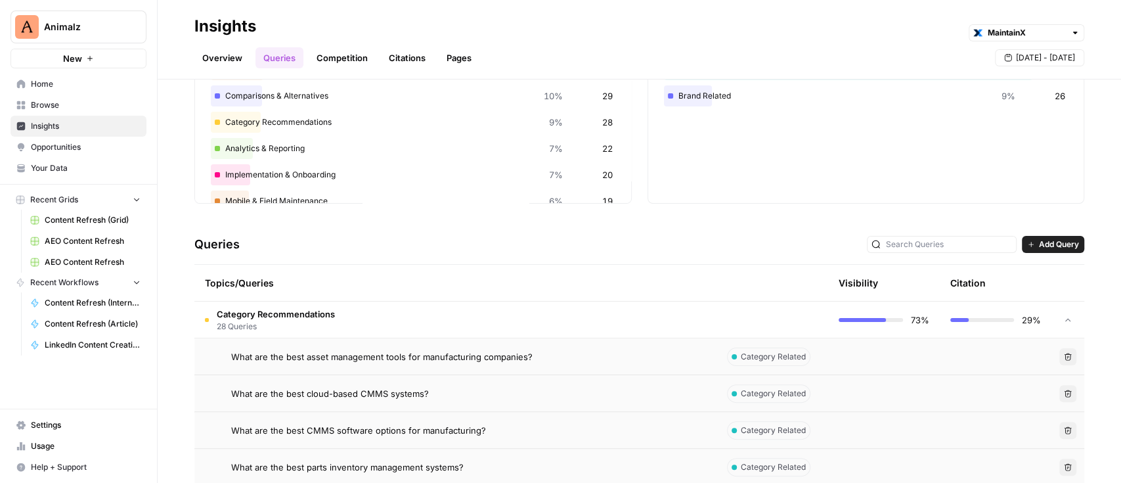
click at [1039, 244] on span "Add Query" at bounding box center [1059, 244] width 40 height 12
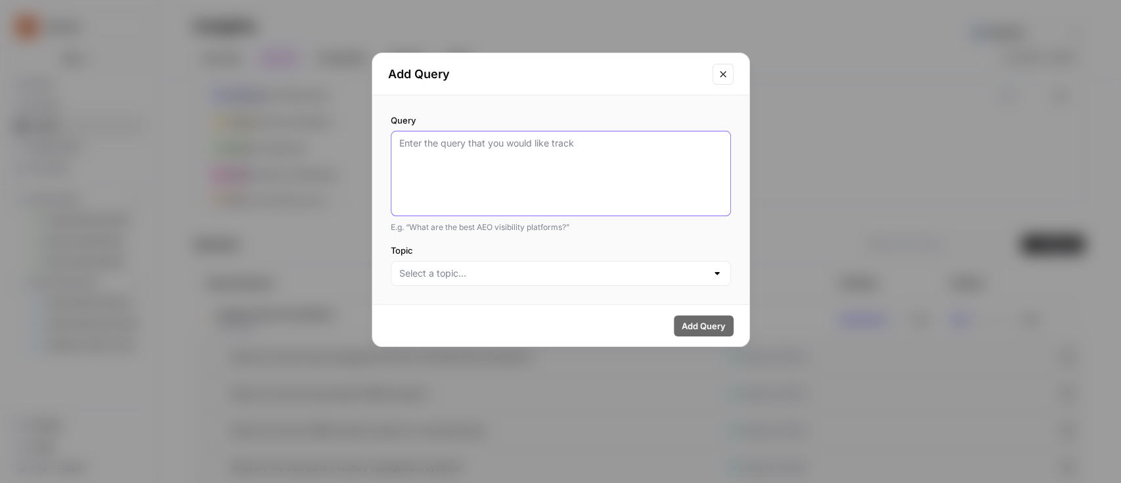
click at [615, 163] on textarea "Query" at bounding box center [560, 174] width 323 height 74
paste textarea "What is the best CMMS for automotive companies?"
type textarea "What is the best CMMS for automotive companies?"
click at [594, 281] on div at bounding box center [561, 273] width 340 height 25
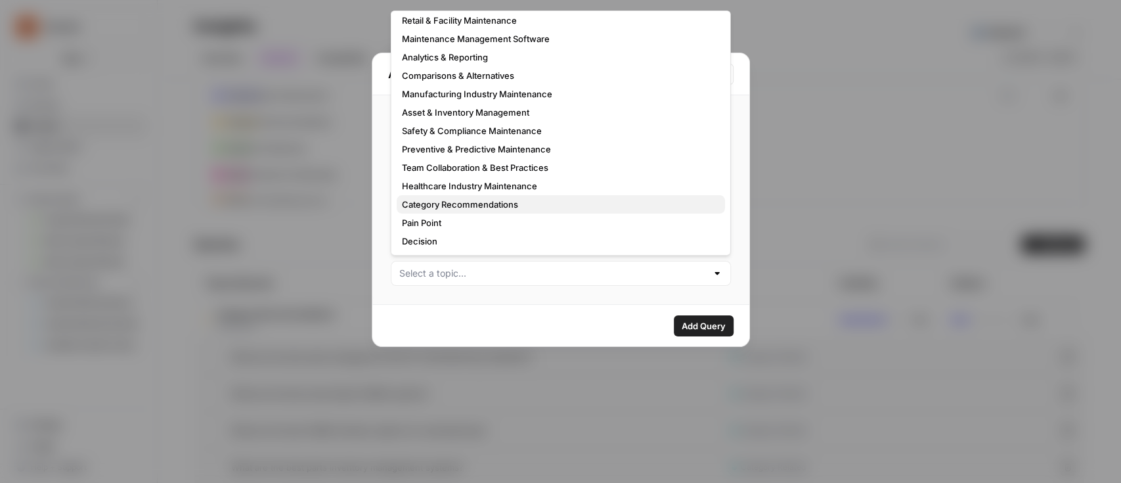
click at [489, 204] on span "Category Recommendations" at bounding box center [558, 204] width 313 height 13
type input "Category Recommendations"
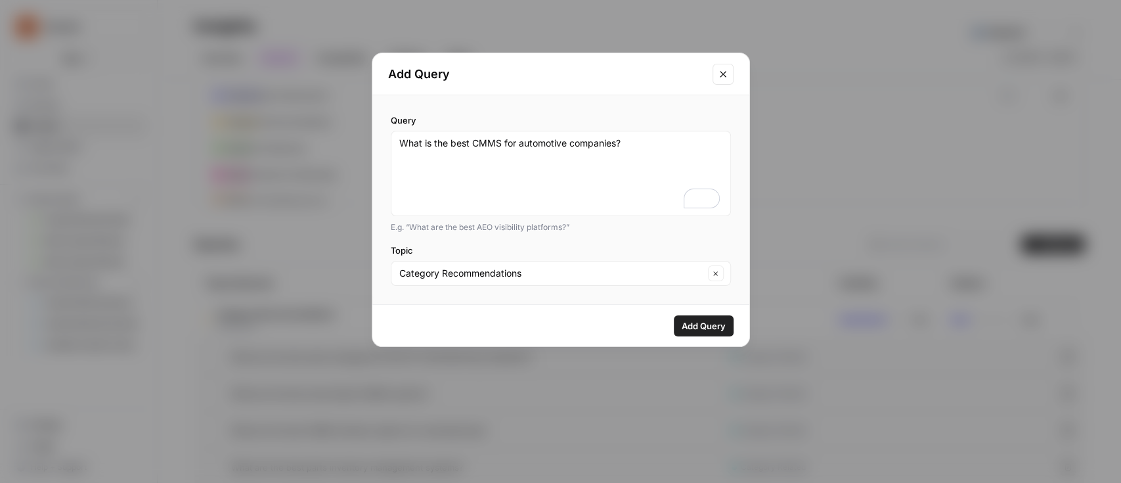
click at [719, 322] on span "Add Query" at bounding box center [704, 325] width 44 height 13
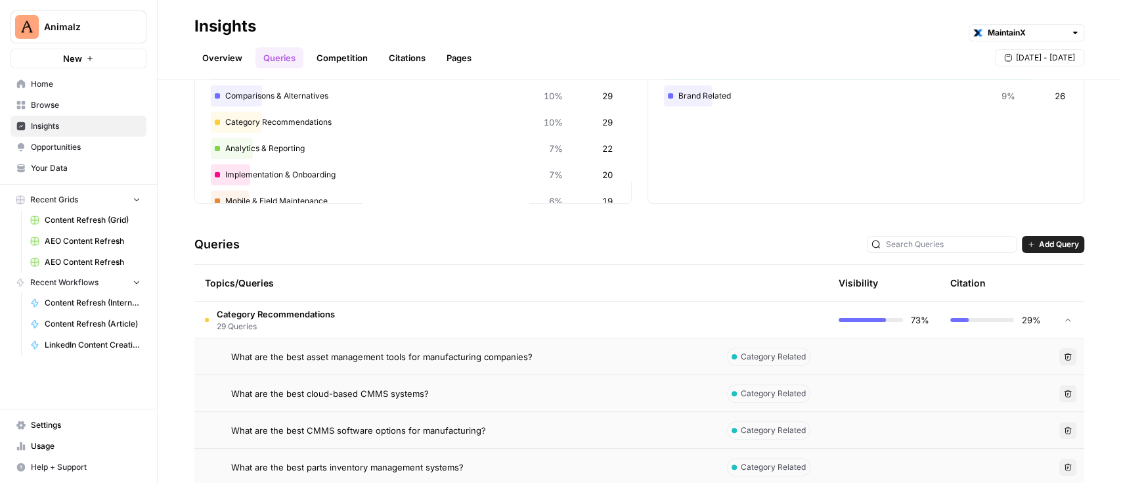
click at [1034, 252] on div "Queries Add Query" at bounding box center [639, 245] width 890 height 40
click at [1039, 246] on span "Add Query" at bounding box center [1059, 244] width 40 height 12
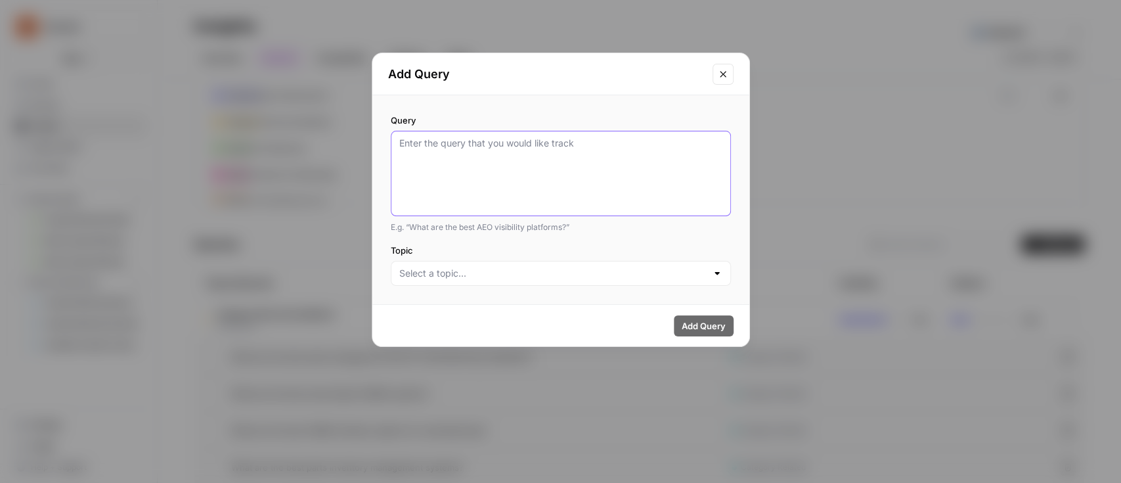
click at [583, 185] on textarea "Query" at bounding box center [560, 174] width 323 height 74
paste textarea "What is the best CMMS for industrial distribution centers?"
type textarea "What is the best CMMS for industrial distribution centers?"
click at [549, 286] on div "Query What is the best CMMS for industrial distribution centers? E.g. “What are…" at bounding box center [560, 199] width 377 height 209
click at [546, 277] on input "Topic" at bounding box center [552, 273] width 307 height 13
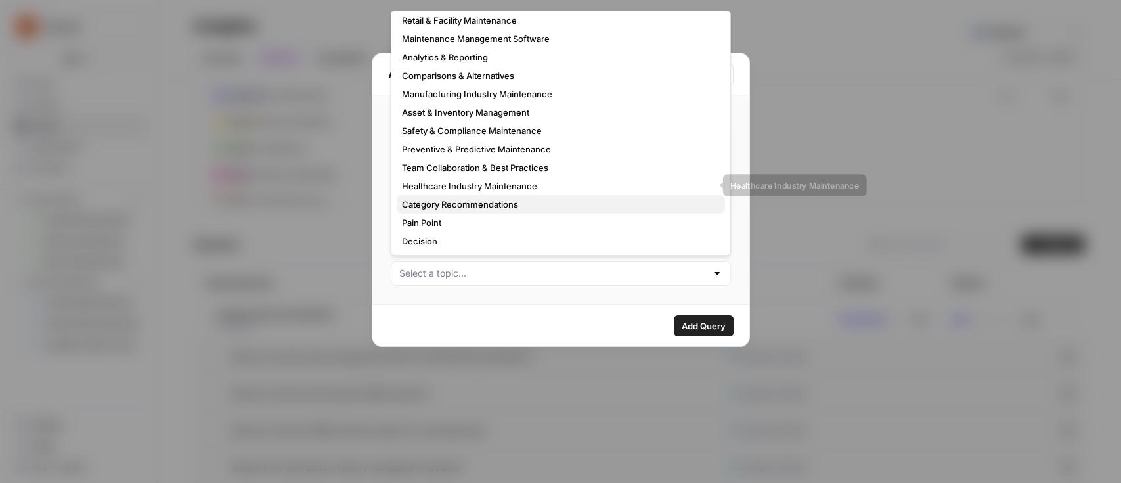
click at [504, 196] on button "Category Recommendations" at bounding box center [561, 204] width 328 height 18
type input "Category Recommendations"
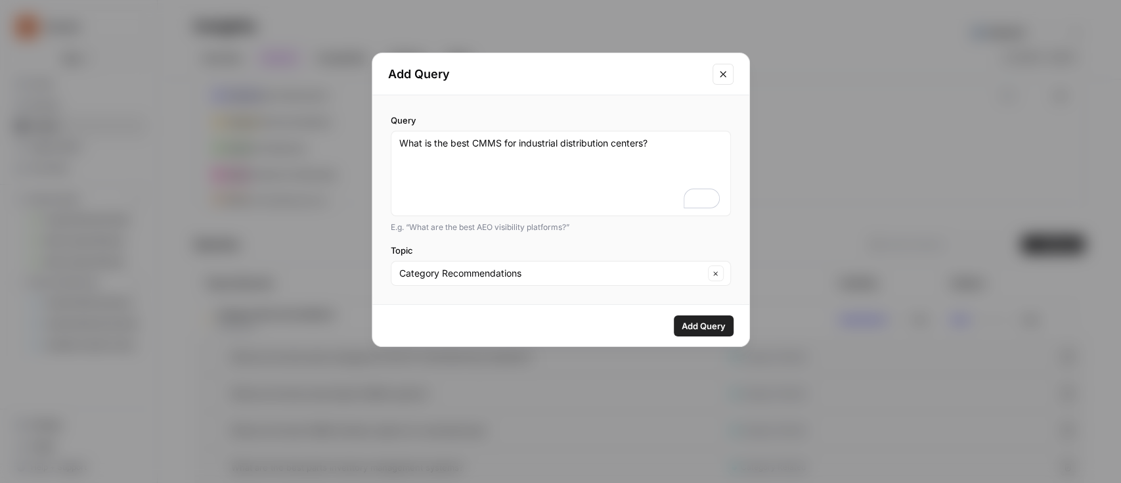
click at [711, 317] on button "Add Query" at bounding box center [704, 325] width 60 height 21
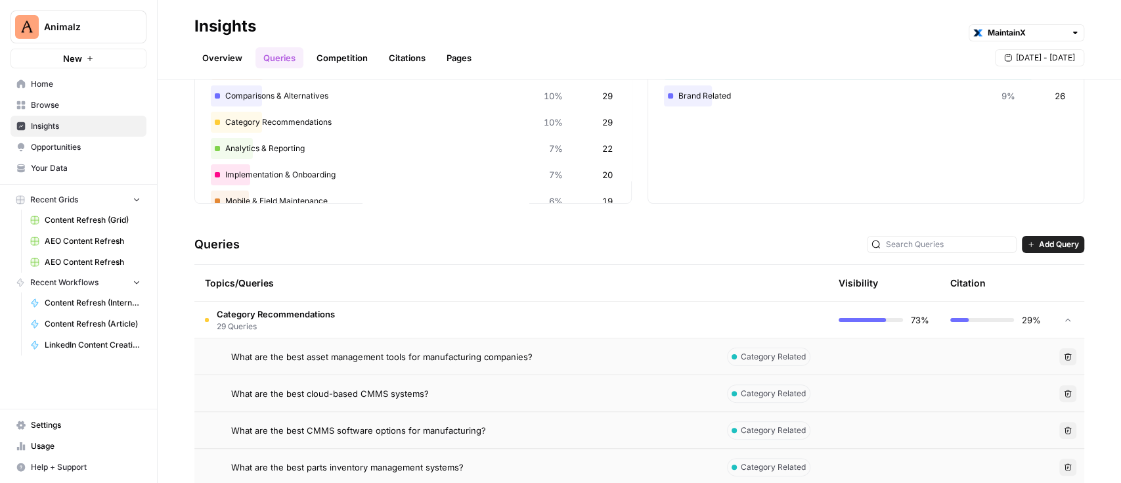
scroll to position [95, 0]
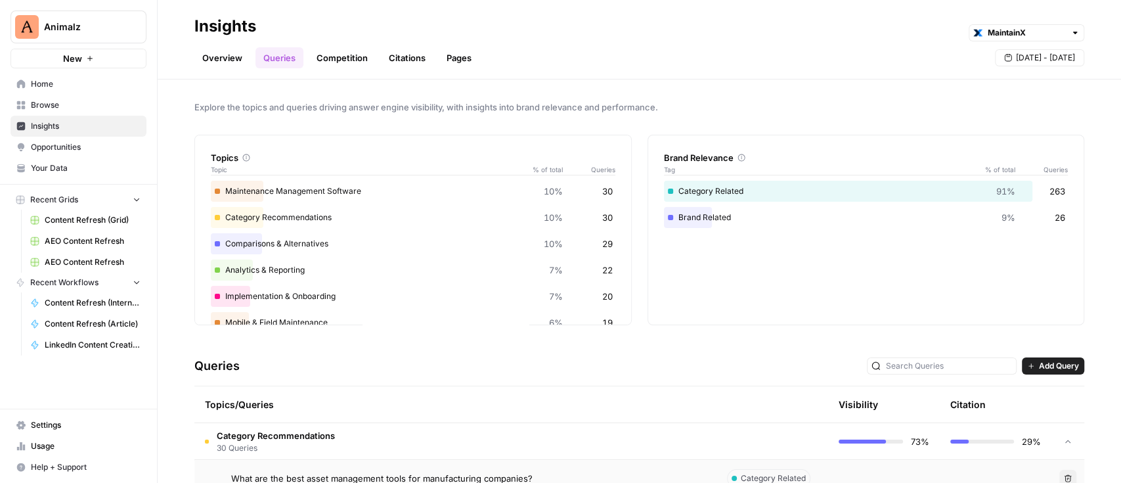
scroll to position [95, 0]
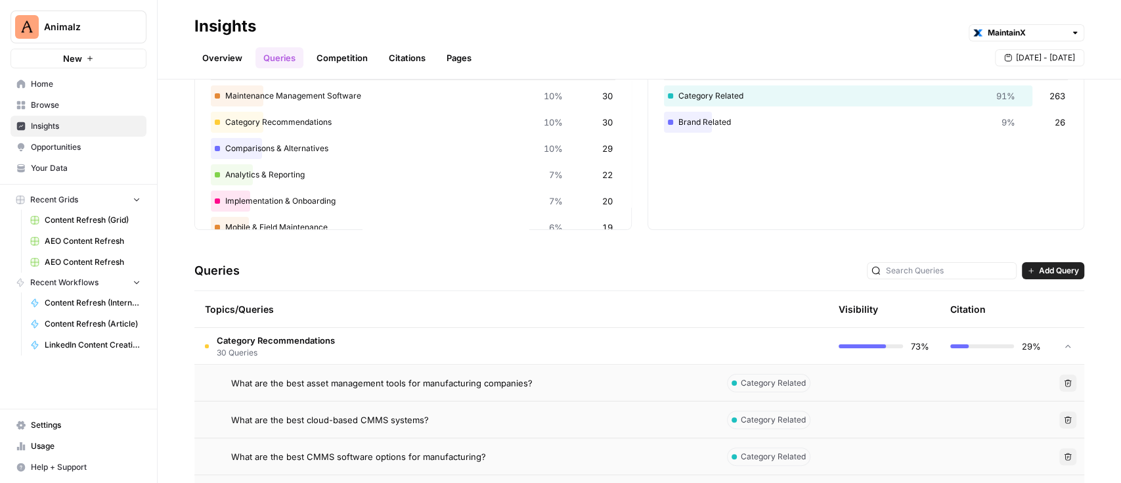
click at [1040, 274] on span "Add Query" at bounding box center [1059, 271] width 40 height 12
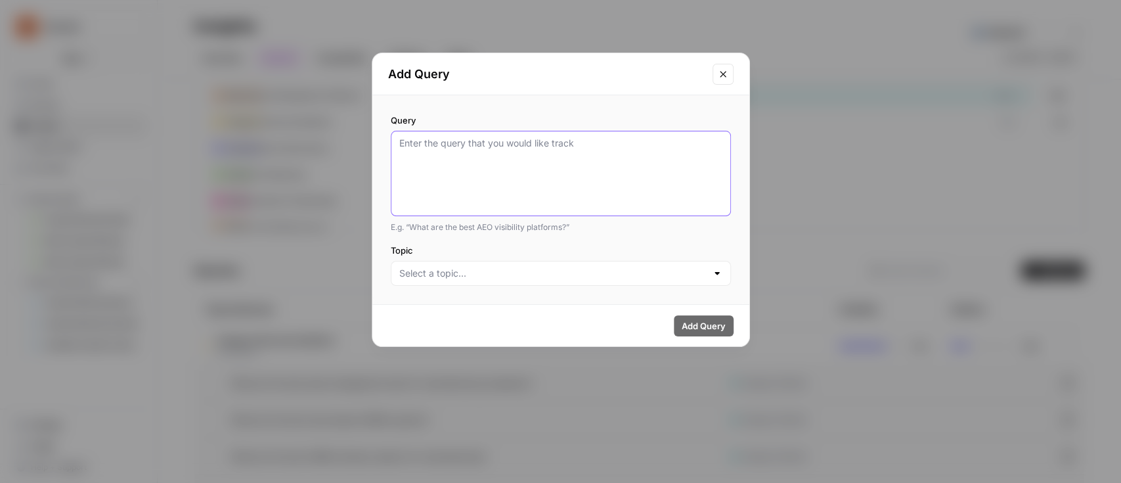
click at [625, 141] on textarea "Query" at bounding box center [560, 174] width 323 height 74
paste textarea "What is the best CMMS for retail businesses?"
type textarea "What is the best CMMS for retail businesses?"
click at [555, 297] on div "Query What is the best CMMS for retail businesses? E.g. “What are the best AEO …" at bounding box center [560, 199] width 377 height 209
click at [560, 277] on input "Topic" at bounding box center [552, 273] width 307 height 13
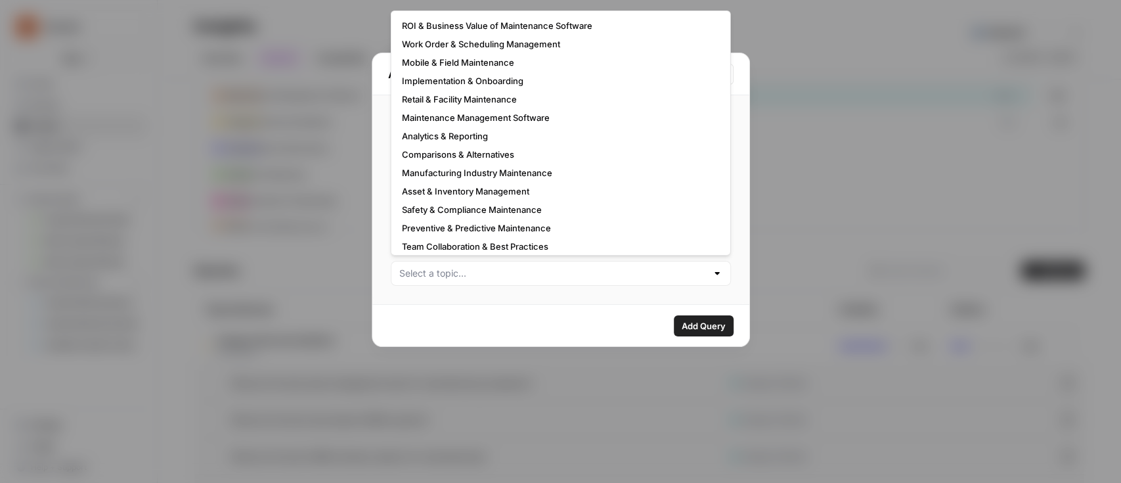
scroll to position [79, 0]
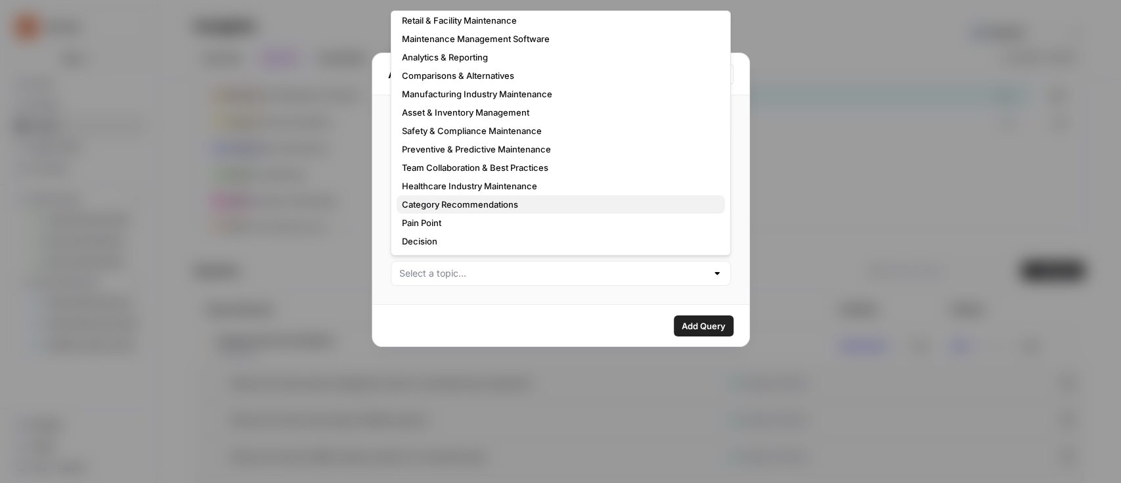
click at [486, 205] on span "Category Recommendations" at bounding box center [558, 204] width 313 height 13
type input "Category Recommendations"
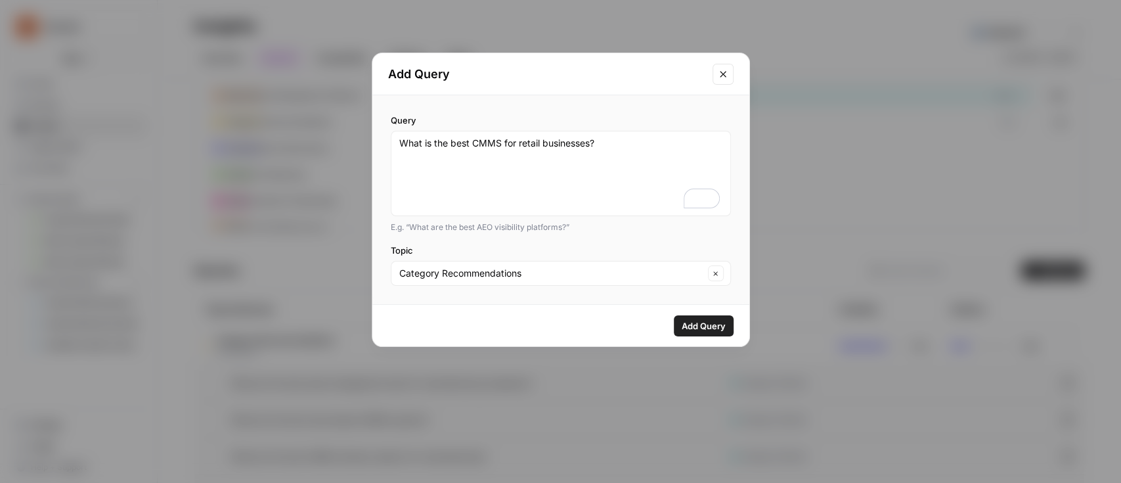
click at [696, 327] on span "Add Query" at bounding box center [704, 325] width 44 height 13
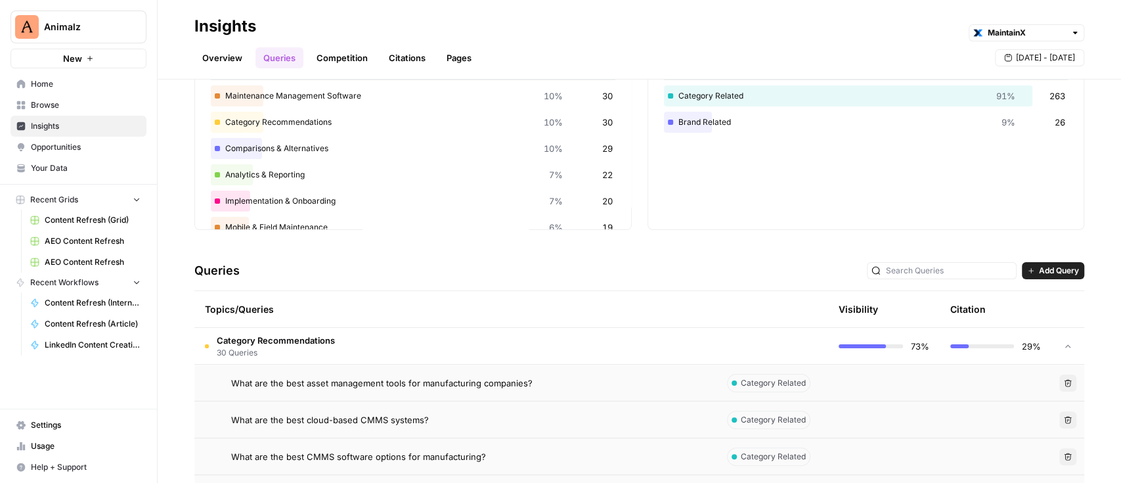
scroll to position [69, 0]
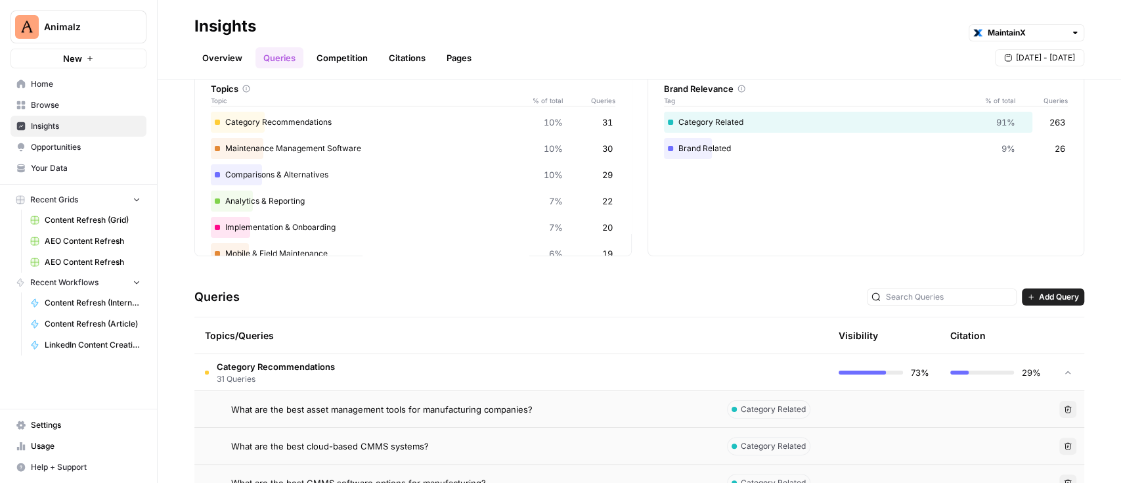
click at [1032, 303] on button "Add Query" at bounding box center [1053, 296] width 62 height 17
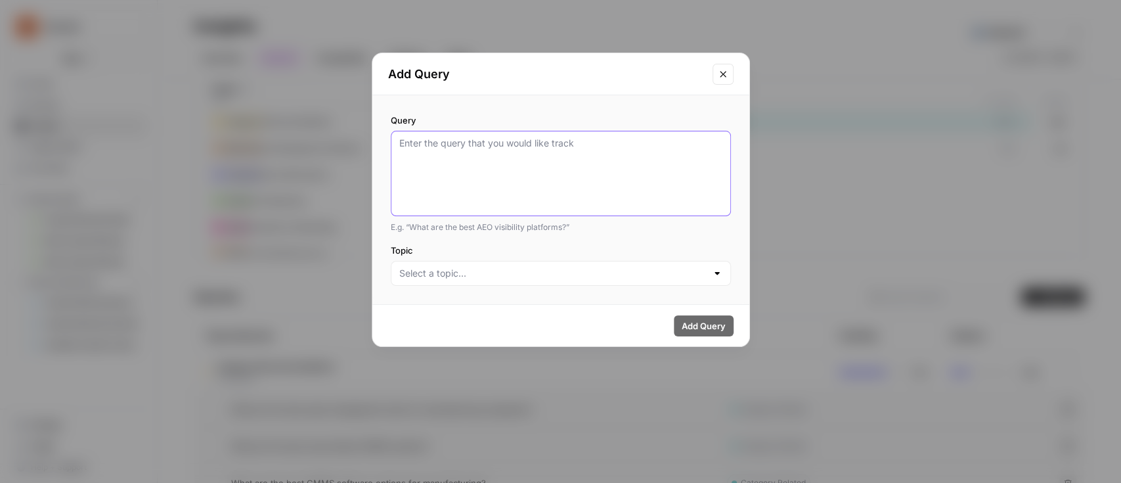
click at [605, 159] on textarea "Query" at bounding box center [560, 174] width 323 height 74
paste textarea "What is the best facility maintenance software for restaurants?"
type textarea "What is the best facility maintenance software for restaurants?"
click at [529, 275] on input "Topic" at bounding box center [552, 273] width 307 height 13
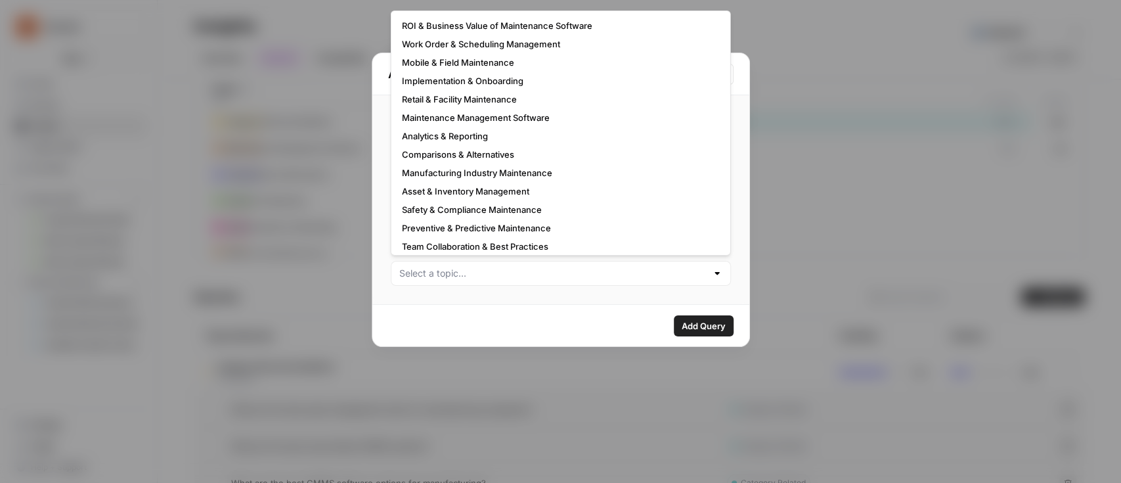
scroll to position [79, 0]
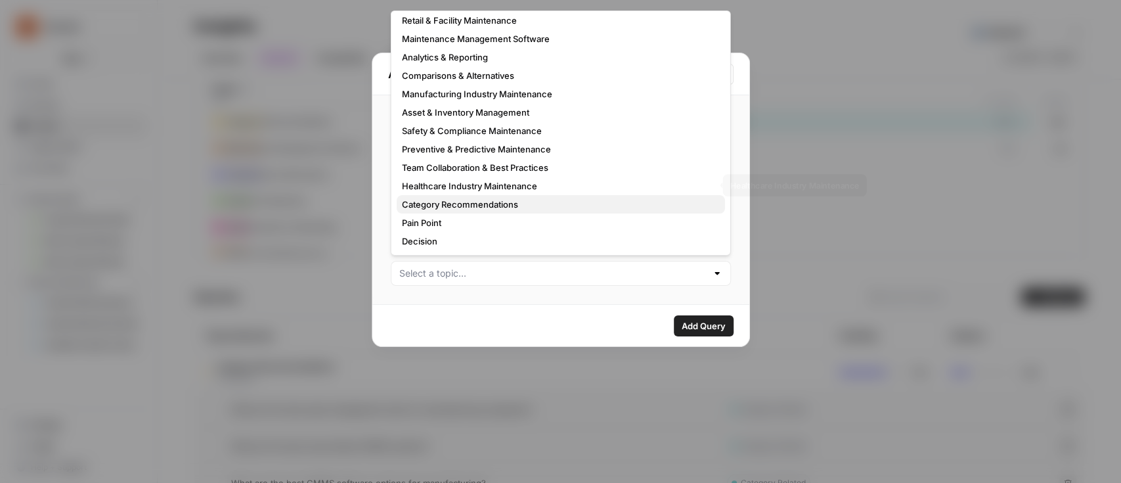
click at [455, 202] on span "Category Recommendations" at bounding box center [558, 204] width 313 height 13
type input "Category Recommendations"
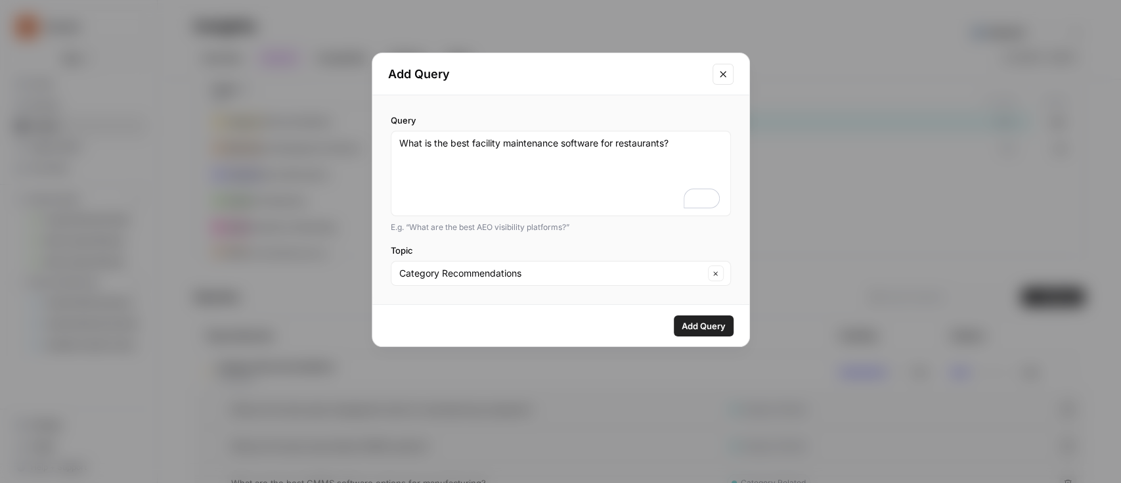
click at [705, 317] on button "Add Query" at bounding box center [704, 325] width 60 height 21
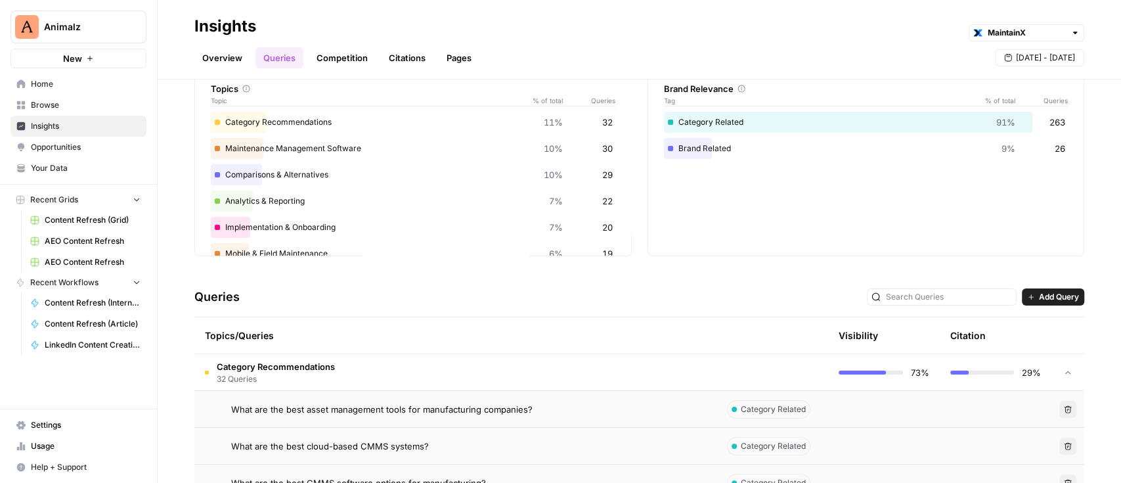
click at [1035, 289] on button "Add Query" at bounding box center [1053, 296] width 62 height 17
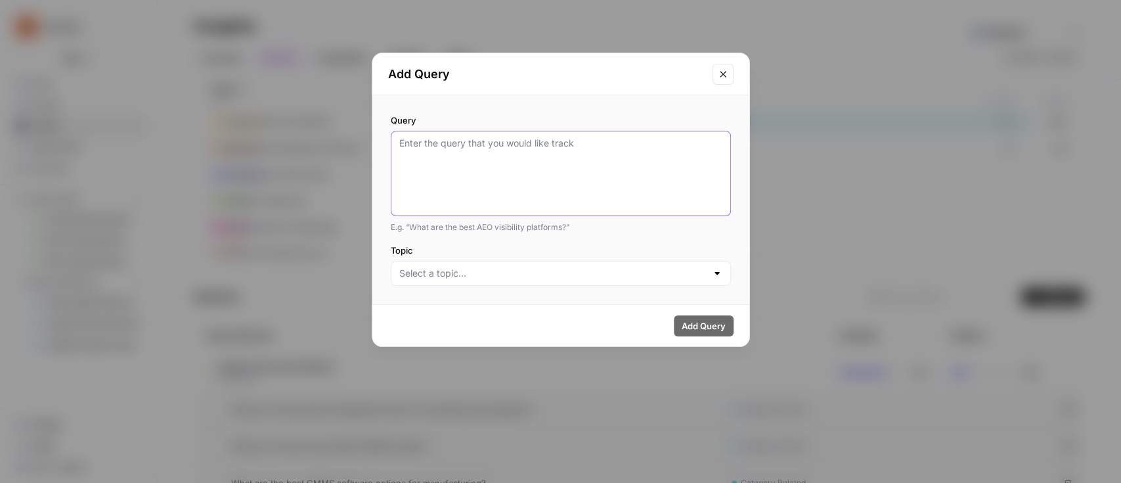
click at [560, 167] on textarea "Query" at bounding box center [560, 174] width 323 height 74
paste textarea "What is the best CMMS for education and schools?"
type textarea "What is the best CMMS for education and schools?"
click at [486, 280] on div at bounding box center [561, 273] width 340 height 25
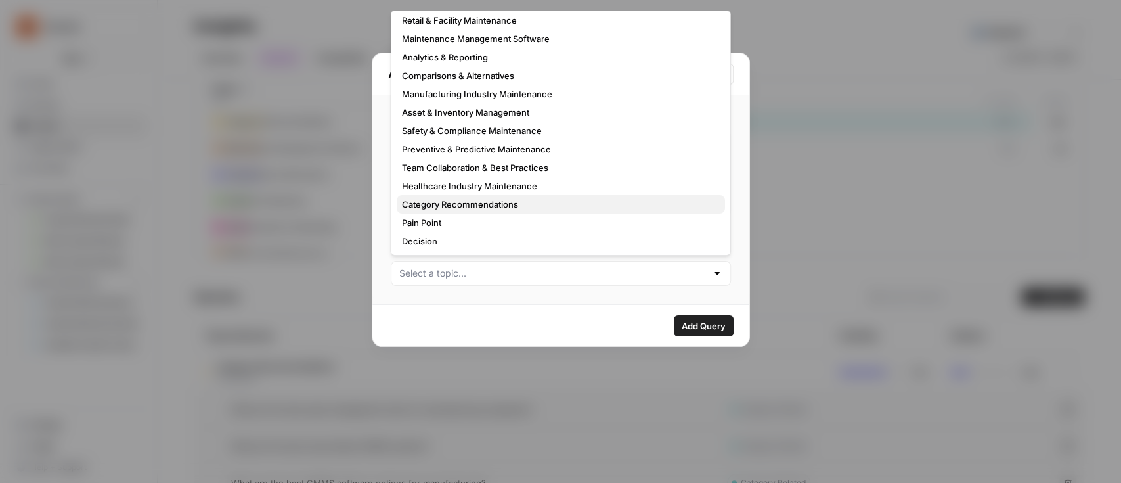
click at [462, 200] on span "Category Recommendations" at bounding box center [558, 204] width 313 height 13
type input "Category Recommendations"
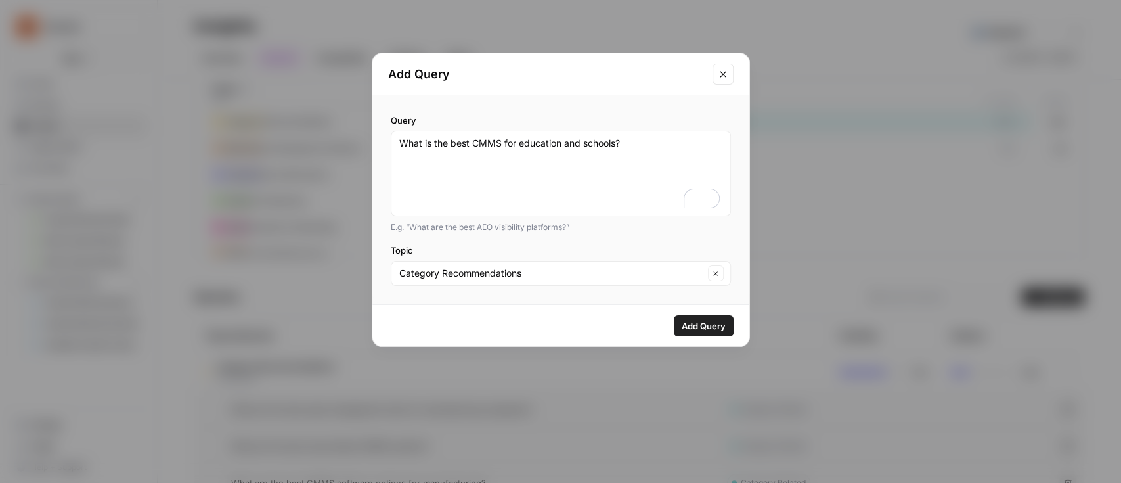
click at [707, 327] on span "Add Query" at bounding box center [704, 325] width 44 height 13
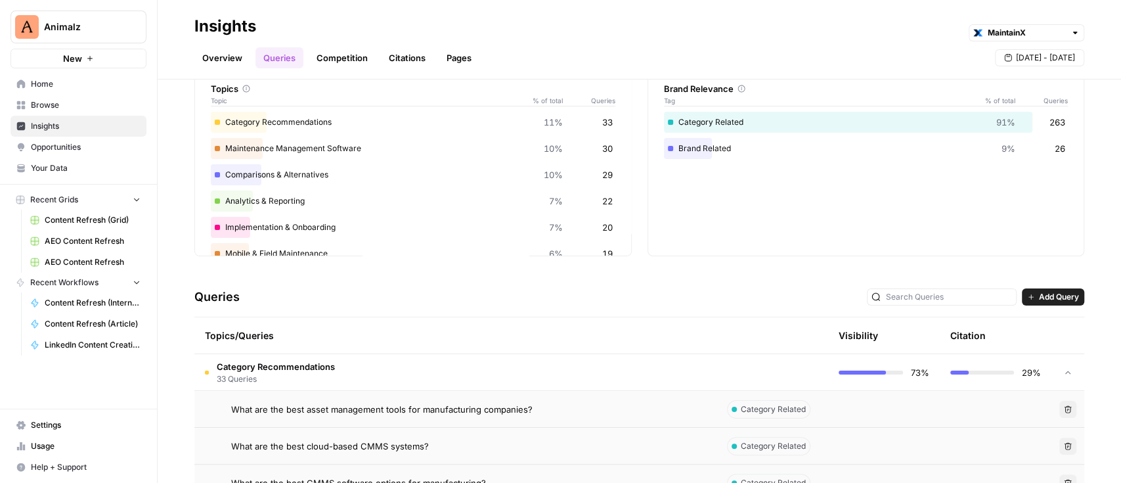
click at [1046, 295] on span "Add Query" at bounding box center [1059, 297] width 40 height 12
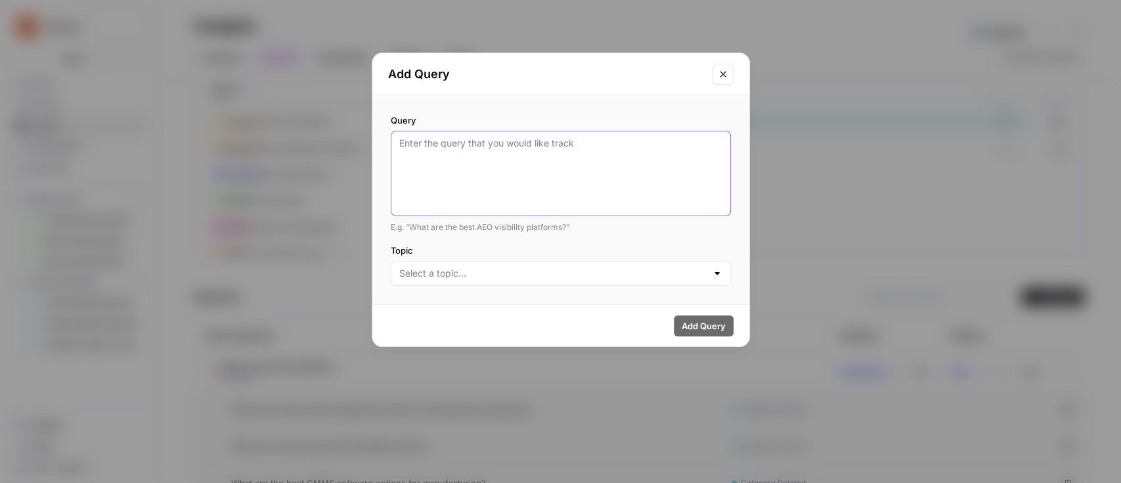
click at [594, 164] on textarea "Query" at bounding box center [560, 174] width 323 height 74
paste textarea "What is the best facility maintenance software for hospitality?"
type textarea "What is the best facility maintenance software for hospitality?"
click at [557, 275] on input "Topic" at bounding box center [552, 273] width 307 height 13
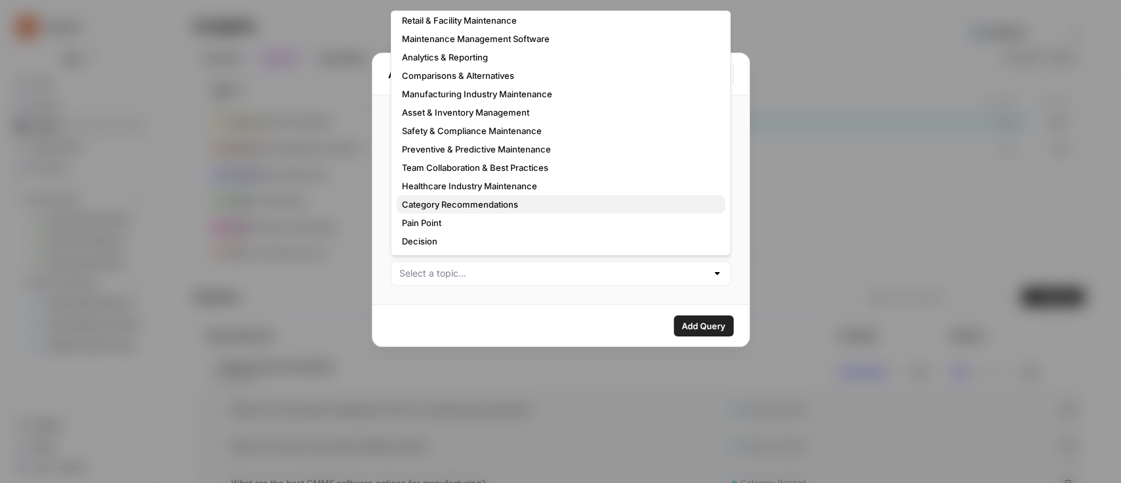
click at [514, 202] on span "Category Recommendations" at bounding box center [558, 204] width 313 height 13
type input "Category Recommendations"
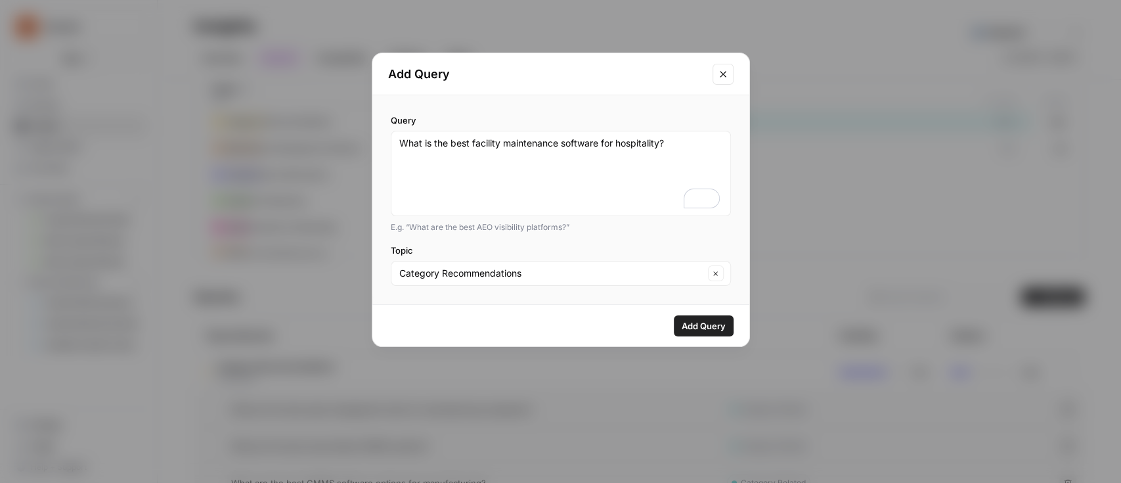
click at [688, 326] on span "Add Query" at bounding box center [704, 325] width 44 height 13
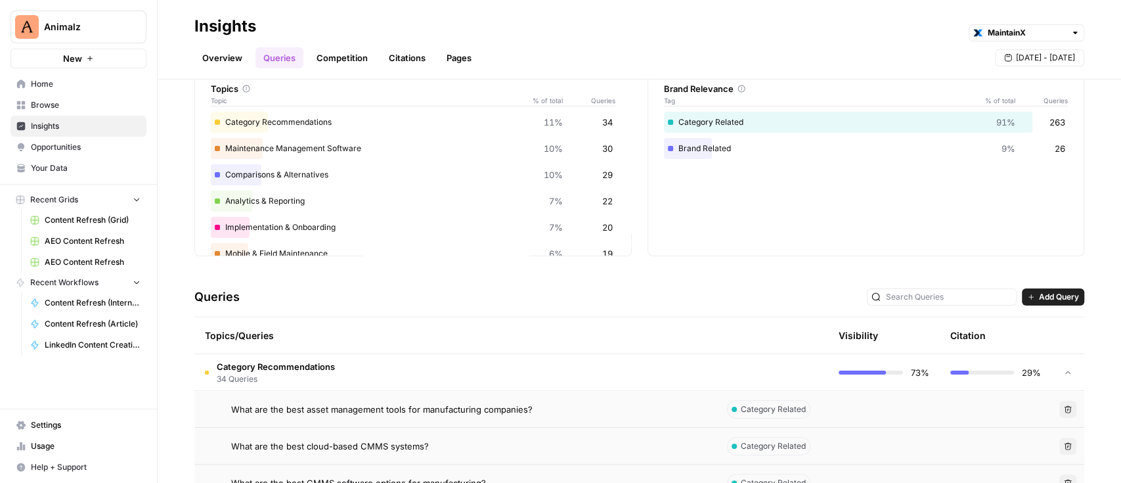
click at [1040, 293] on span "Add Query" at bounding box center [1059, 297] width 40 height 12
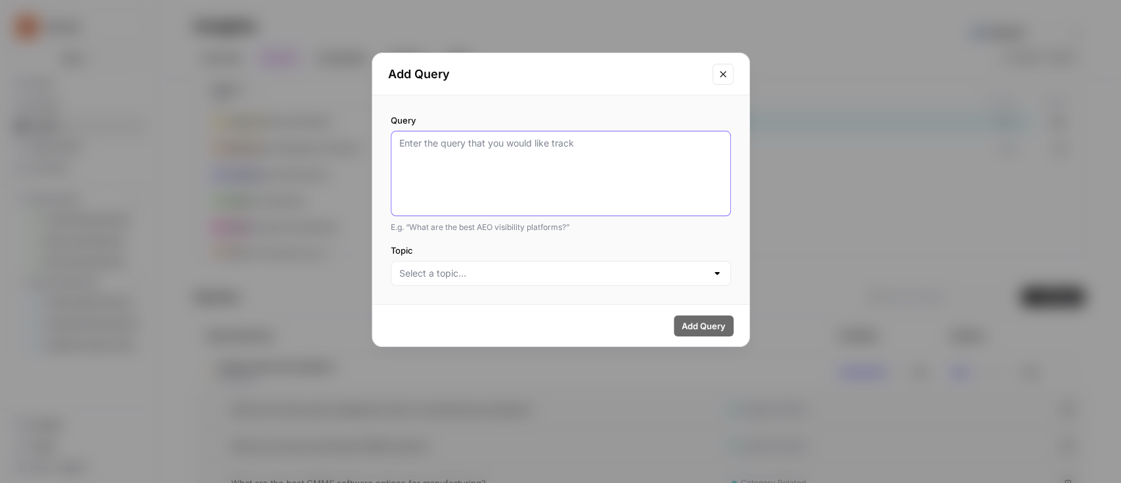
click at [585, 162] on textarea "Query" at bounding box center [560, 174] width 323 height 74
paste textarea "What is the best CMMS for clubs and associations?"
type textarea "What is the best CMMS for clubs and associations?"
click at [567, 273] on input "Topic" at bounding box center [552, 273] width 307 height 13
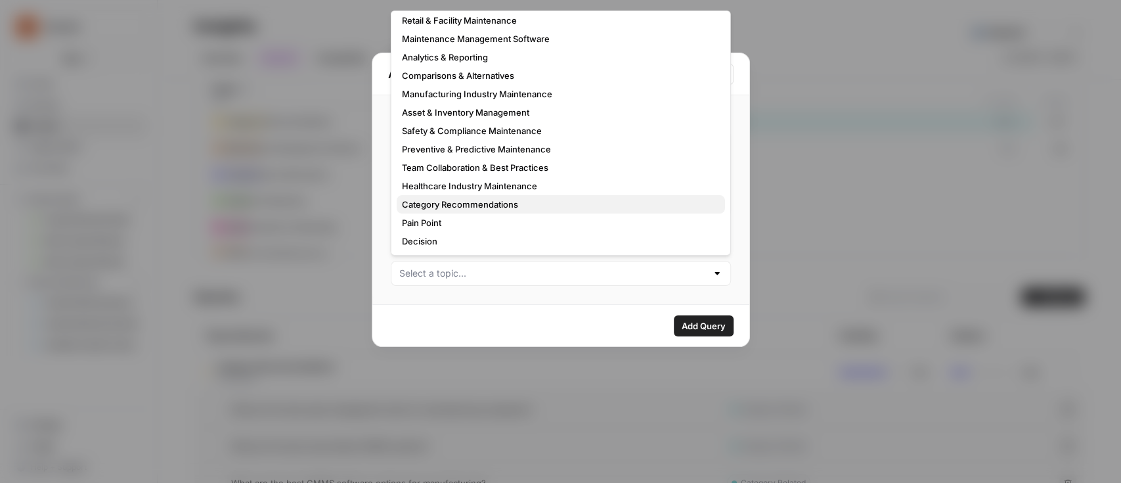
click at [507, 202] on span "Category Recommendations" at bounding box center [558, 204] width 313 height 13
type input "Category Recommendations"
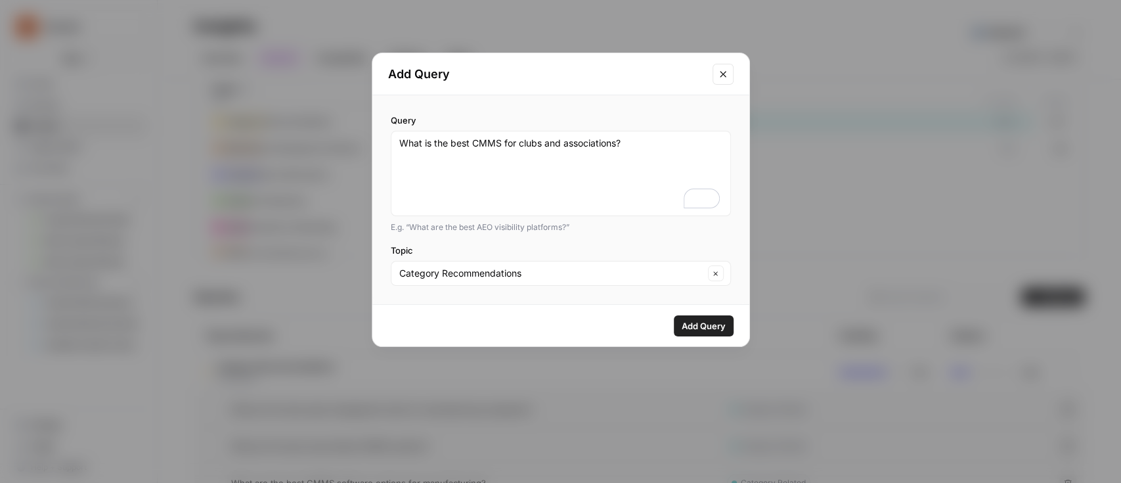
click at [688, 322] on span "Add Query" at bounding box center [704, 325] width 44 height 13
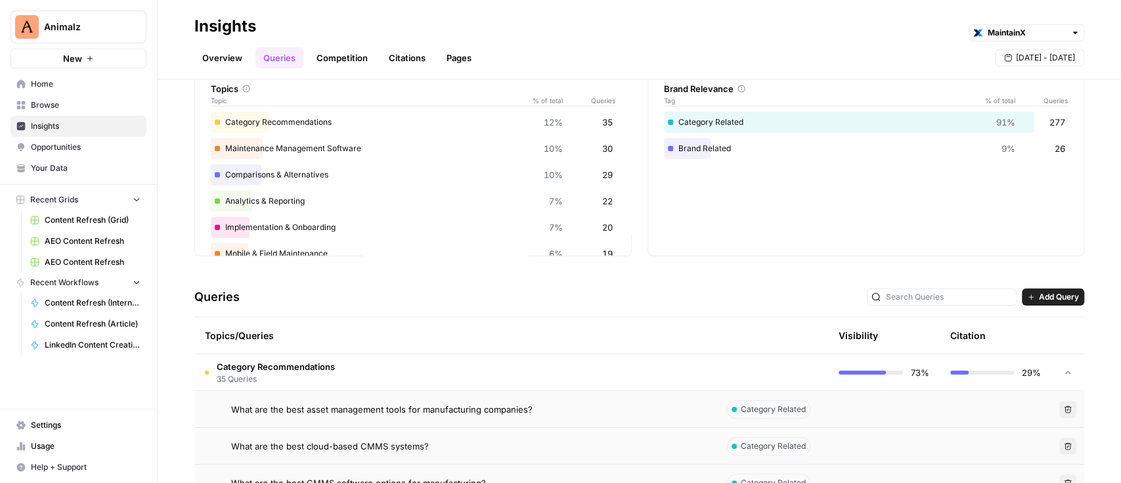
click at [1052, 285] on div "Queries Add Query" at bounding box center [639, 297] width 890 height 40
click at [1052, 289] on button "Add Query" at bounding box center [1053, 296] width 62 height 17
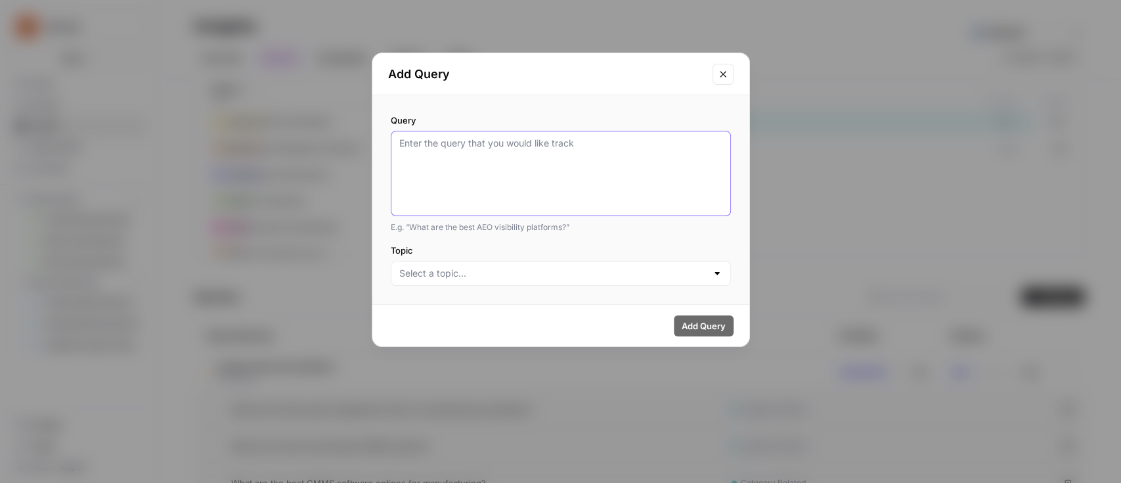
click at [682, 139] on textarea "Query" at bounding box center [560, 174] width 323 height 74
paste textarea "What is the best CMMS for property maintenance management?"
type textarea "What is the best CMMS for property maintenance management?"
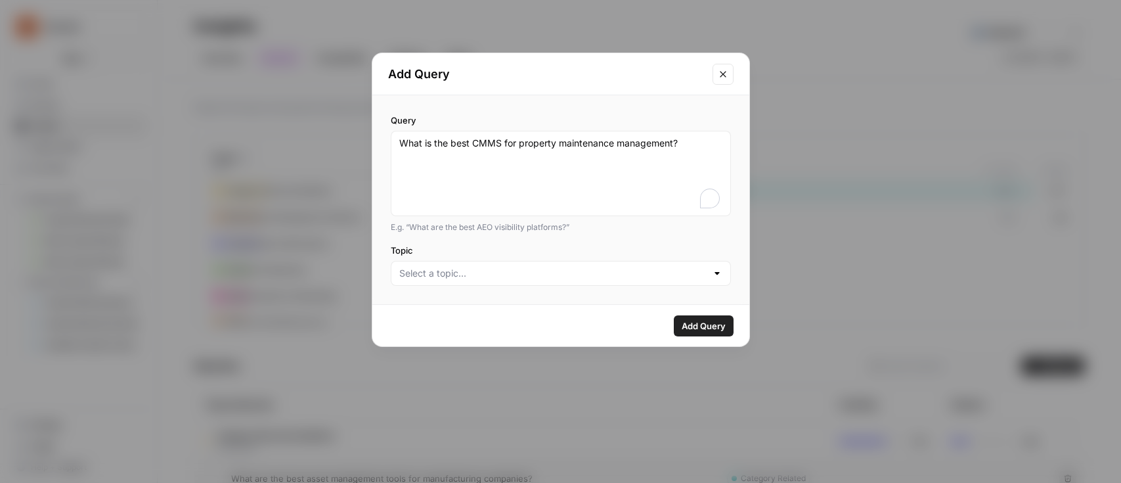
type textarea "What is the best CMMS for property maintenance management?"
drag, startPoint x: 0, startPoint y: 0, endPoint x: 534, endPoint y: 265, distance: 596.0
click at [530, 273] on input "Topic" at bounding box center [552, 273] width 307 height 13
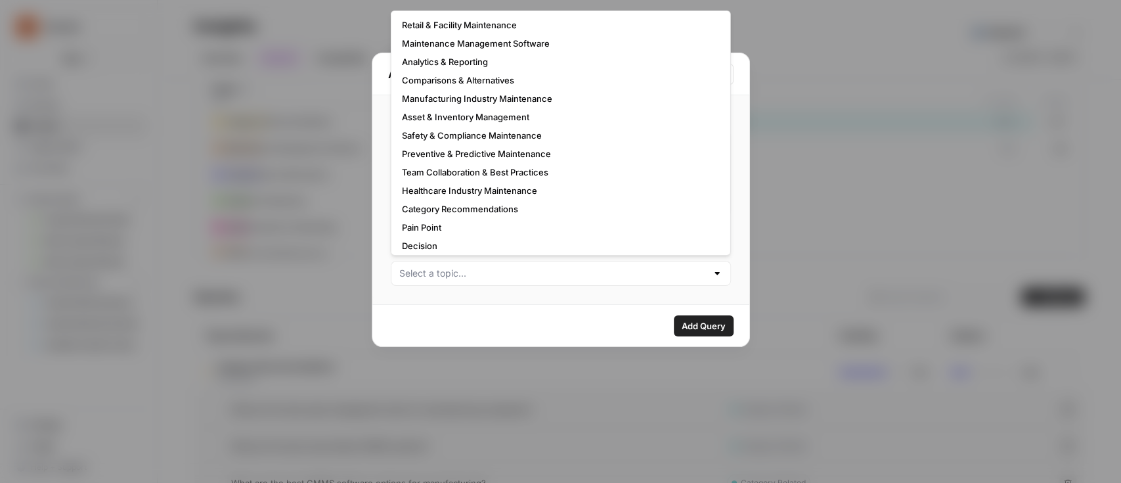
scroll to position [79, 0]
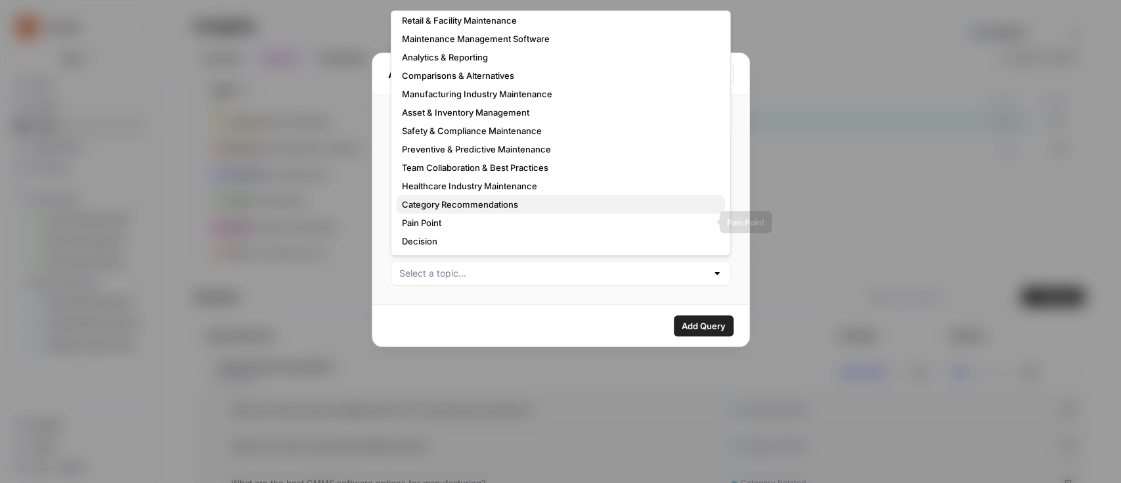
click at [472, 200] on span "Category Recommendations" at bounding box center [558, 204] width 313 height 13
type input "Category Recommendations"
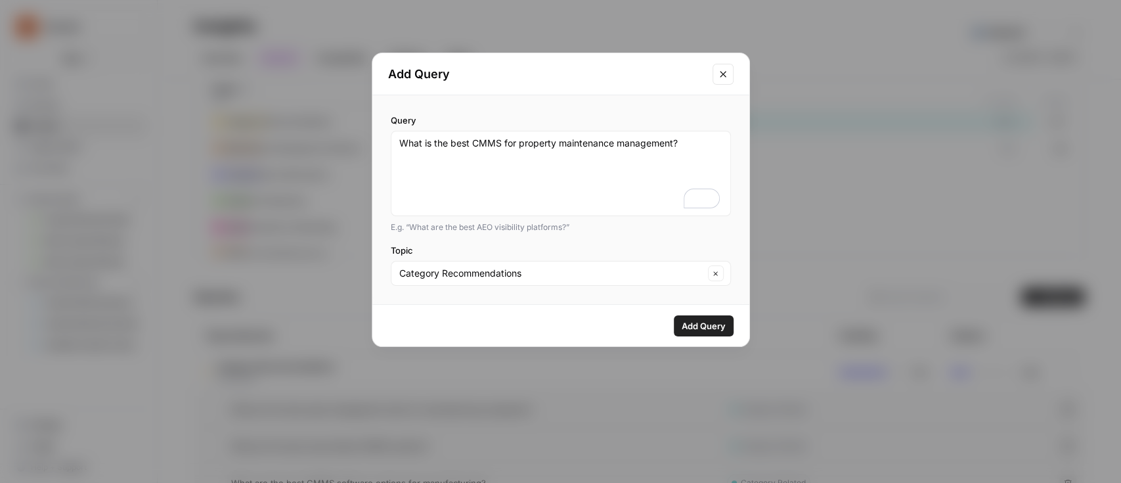
click at [699, 316] on button "Add Query" at bounding box center [704, 325] width 60 height 21
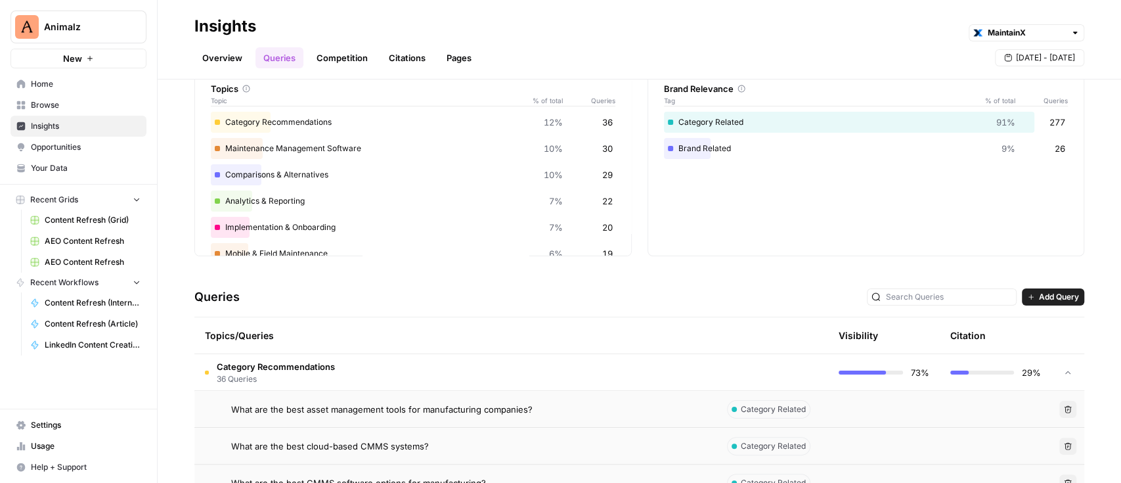
click at [1039, 293] on span "Add Query" at bounding box center [1059, 297] width 40 height 12
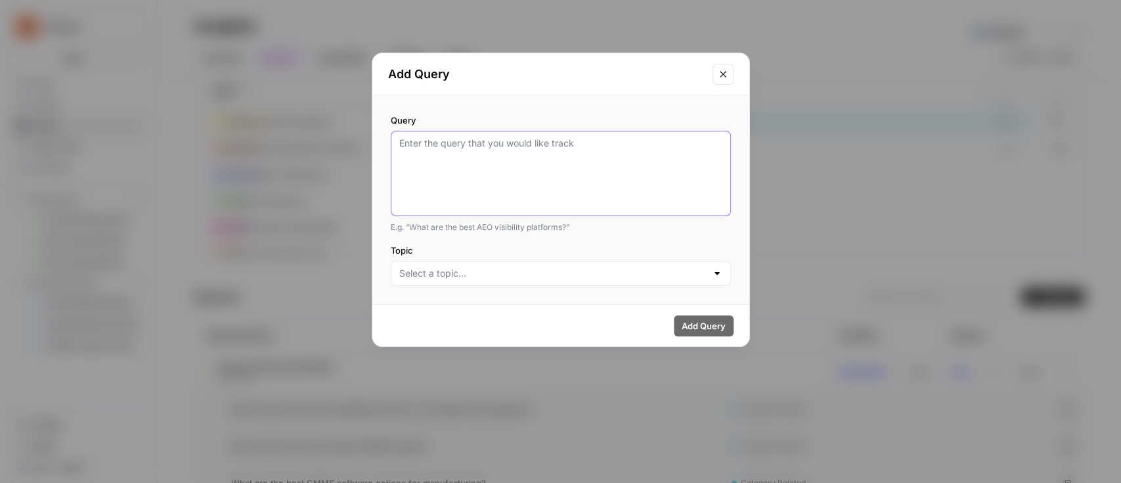
click at [663, 198] on textarea "Query" at bounding box center [560, 174] width 323 height 74
paste textarea "What is the best CMMS for facility maintenance management?"
click at [403, 161] on textarea "What is the best CMMS for facility maintenance management?" at bounding box center [560, 174] width 323 height 74
type textarea "What is the best CMMS for facility maintenance management?"
click at [500, 276] on input "Topic" at bounding box center [552, 273] width 307 height 13
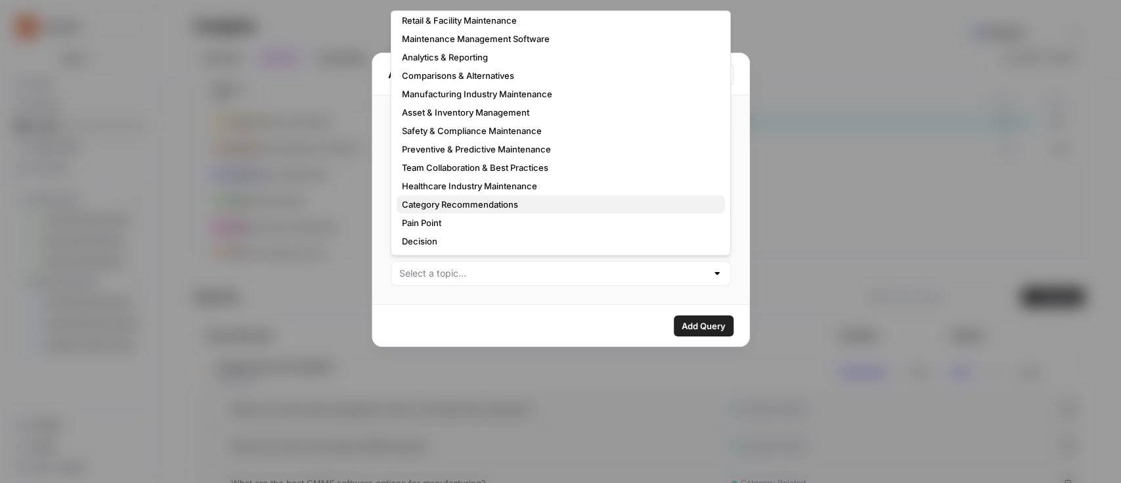
click at [489, 199] on span "Category Recommendations" at bounding box center [558, 204] width 313 height 13
type input "Category Recommendations"
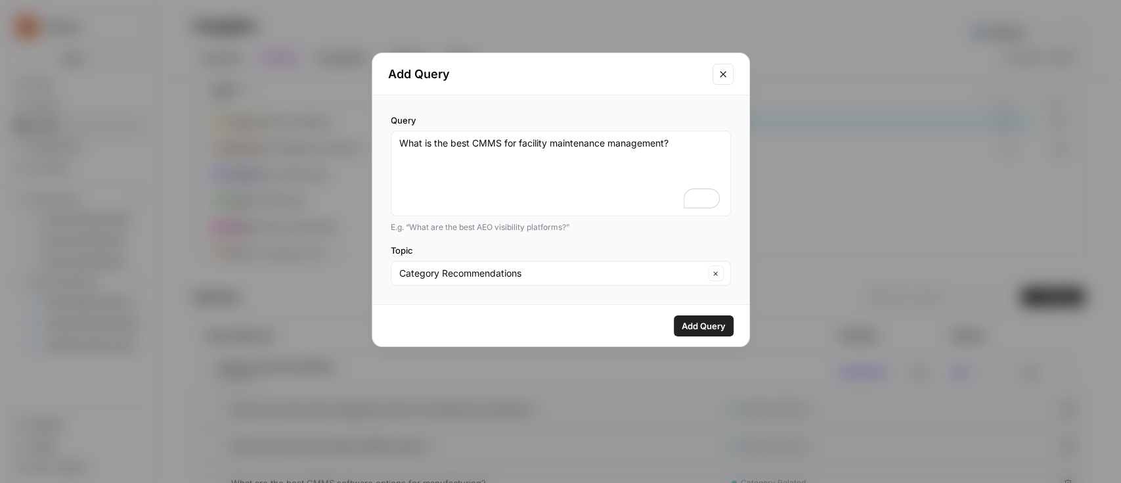
click at [700, 319] on span "Add Query" at bounding box center [704, 325] width 44 height 13
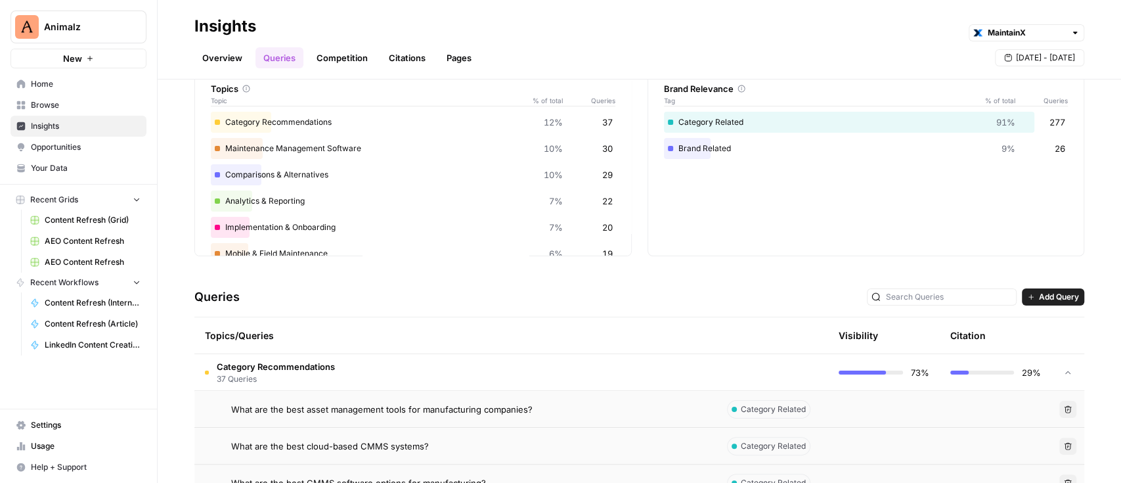
click at [1022, 297] on button "Add Query" at bounding box center [1053, 296] width 62 height 17
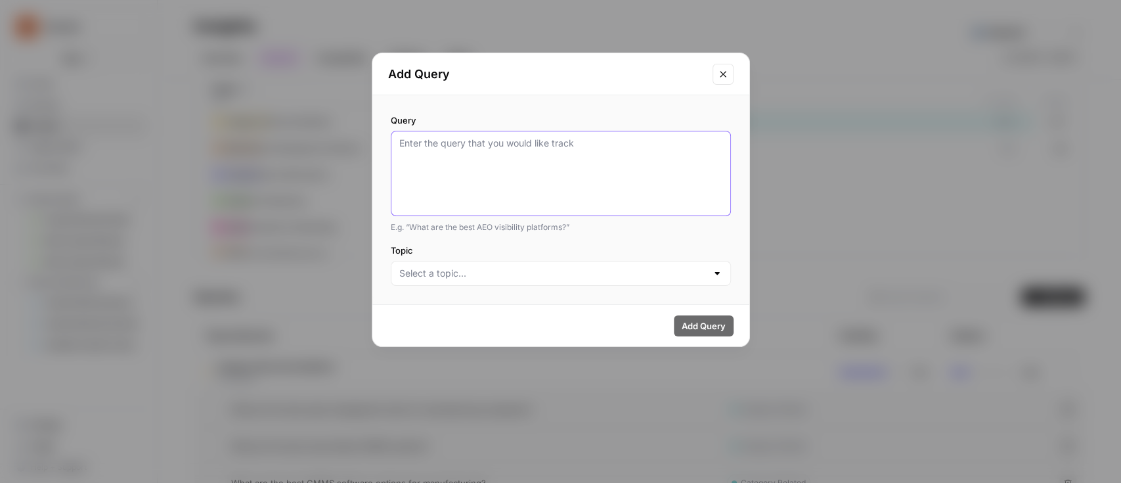
click at [562, 185] on textarea "Query" at bounding box center [560, 174] width 323 height 74
paste textarea "What is the best CMMS for fleet maintenance management?"
type textarea "What is the best CMMS for fleet maintenance management?"
click at [530, 271] on input "Topic" at bounding box center [552, 273] width 307 height 13
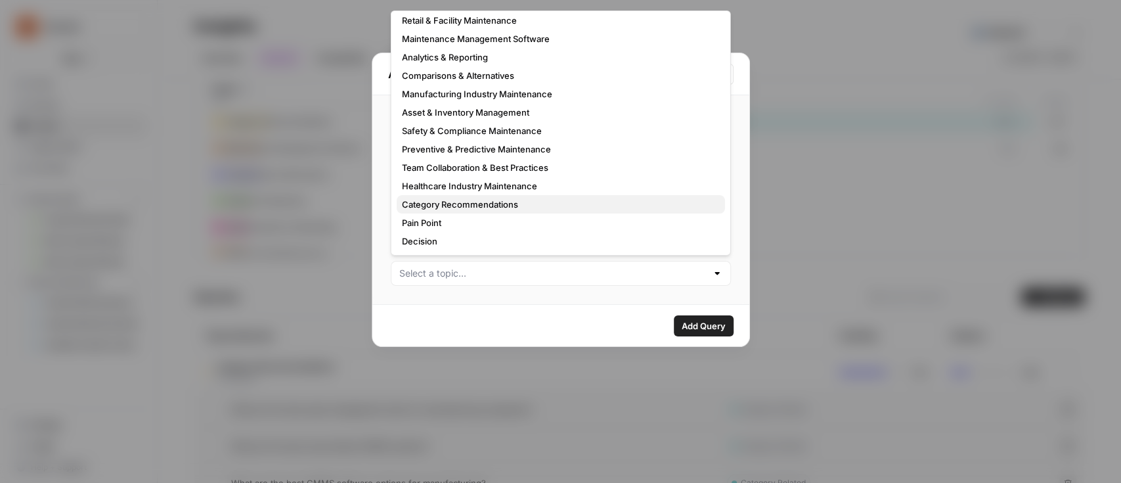
drag, startPoint x: 478, startPoint y: 210, endPoint x: 644, endPoint y: 299, distance: 187.8
click at [478, 210] on button "Category Recommendations" at bounding box center [561, 204] width 328 height 18
type input "Category Recommendations"
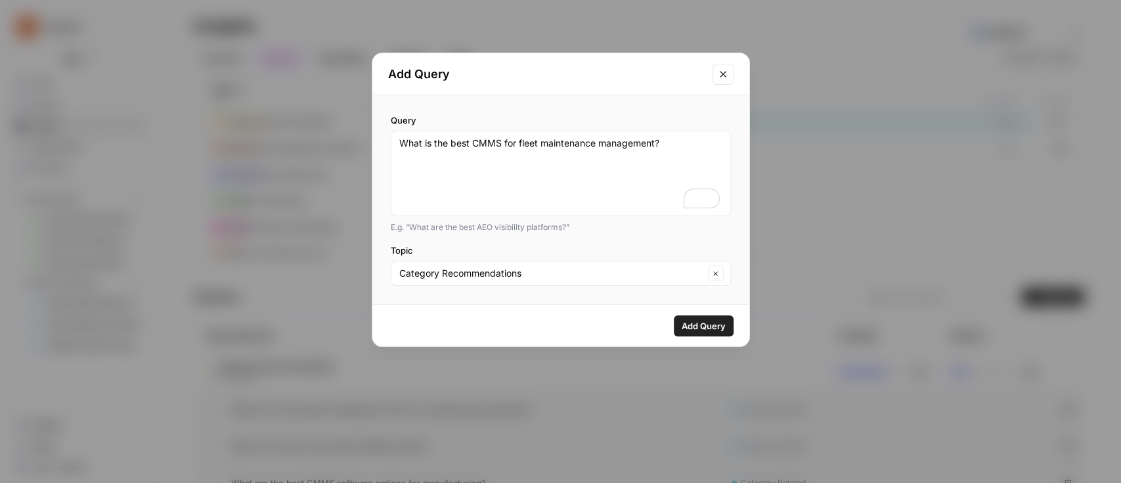
click at [690, 322] on span "Add Query" at bounding box center [704, 325] width 44 height 13
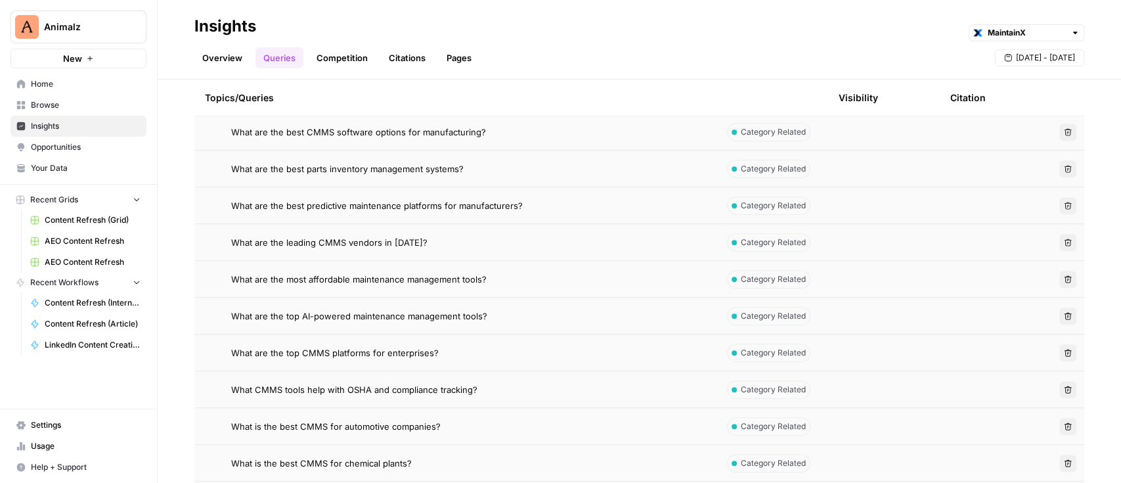
scroll to position [244, 0]
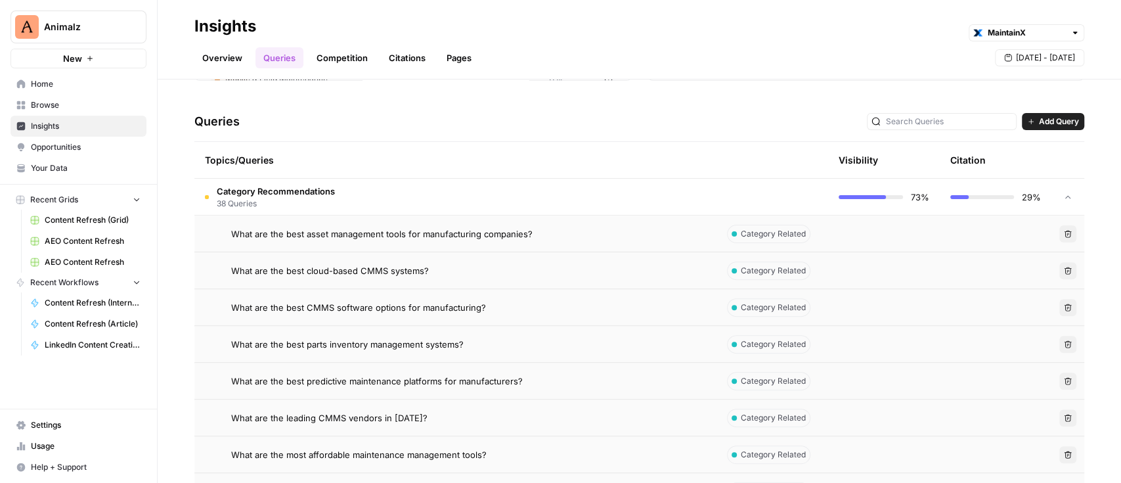
click at [1027, 120] on icon "button" at bounding box center [1031, 122] width 8 height 8
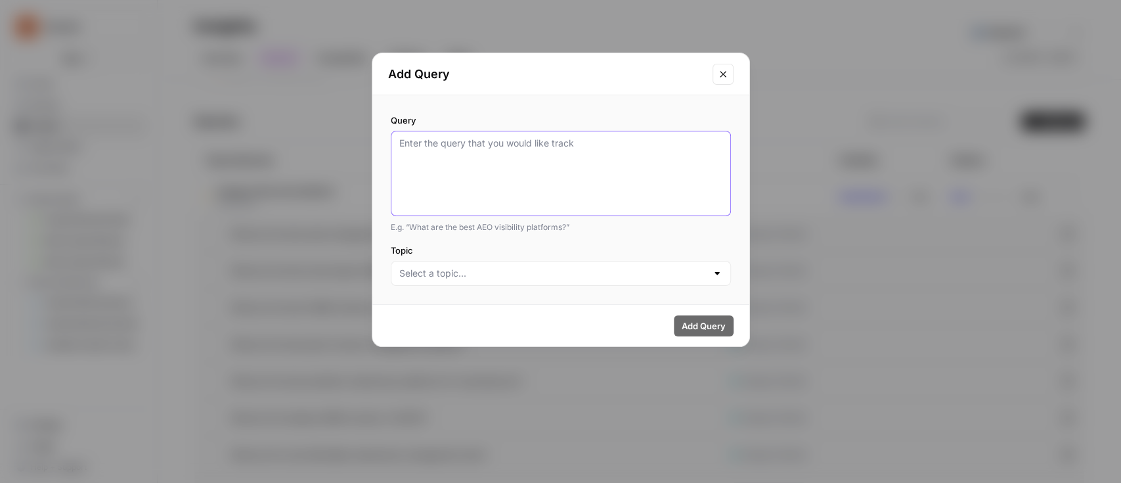
click at [637, 152] on textarea "Query" at bounding box center [560, 174] width 323 height 74
type textarea "Which CMMS should an enterprise use?"
click at [682, 325] on span "Add Query" at bounding box center [704, 325] width 44 height 13
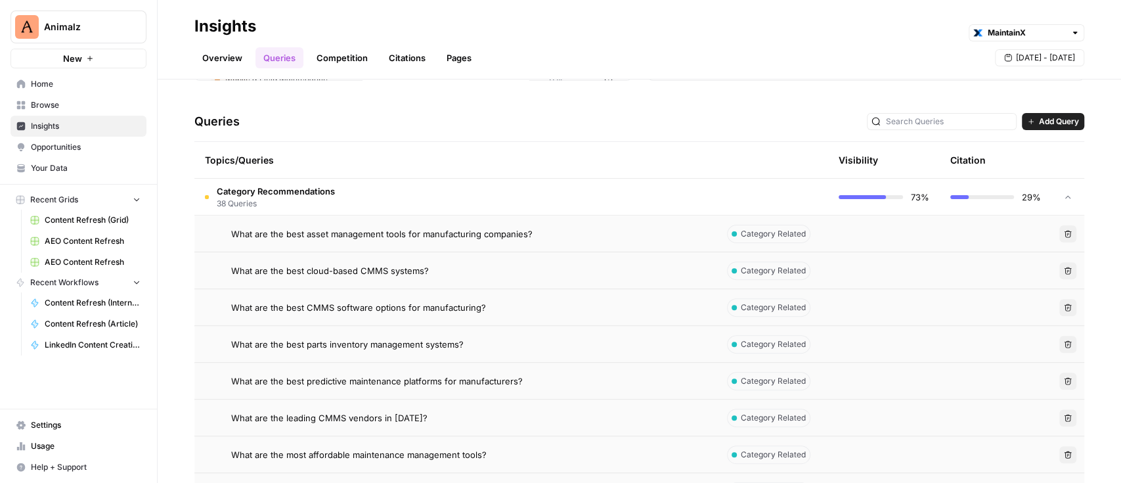
click at [1060, 125] on span "Add Query" at bounding box center [1059, 122] width 40 height 12
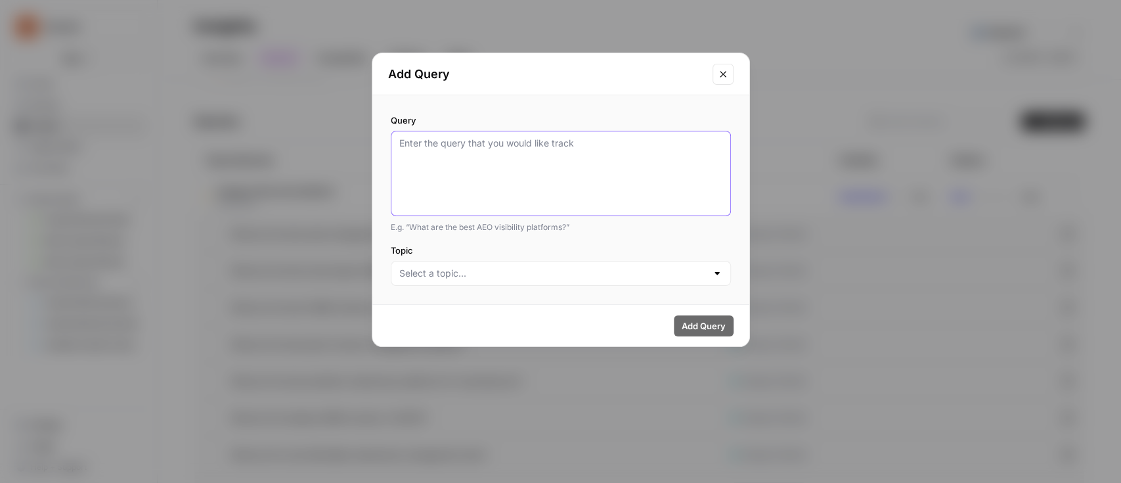
click at [578, 146] on textarea "Query" at bounding box center [560, 174] width 323 height 74
type textarea "What CMMS would be best for an enterprise company?"
click at [695, 324] on span "Add Query" at bounding box center [704, 325] width 44 height 13
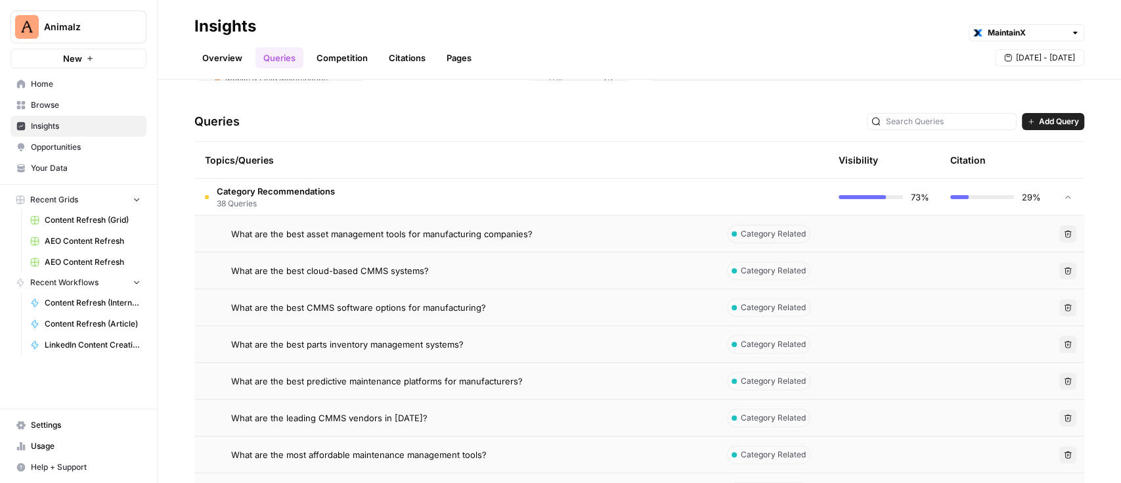
click at [1022, 124] on button "Add Query" at bounding box center [1053, 121] width 62 height 17
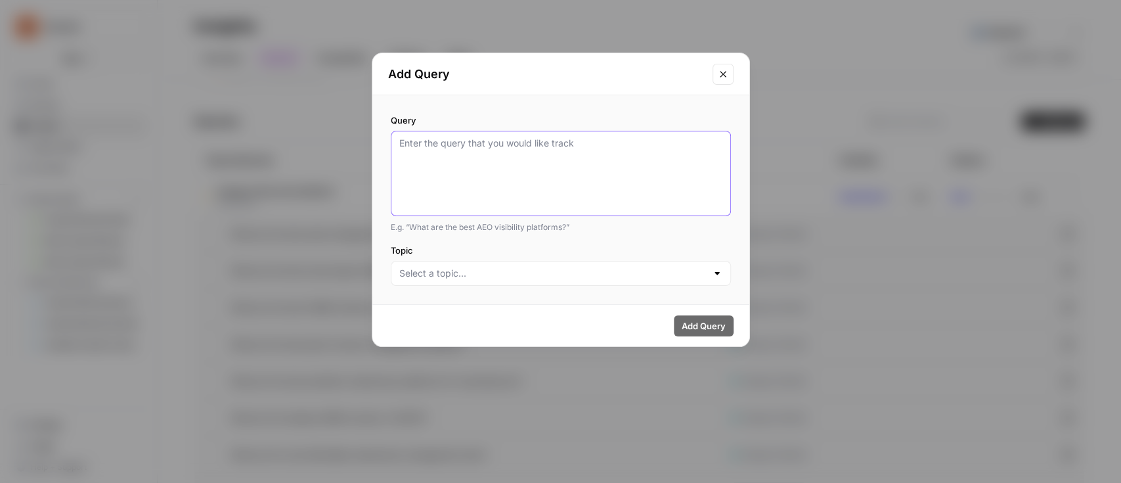
click at [525, 141] on textarea "Query" at bounding box center [560, 174] width 323 height 74
type textarea "What CMMS would you suggest for an enterprise?"
click at [644, 271] on input "Topic" at bounding box center [552, 273] width 307 height 13
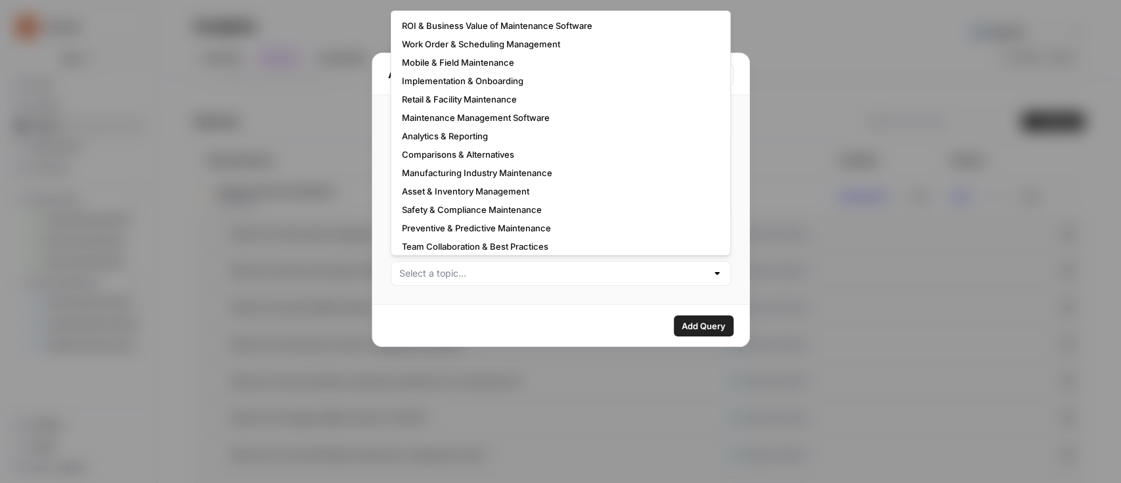
scroll to position [79, 0]
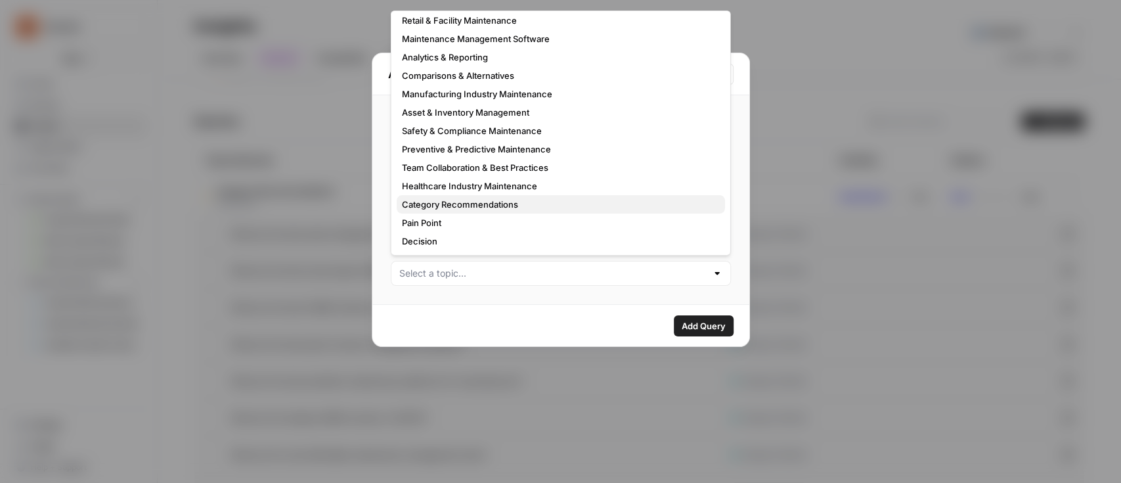
click at [492, 198] on span "Category Recommendations" at bounding box center [558, 204] width 313 height 13
type input "Category Recommendations"
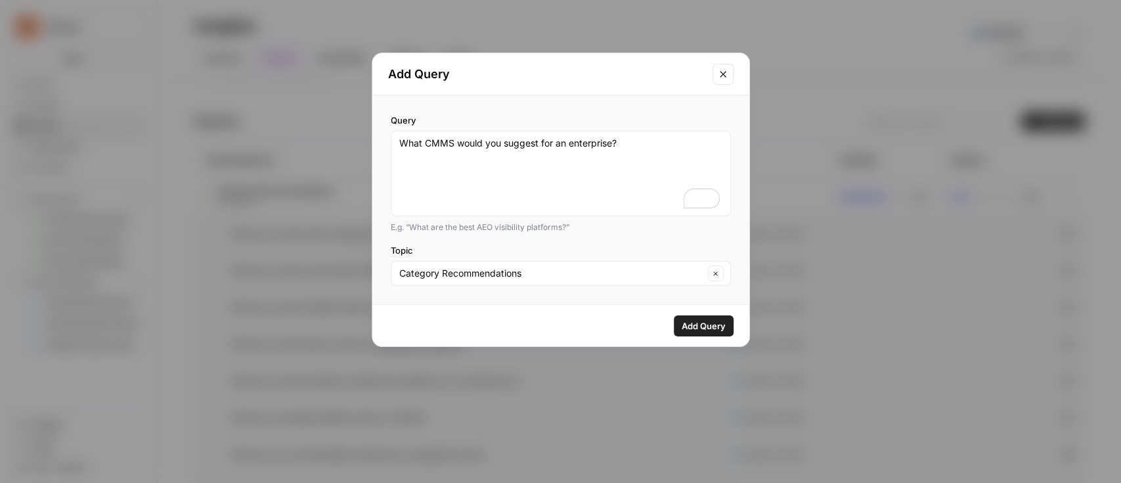
click at [688, 315] on button "Add Query" at bounding box center [704, 325] width 60 height 21
click at [688, 319] on span "Add Query" at bounding box center [704, 325] width 44 height 13
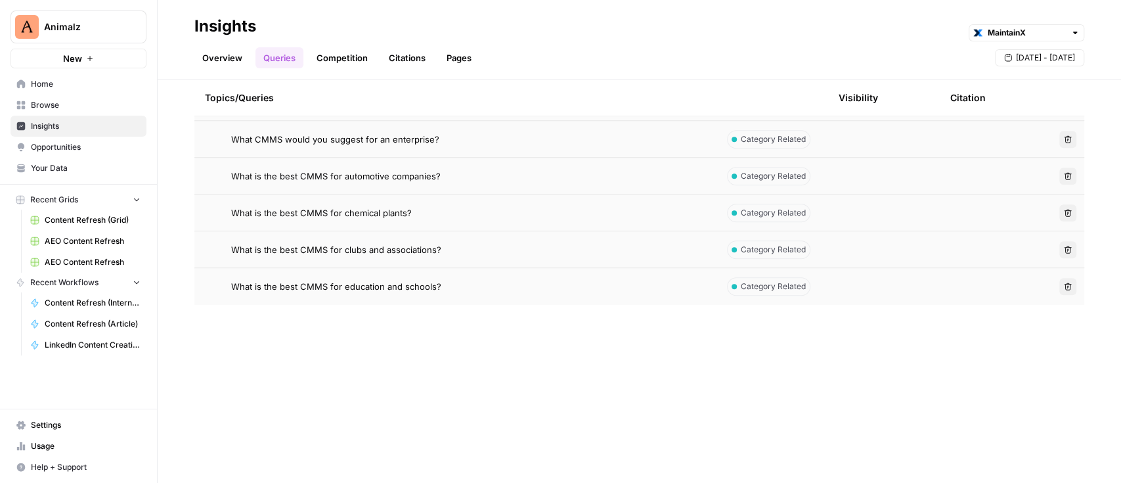
scroll to position [94, 0]
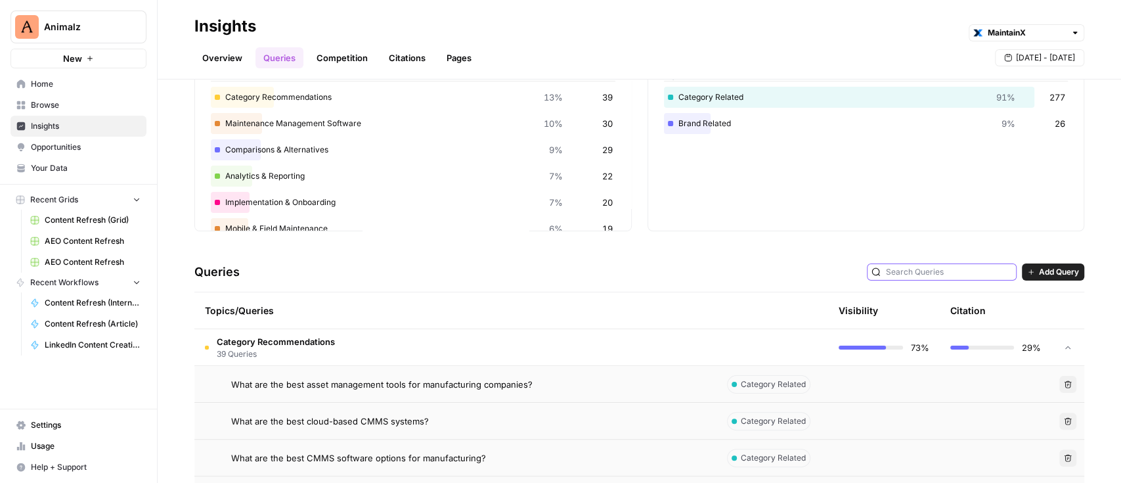
click at [934, 270] on input "text" at bounding box center [949, 271] width 126 height 13
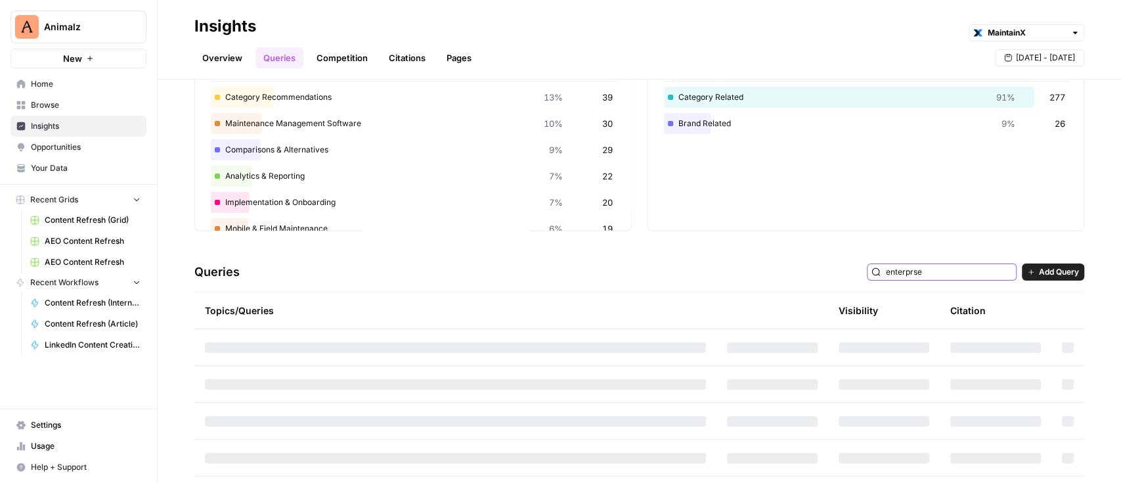
click at [921, 271] on input "enterprse" at bounding box center [949, 271] width 126 height 13
type input "enterprise"
click at [916, 213] on div "Brand Relevance Tag % of total Queries Category Related 91% 277 Brand Related 9…" at bounding box center [866, 136] width 437 height 190
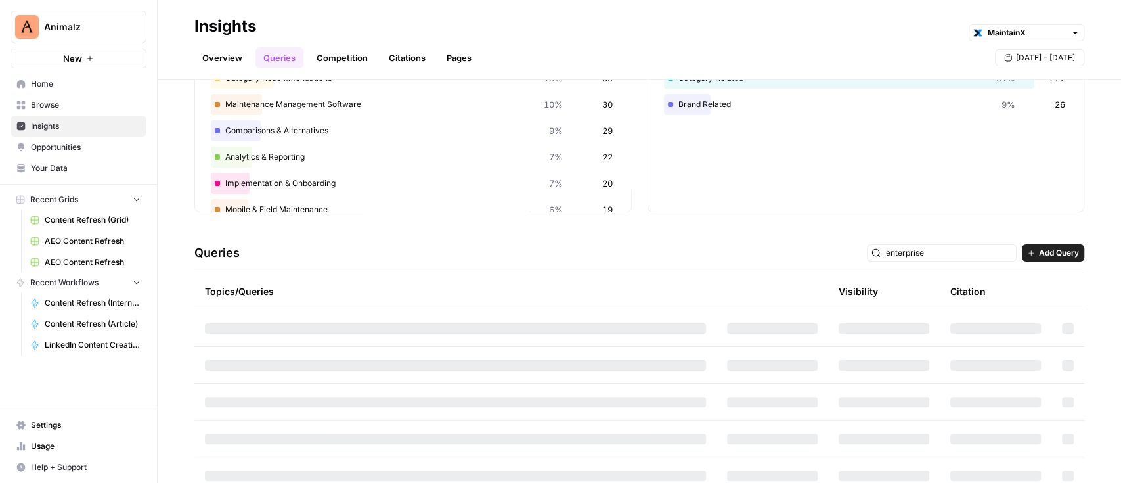
scroll to position [123, 0]
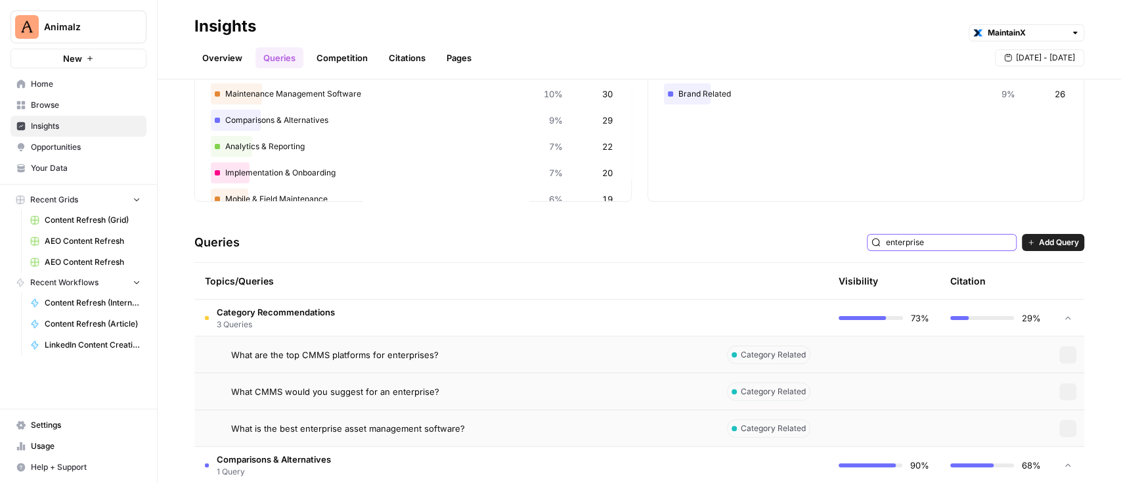
click at [942, 243] on input "enterprise" at bounding box center [949, 242] width 126 height 13
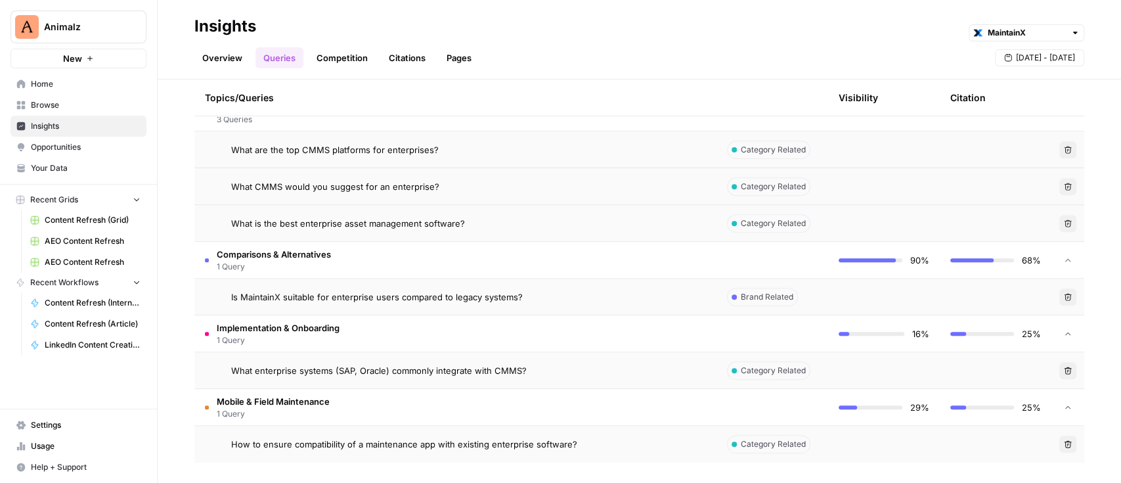
scroll to position [241, 0]
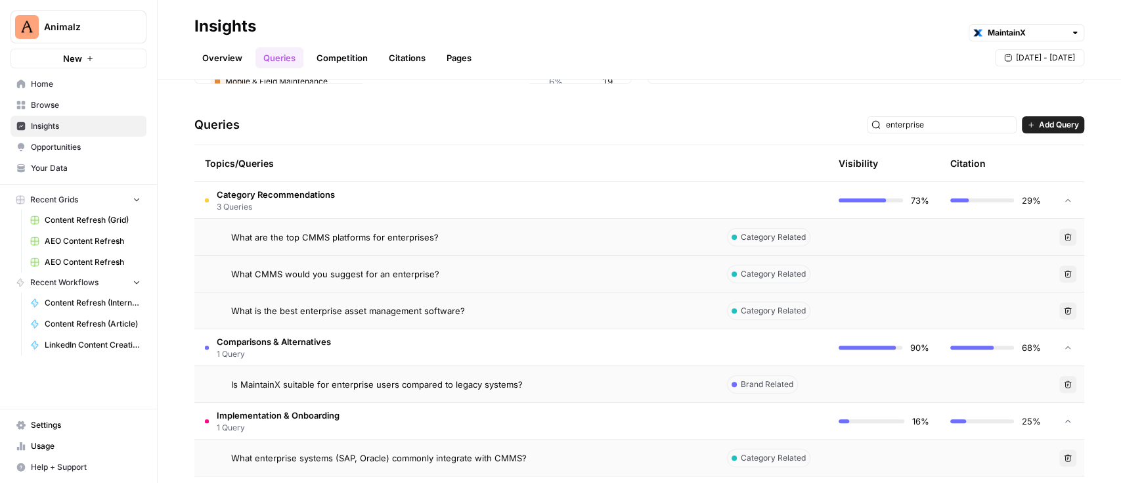
drag, startPoint x: 458, startPoint y: 238, endPoint x: 232, endPoint y: 239, distance: 226.6
click at [232, 239] on div "What are the top CMMS platforms for enterprises?" at bounding box center [468, 237] width 475 height 13
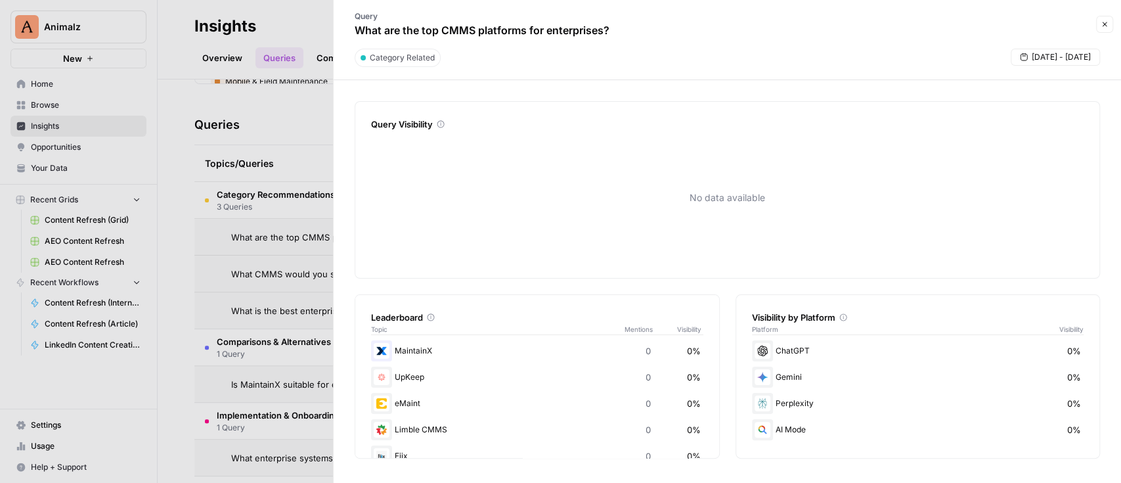
click at [1108, 24] on button "Close" at bounding box center [1104, 24] width 17 height 17
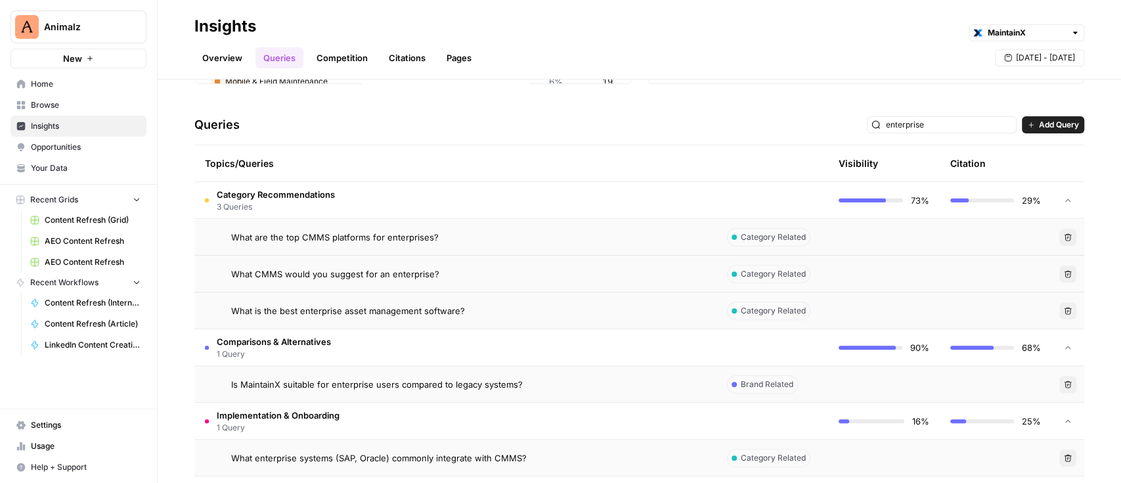
click at [1041, 124] on span "Add Query" at bounding box center [1059, 125] width 40 height 12
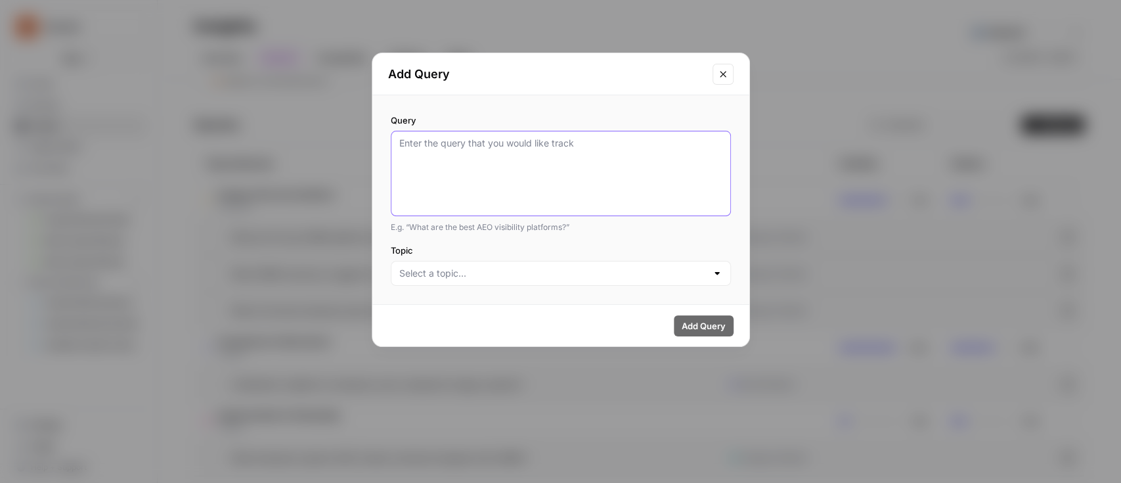
click at [483, 142] on textarea "Query" at bounding box center [560, 174] width 323 height 74
paste textarea "What are the top CMMS platforms for enterprises?"
type textarea "What are the top CMMS platforms for enterprises?"
click at [472, 145] on textarea "What are the top CMMS platforms for enterprises?" at bounding box center [560, 174] width 323 height 74
drag, startPoint x: 672, startPoint y: 147, endPoint x: 594, endPoint y: 144, distance: 78.2
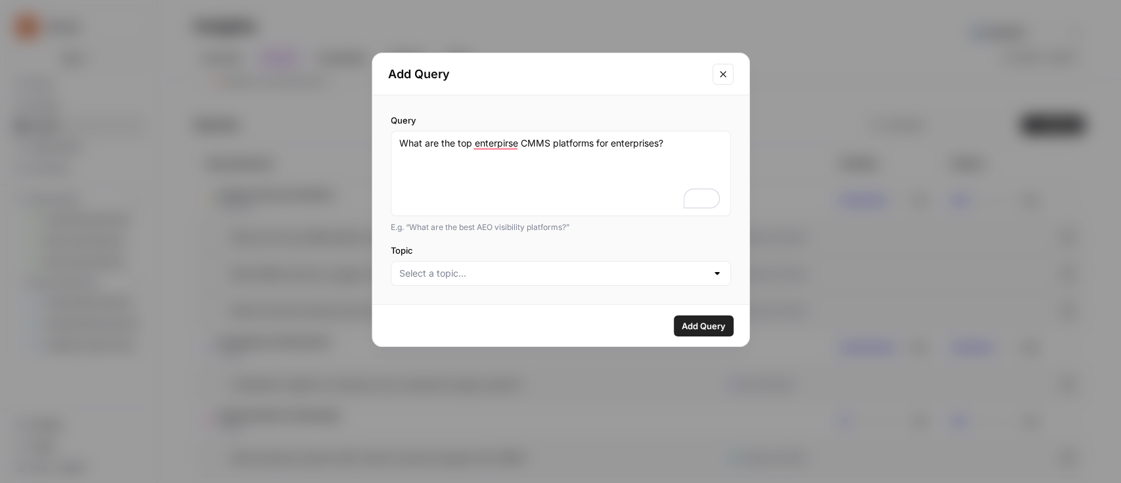
click at [594, 144] on textarea "What are the top enterpirse CMMS platforms for enterprises?" at bounding box center [560, 174] width 323 height 74
click at [529, 160] on textarea "What are the top enterpirse CMMS platforms?" at bounding box center [560, 174] width 323 height 74
type textarea "What are the top enterprise CMMS platforms?"
click at [613, 272] on input "Topic" at bounding box center [552, 273] width 307 height 13
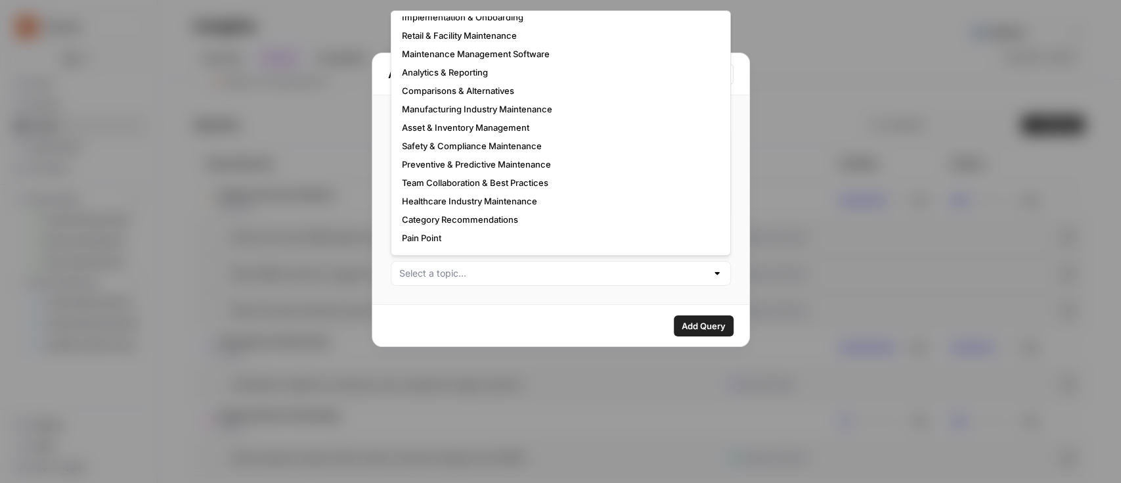
scroll to position [79, 0]
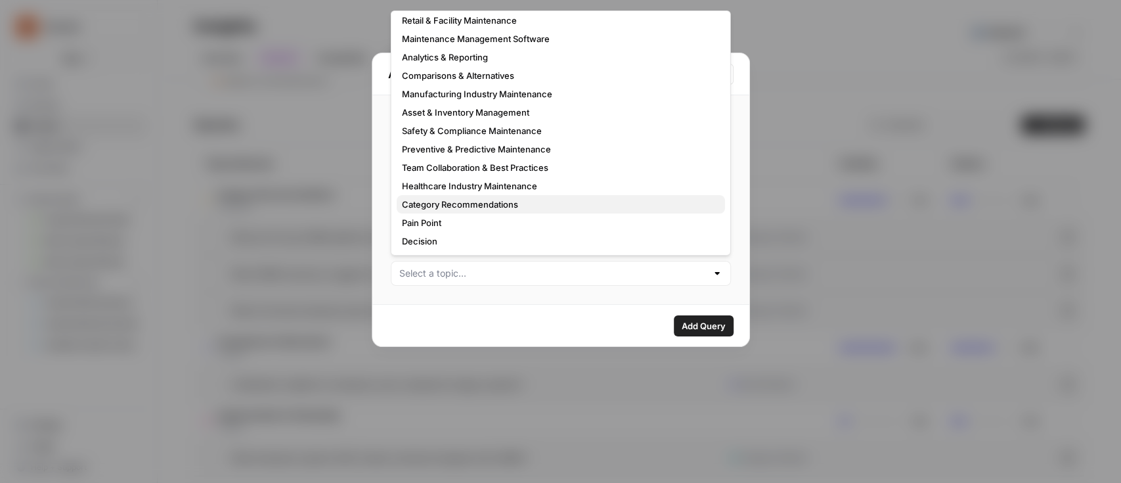
click at [479, 200] on span "Category Recommendations" at bounding box center [558, 204] width 313 height 13
type input "Category Recommendations"
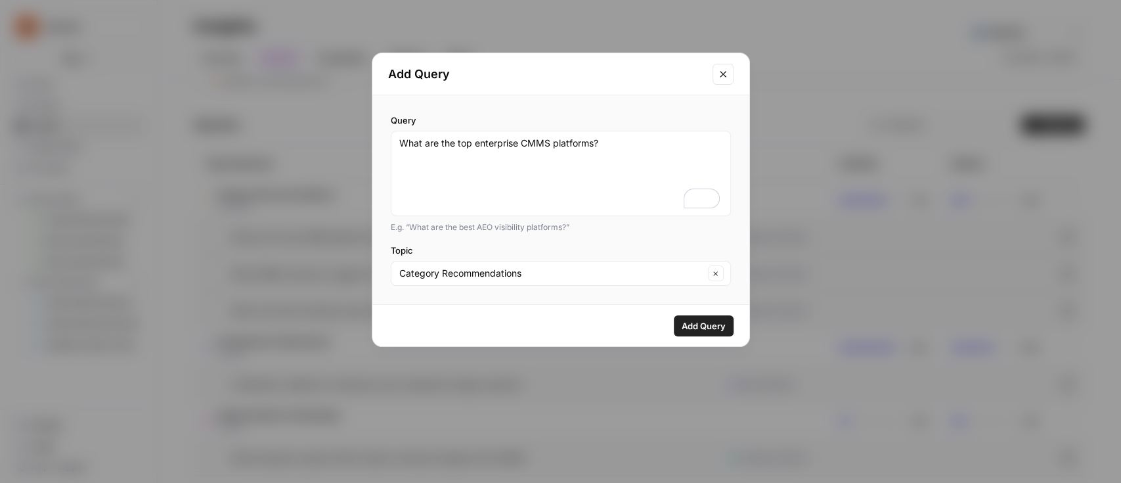
click at [695, 320] on span "Add Query" at bounding box center [704, 325] width 44 height 13
